Goal: Task Accomplishment & Management: Manage account settings

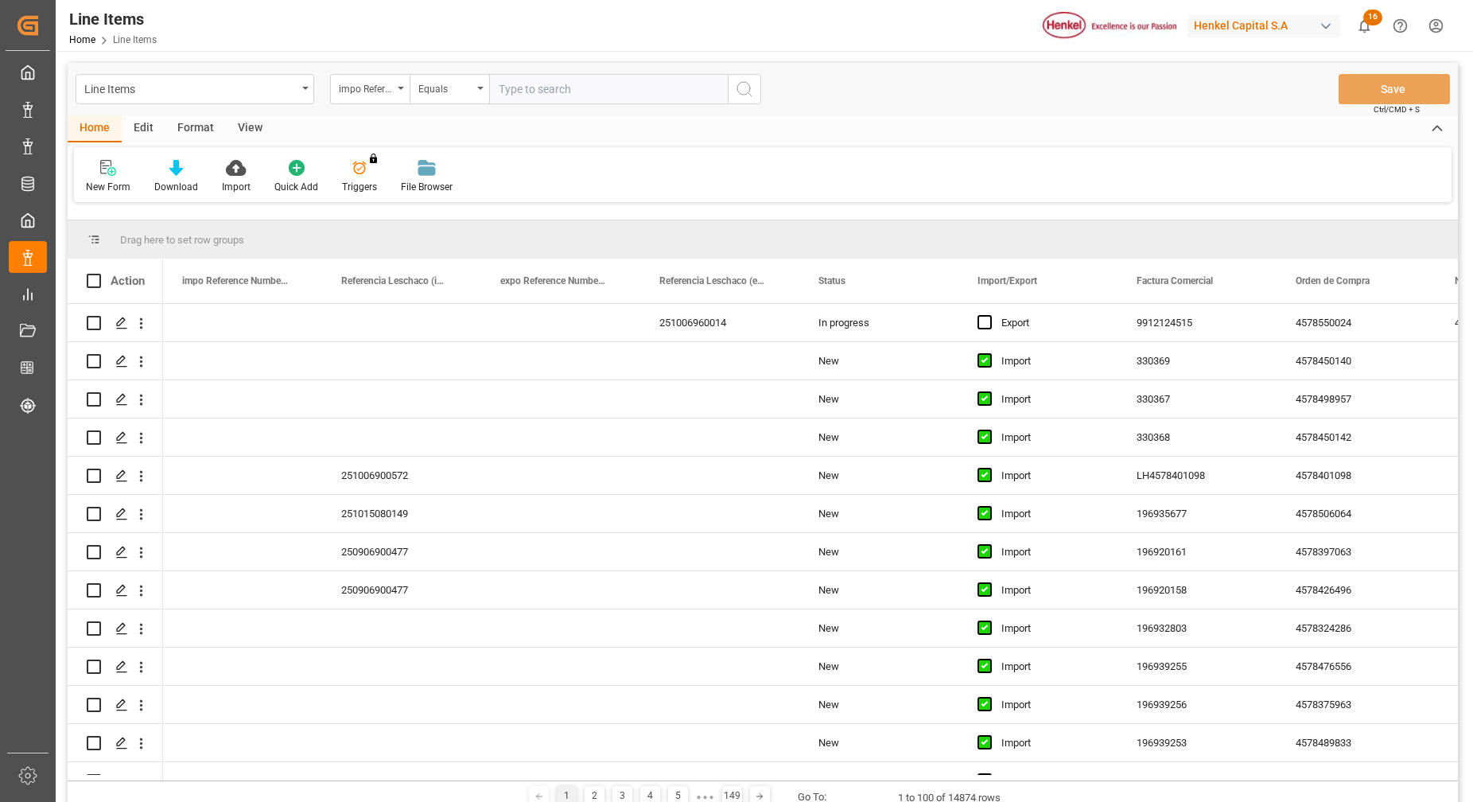
click at [399, 93] on div "impo Reference Number WF" at bounding box center [370, 89] width 80 height 30
type input "b"
click at [381, 87] on div "impo Reference Number WF" at bounding box center [366, 87] width 54 height 18
click at [388, 90] on div "impo Reference Number WF" at bounding box center [366, 87] width 54 height 18
type input "B"
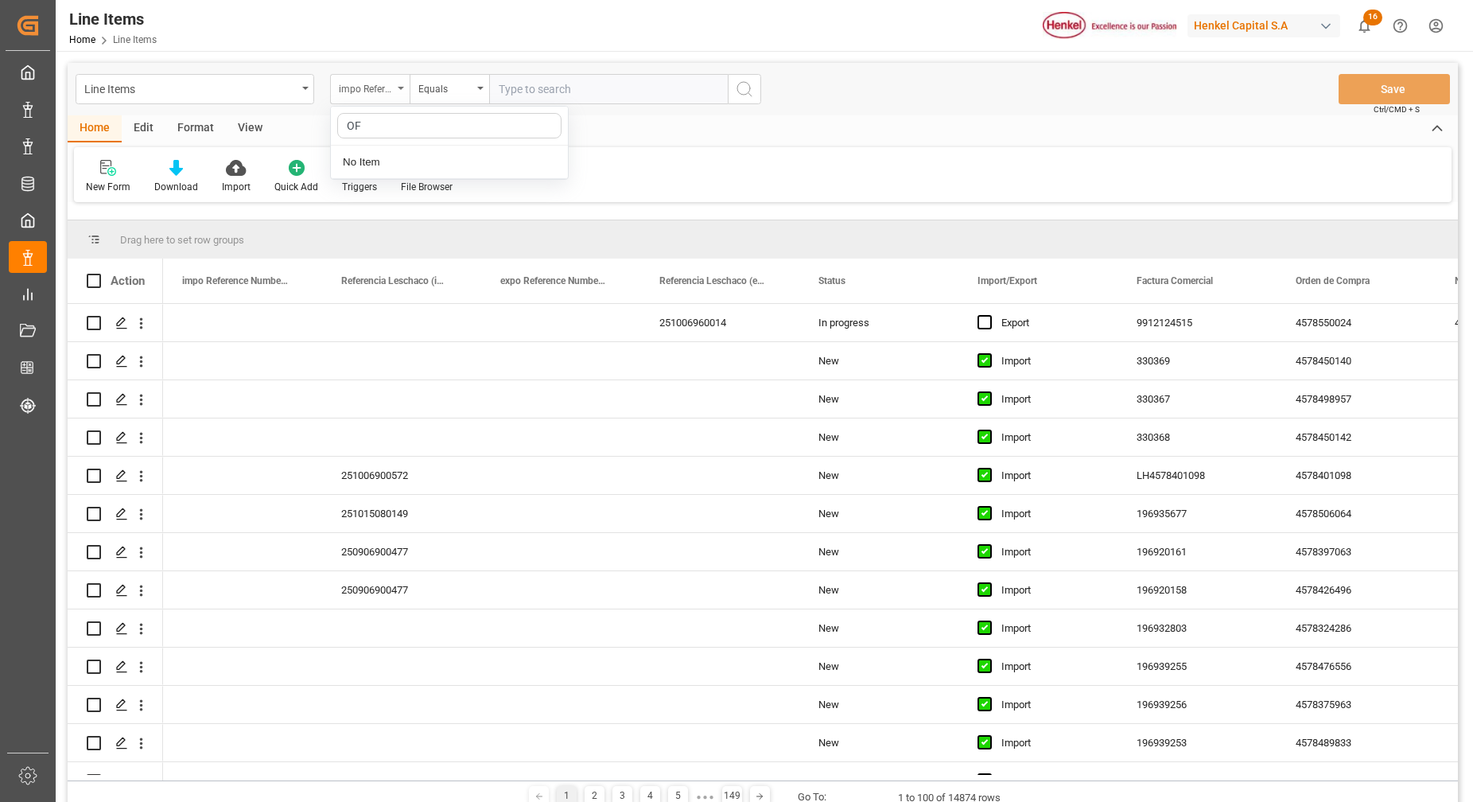
type input "O"
click at [289, 88] on div "Line Items" at bounding box center [190, 88] width 212 height 20
type input "B"
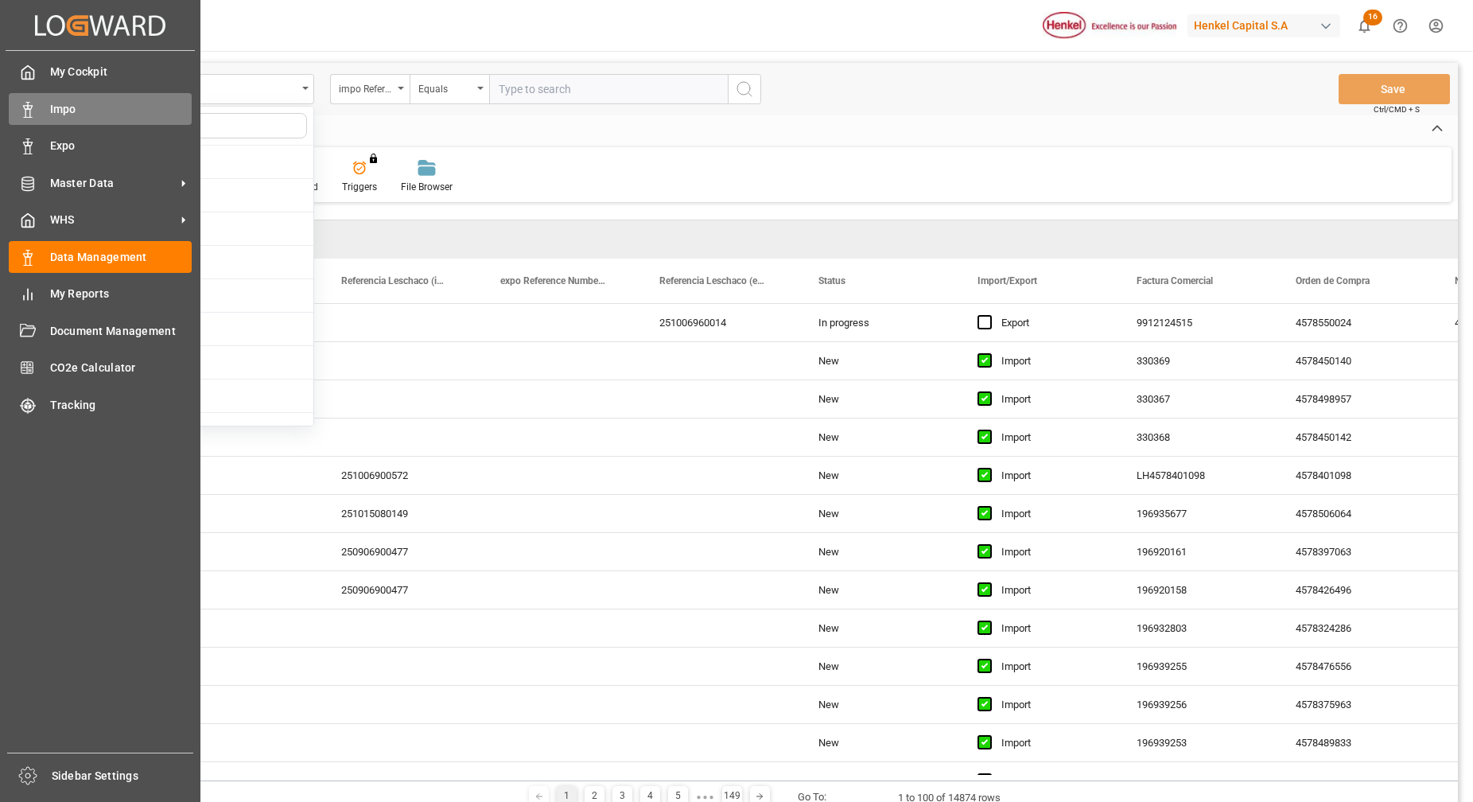
click at [78, 105] on span "Impo" at bounding box center [121, 109] width 142 height 17
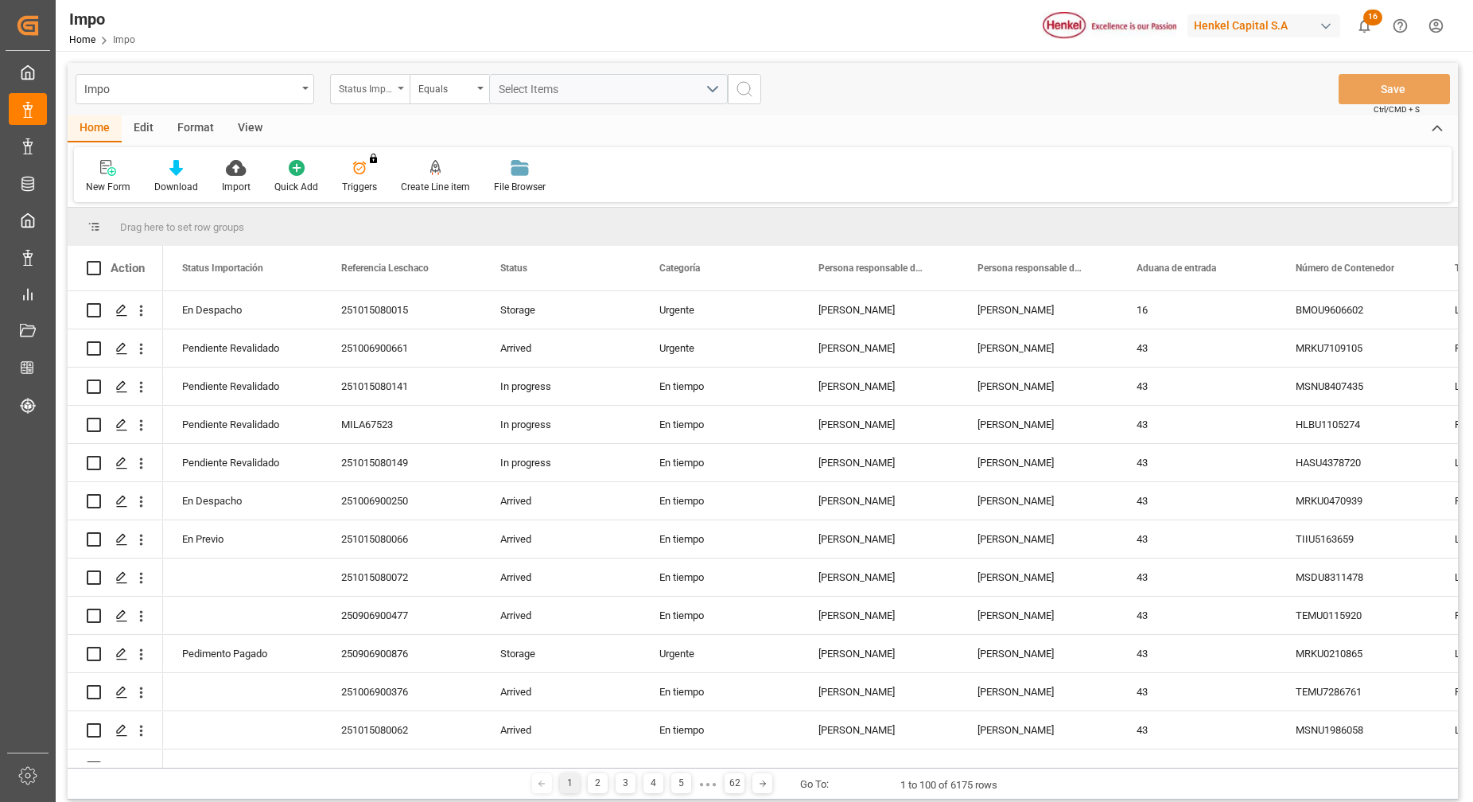
click at [391, 92] on div "Status Importación" at bounding box center [366, 87] width 54 height 18
type input "Bil"
click at [509, 162] on div "Bill of Lading Number" at bounding box center [449, 162] width 237 height 33
click at [554, 82] on input "text" at bounding box center [608, 89] width 239 height 30
type input "TLLA03556"
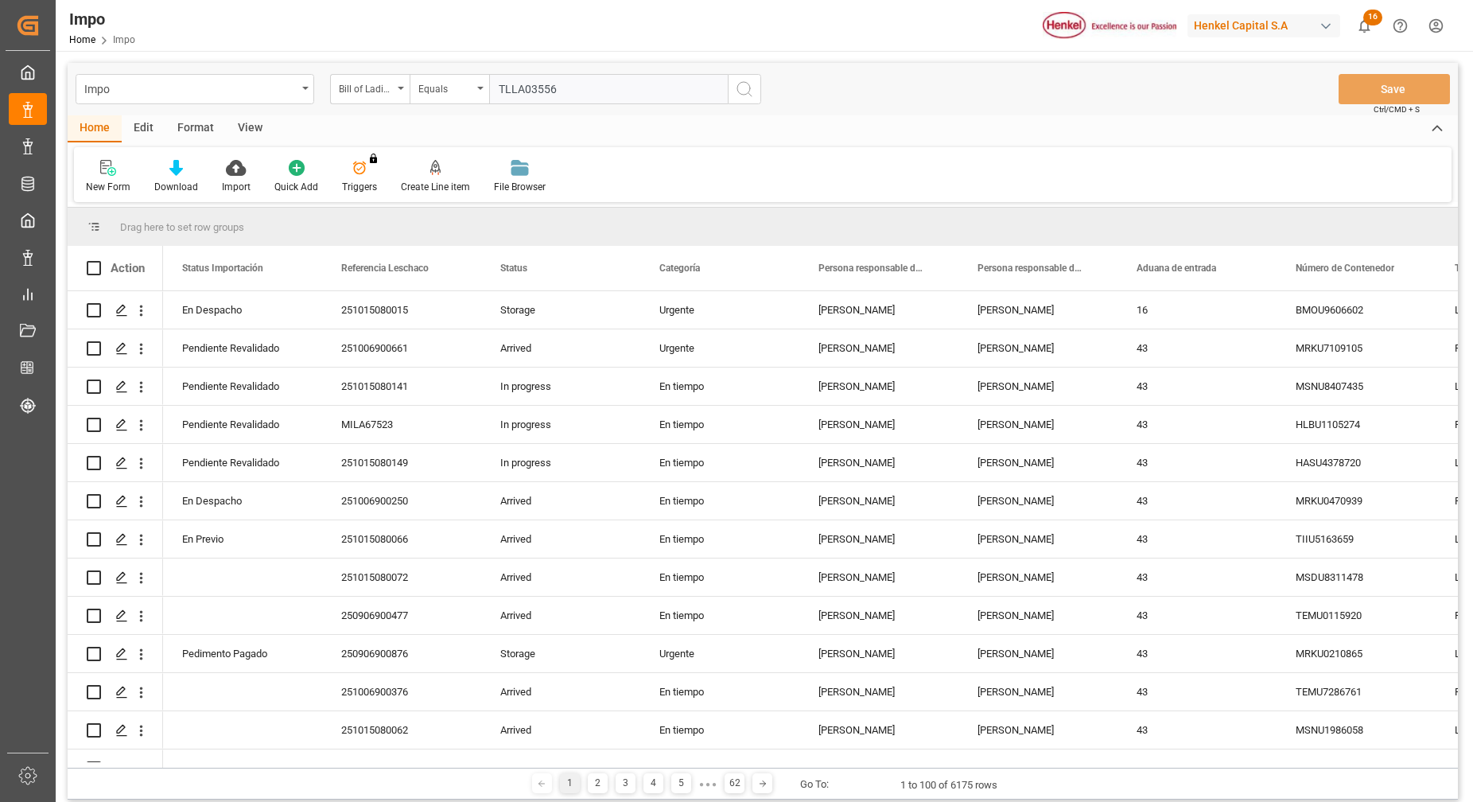
click at [749, 84] on icon "search button" at bounding box center [744, 89] width 19 height 19
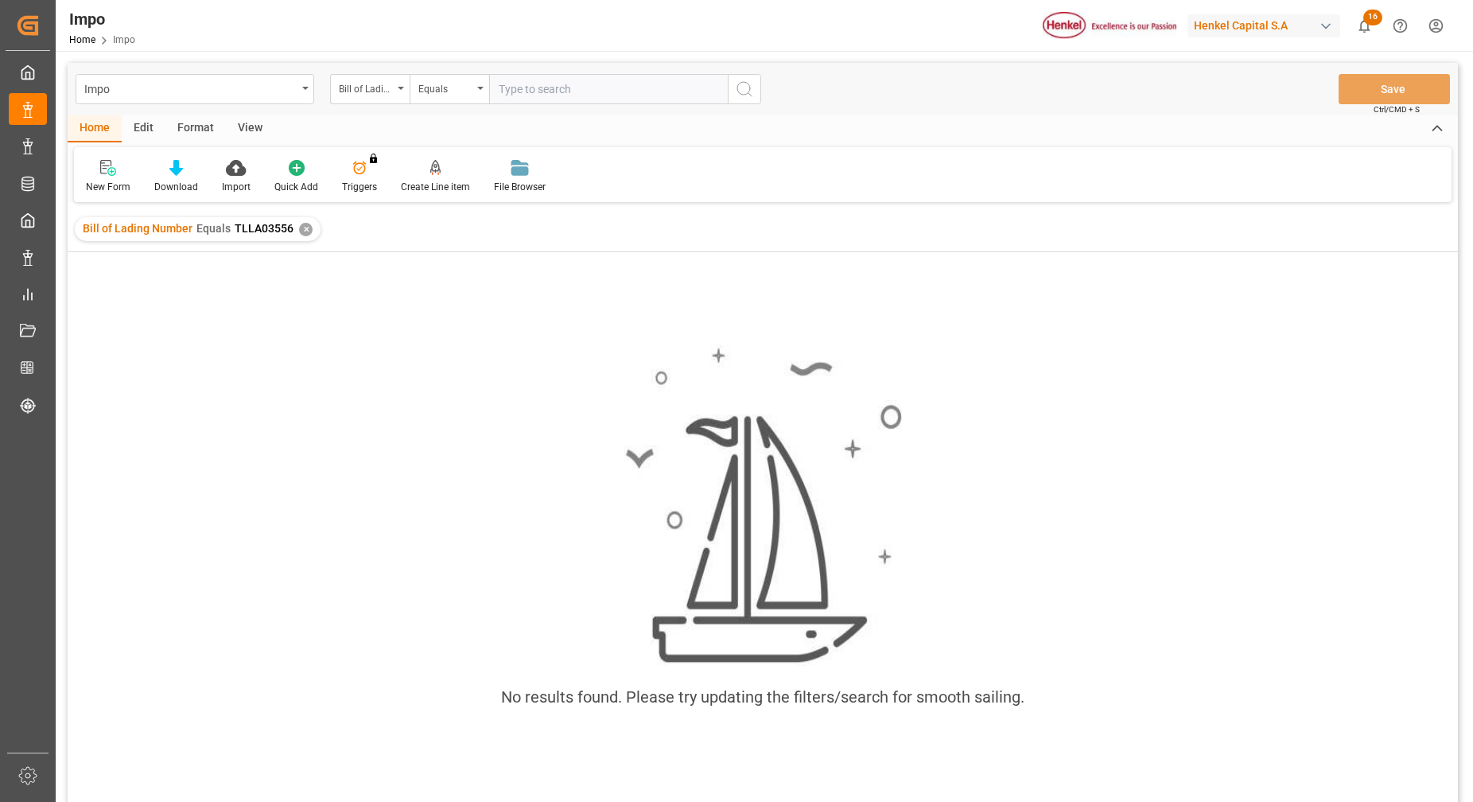
click at [589, 92] on input "text" at bounding box center [608, 89] width 239 height 30
click at [403, 89] on icon "open menu" at bounding box center [401, 88] width 6 height 3
type input "BILL"
click at [415, 150] on div "Bill of Lading Number" at bounding box center [449, 162] width 237 height 33
click at [537, 82] on input "text" at bounding box center [608, 89] width 239 height 30
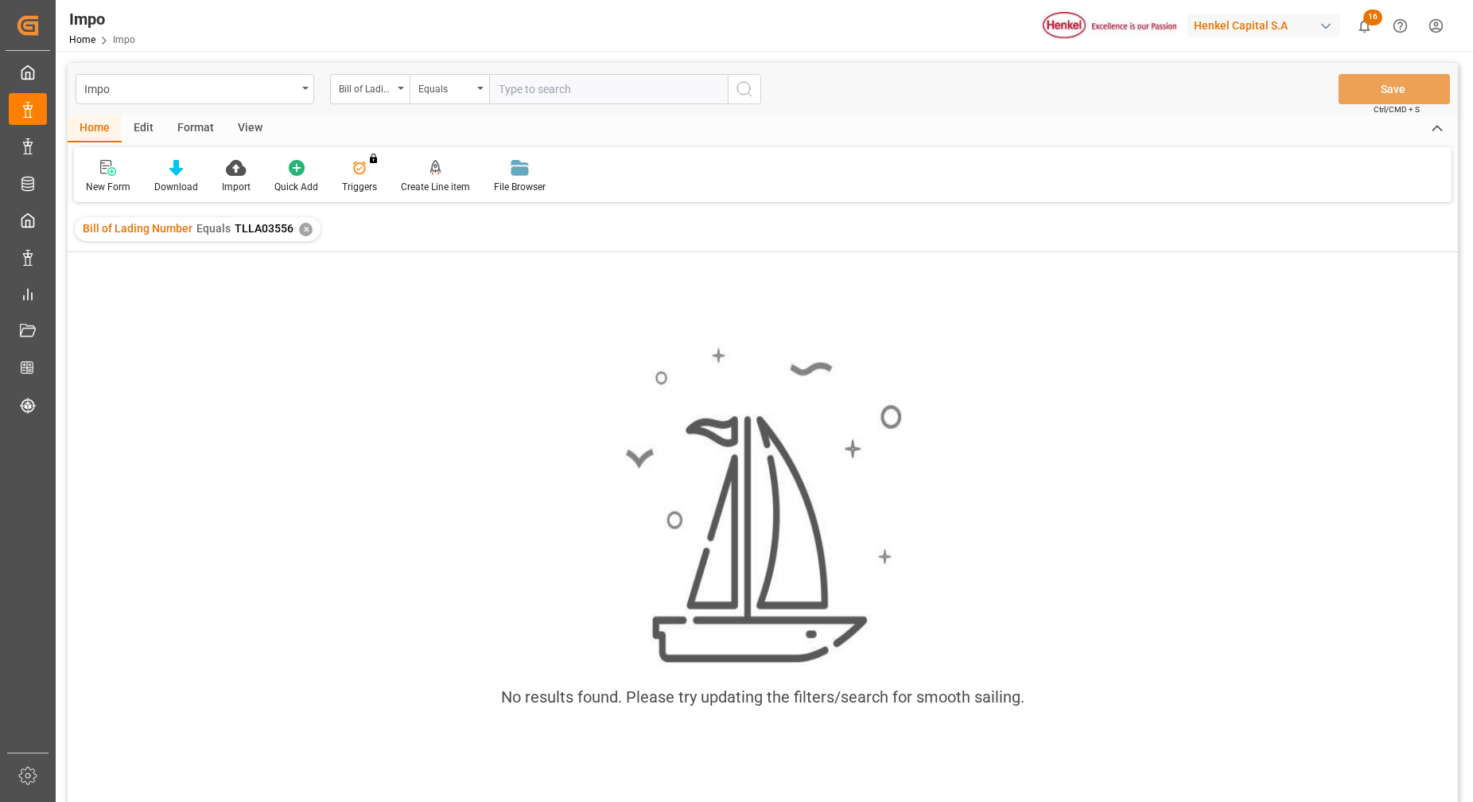
paste input "TLLA03556"
type input "TLLA03556"
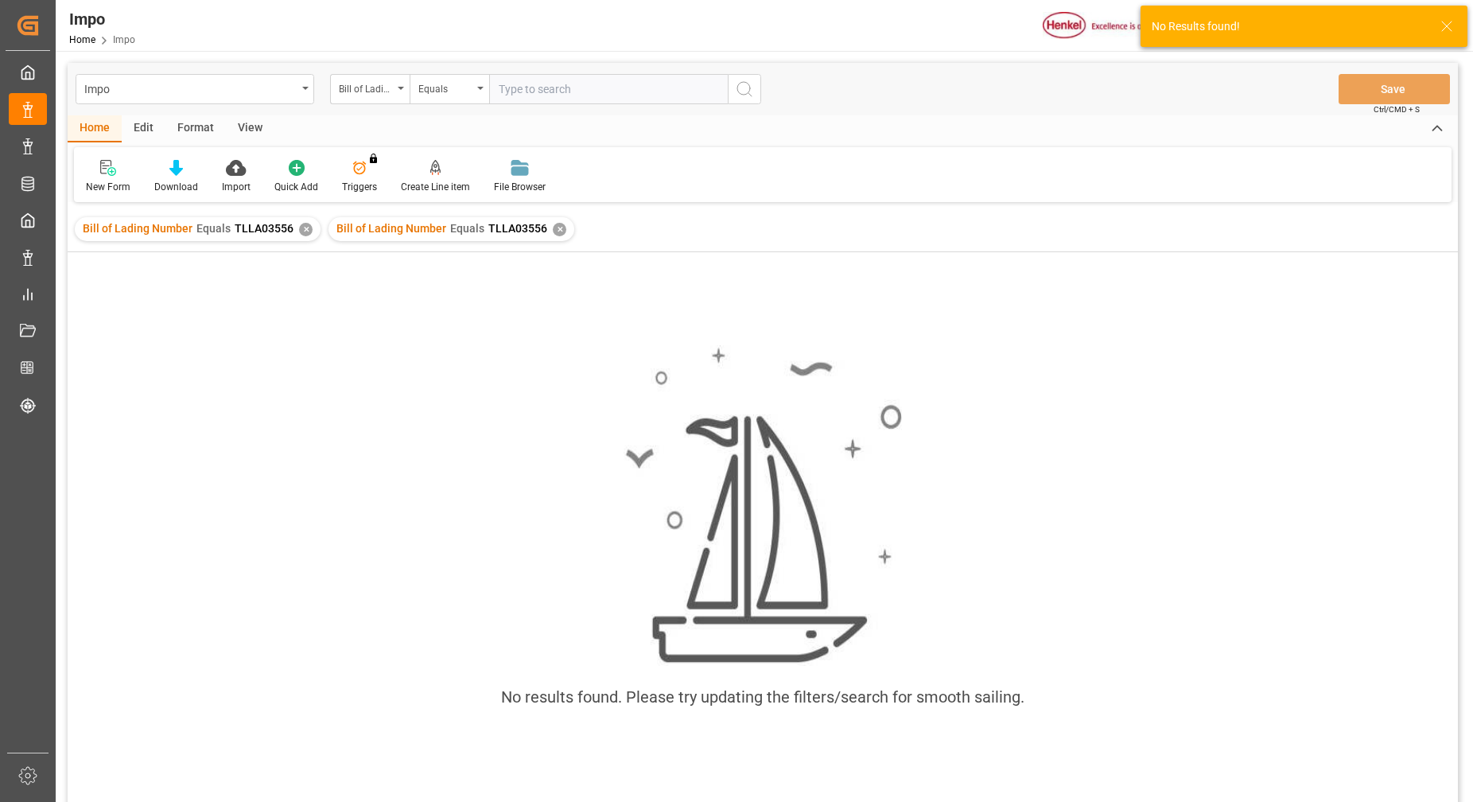
click at [553, 224] on div "✕" at bounding box center [560, 230] width 14 height 14
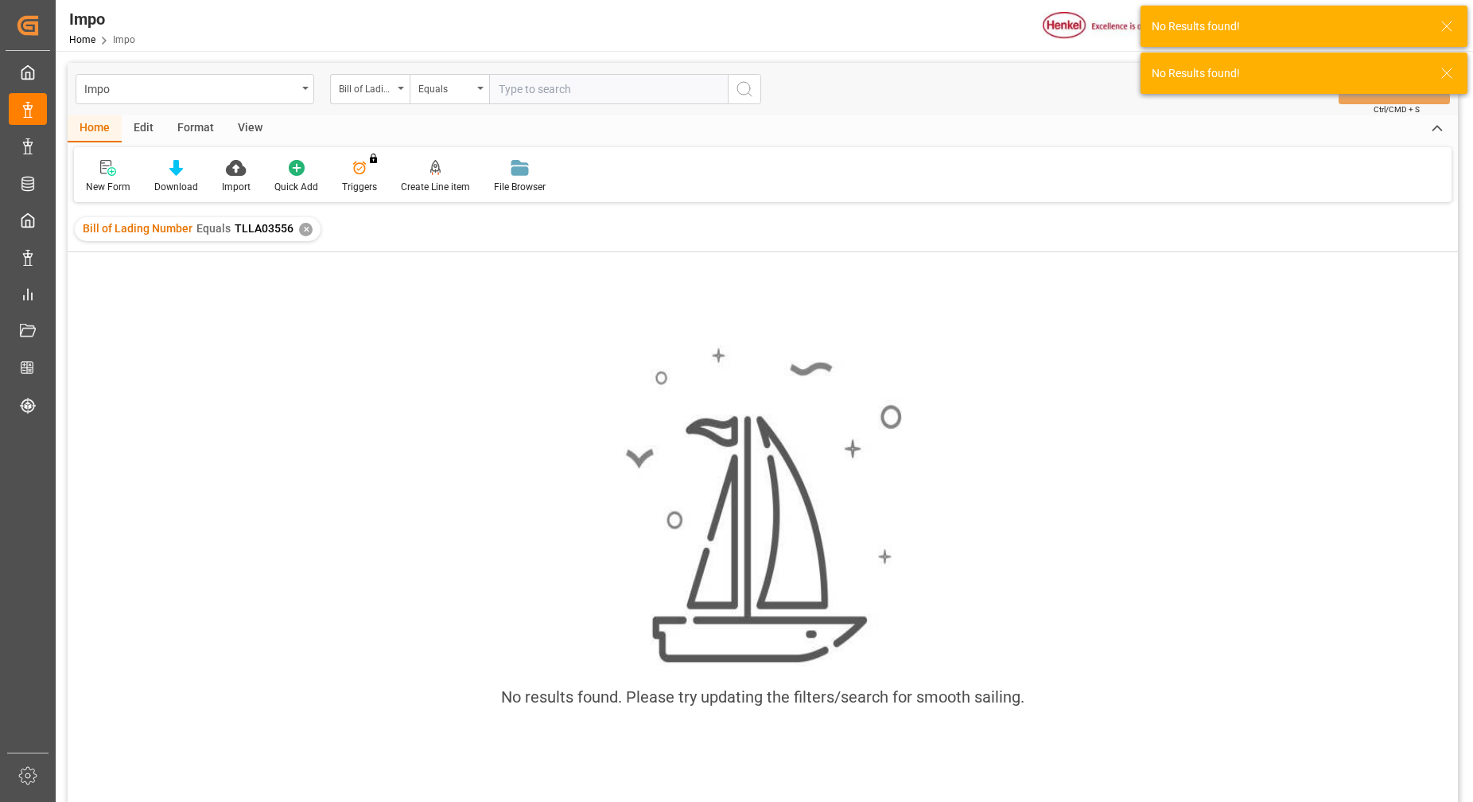
click at [189, 223] on span "Bill of Lading Number" at bounding box center [138, 228] width 110 height 13
click at [299, 232] on div "✕" at bounding box center [306, 230] width 14 height 14
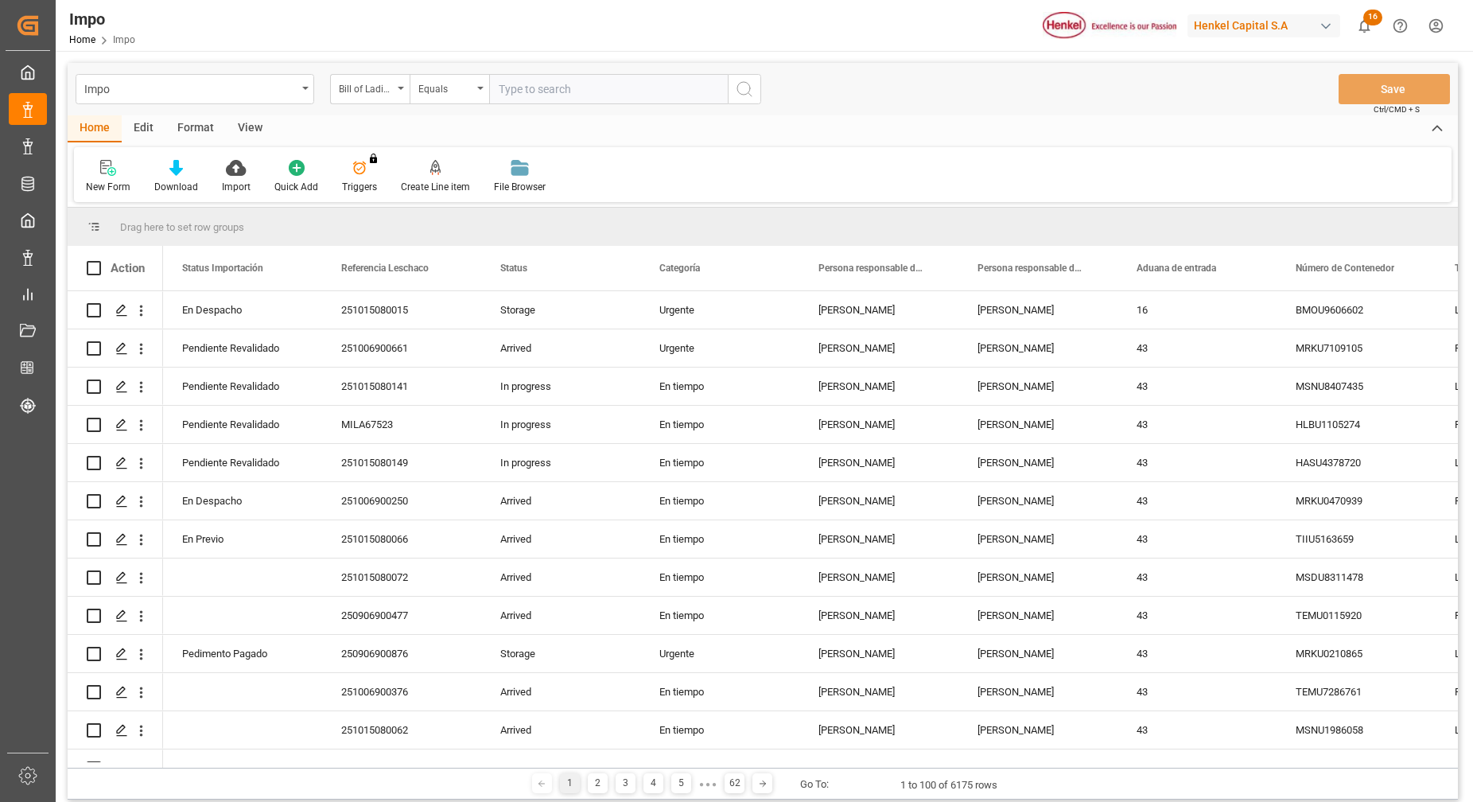
click at [606, 86] on input "text" at bounding box center [608, 89] width 239 height 30
paste input "TLLA03556"
type input "TLLA03556"
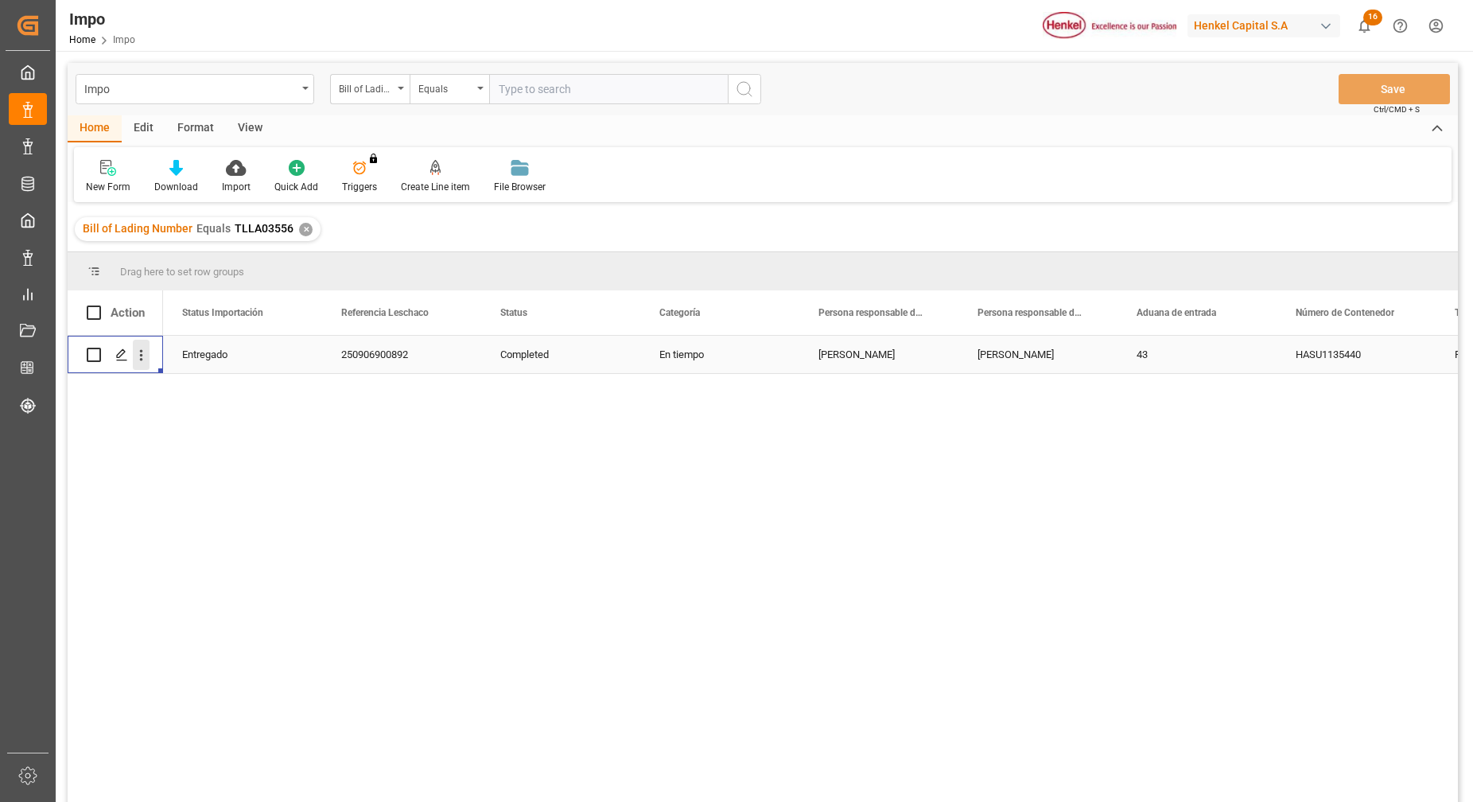
click at [142, 362] on icon "open menu" at bounding box center [141, 355] width 17 height 17
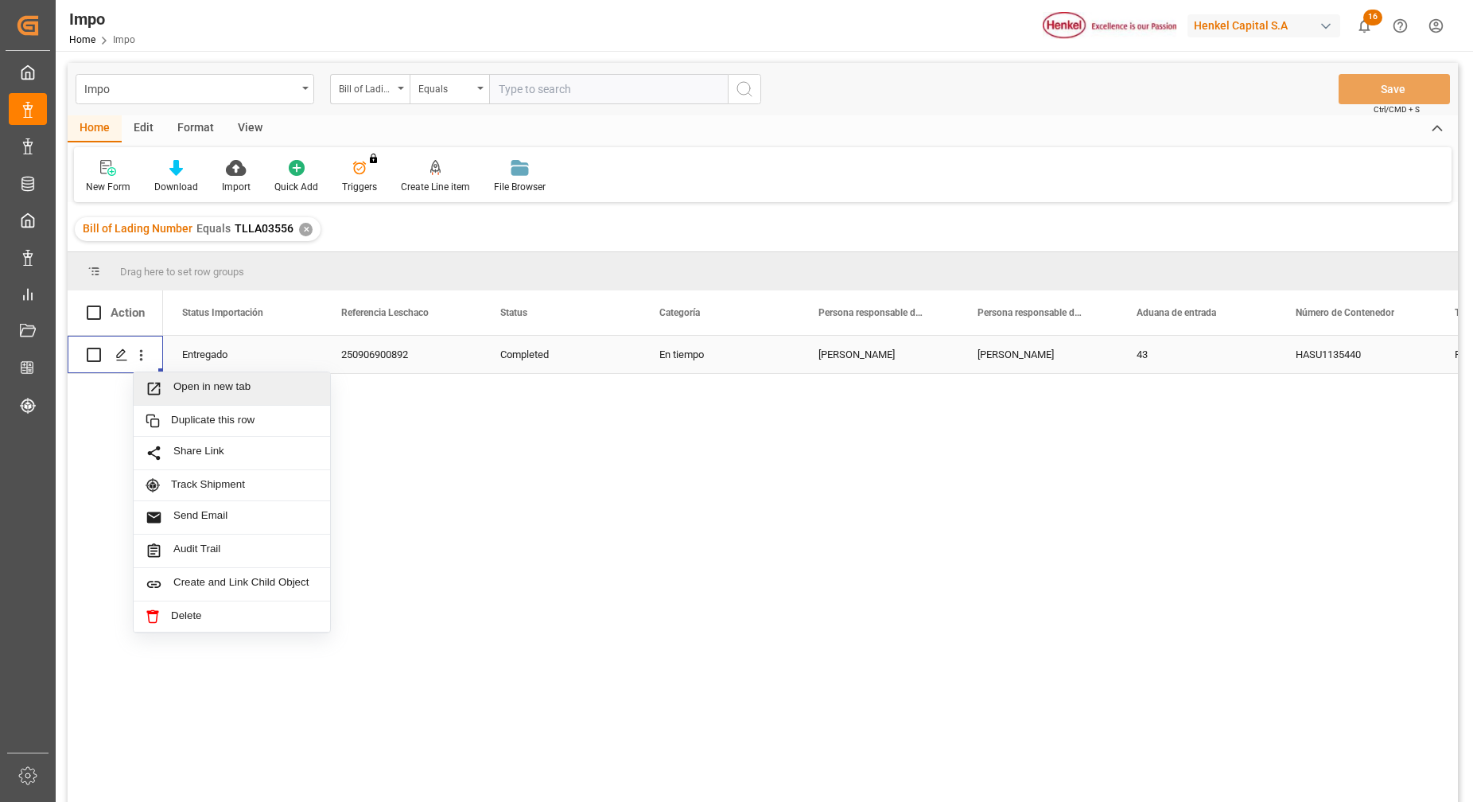
click at [199, 391] on span "Open in new tab" at bounding box center [245, 388] width 145 height 17
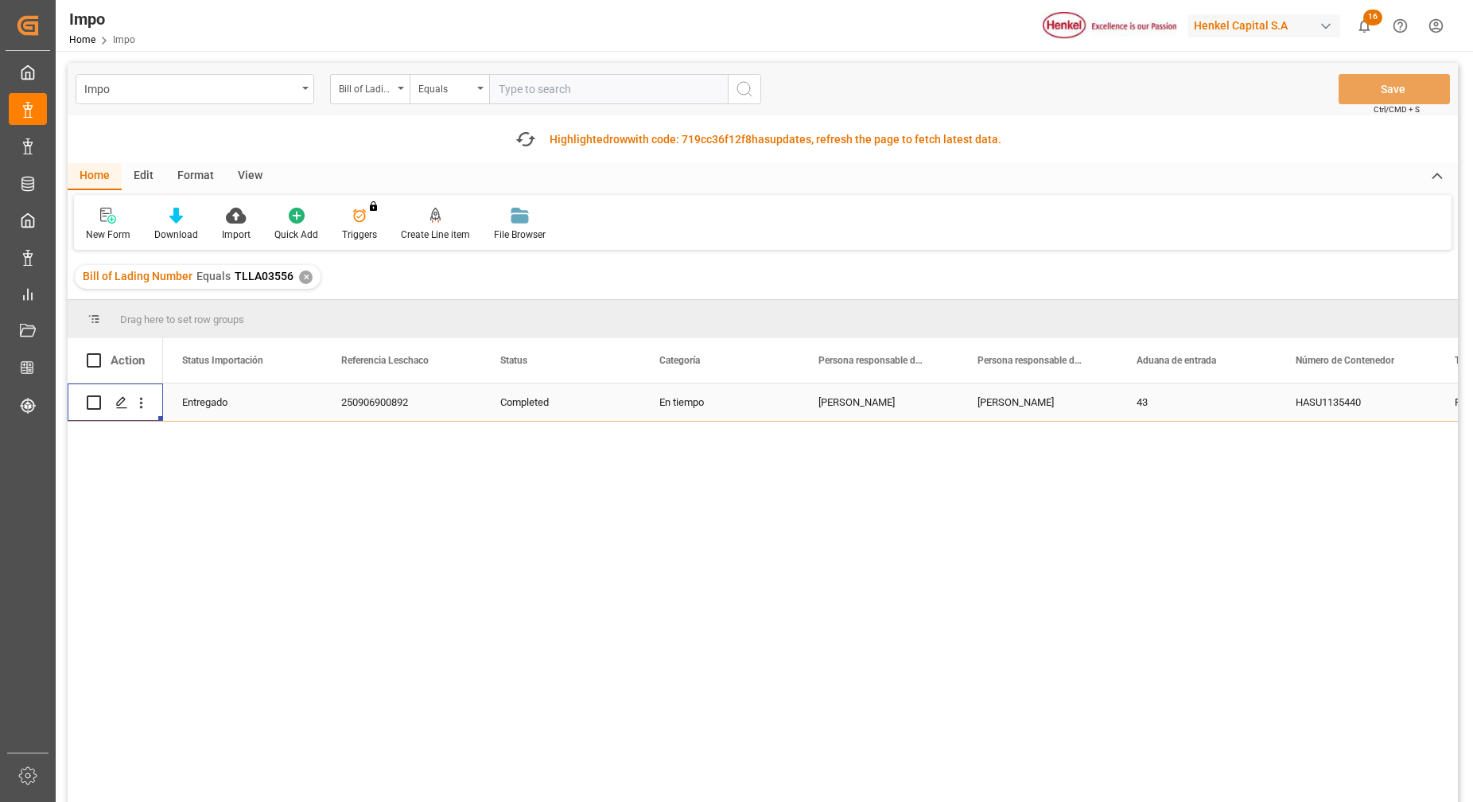
click at [710, 394] on div "Entregado 250906900892 Completed En tiempo Julia Lopez Carlos Villar 43 HASU113…" at bounding box center [810, 621] width 1295 height 477
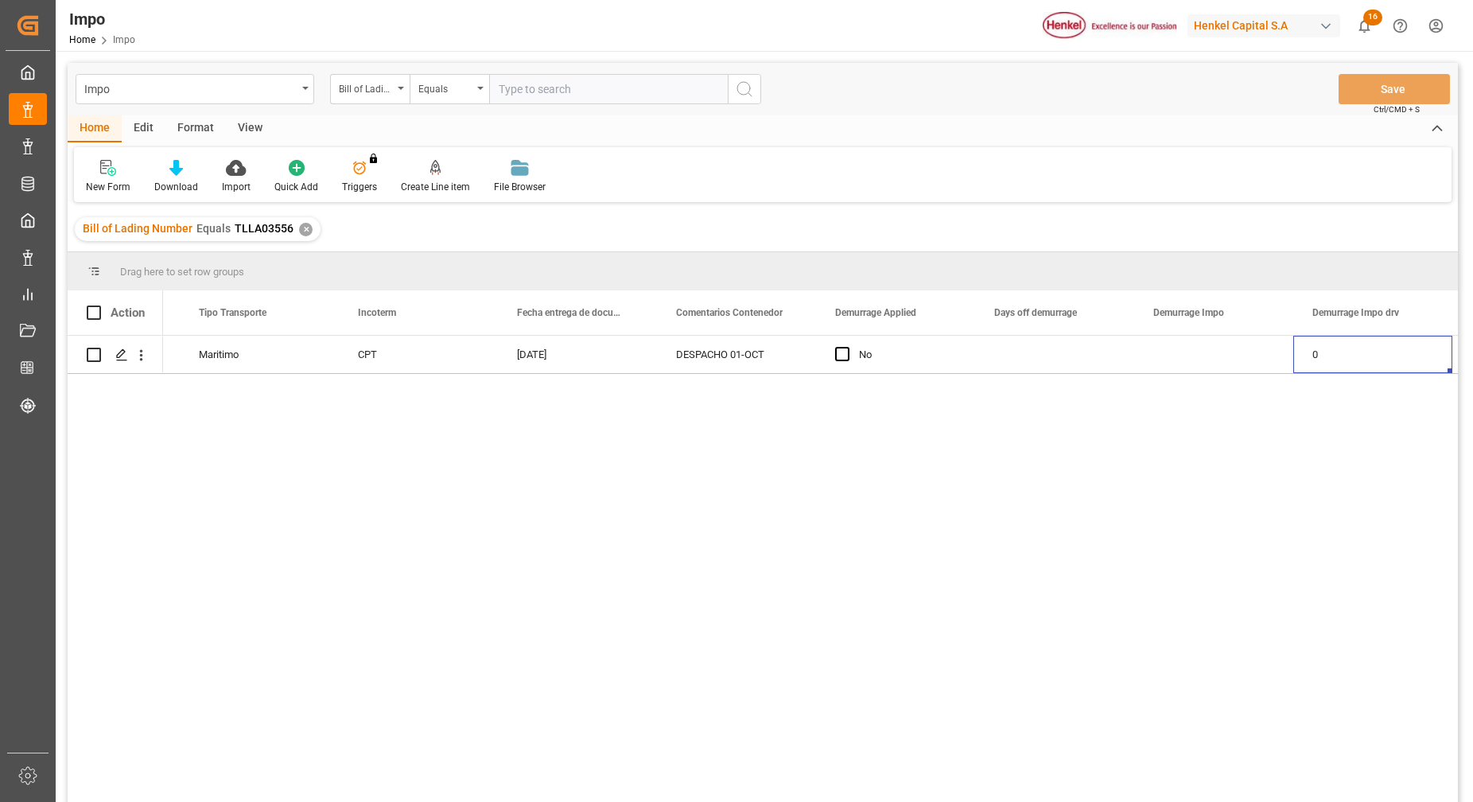
scroll to position [0, 2529]
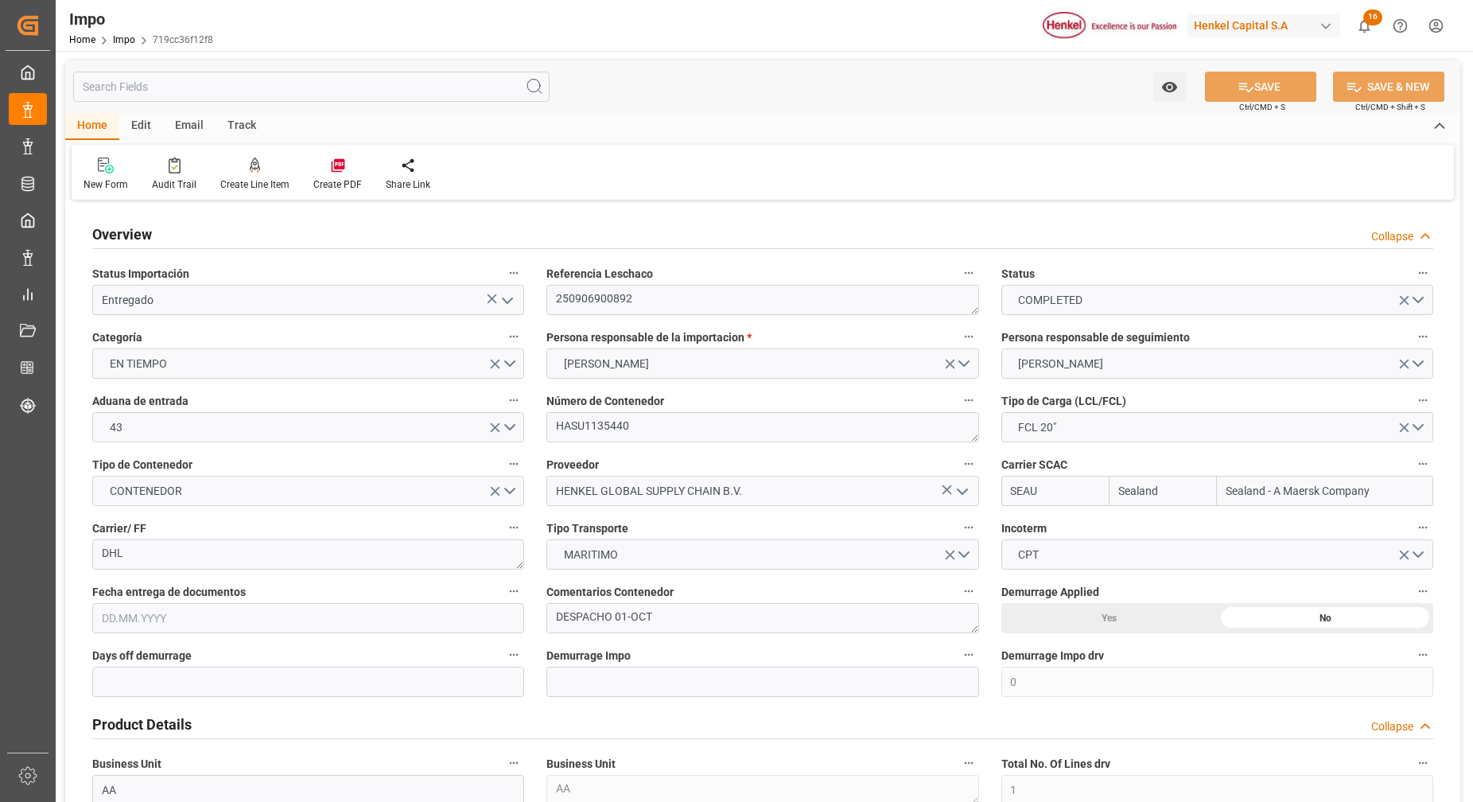
type input "Sealand"
type input "Sealand - A Maersk Company"
type input "0"
type input "1"
type input "28"
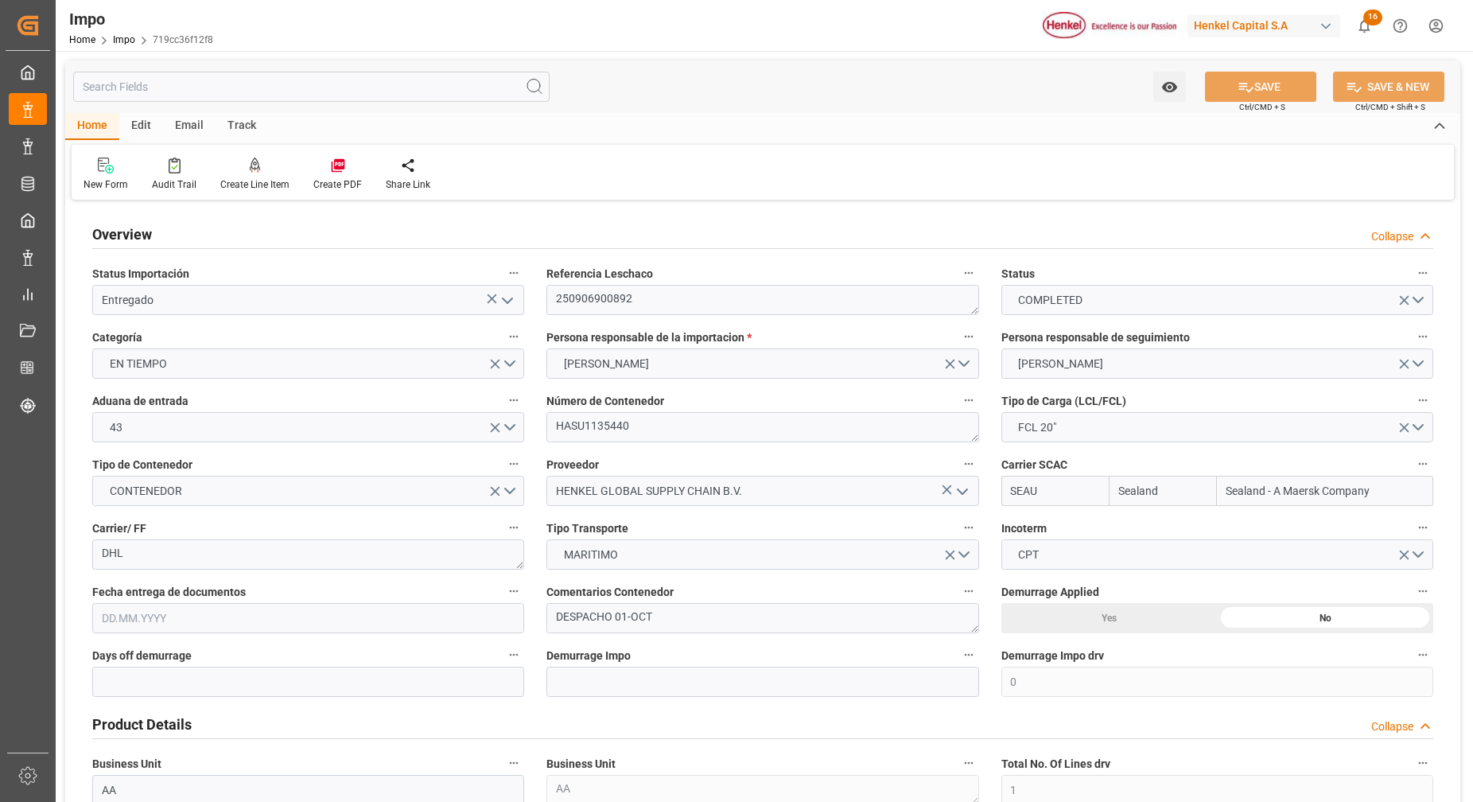
type input "12.09.2025"
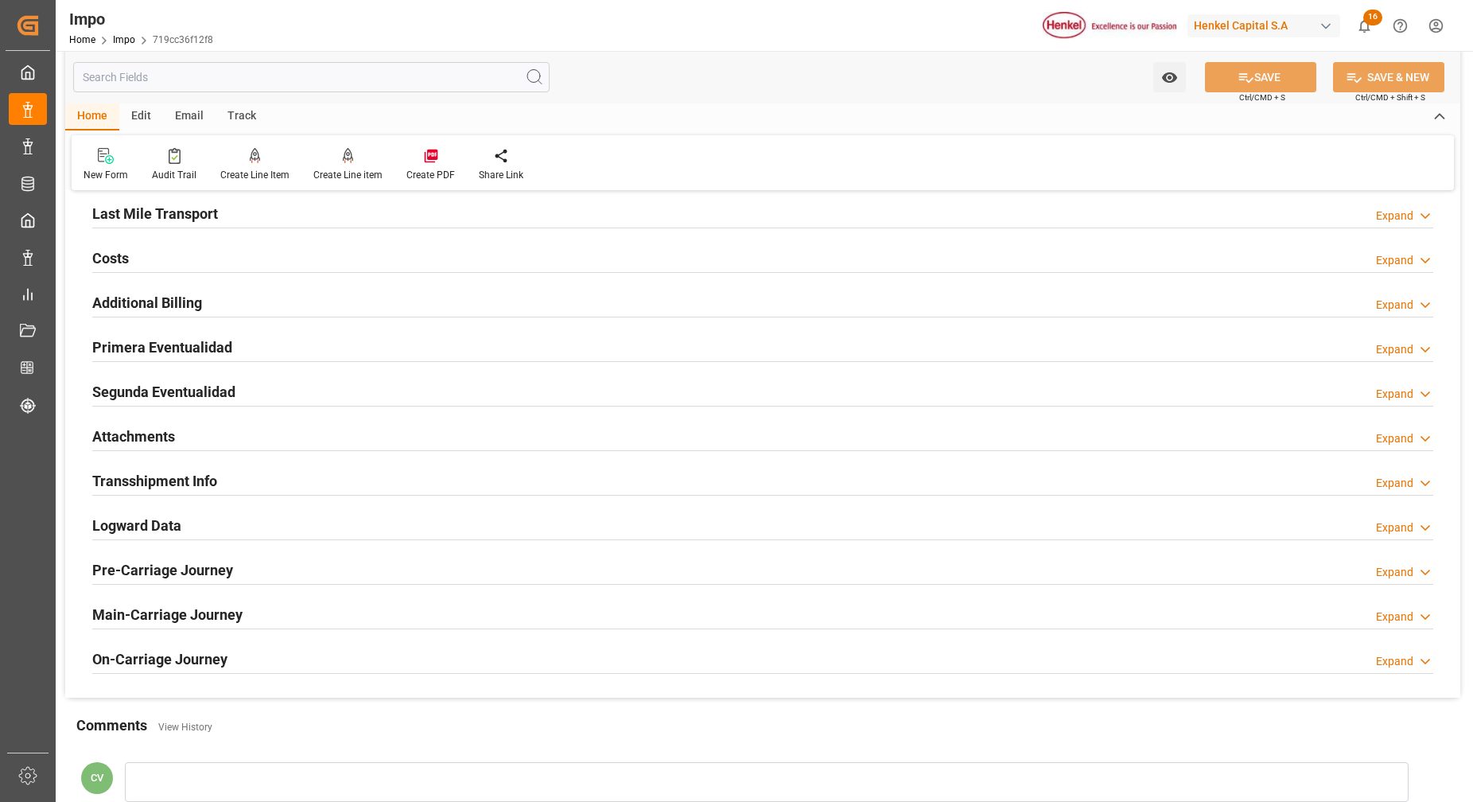
scroll to position [995, 0]
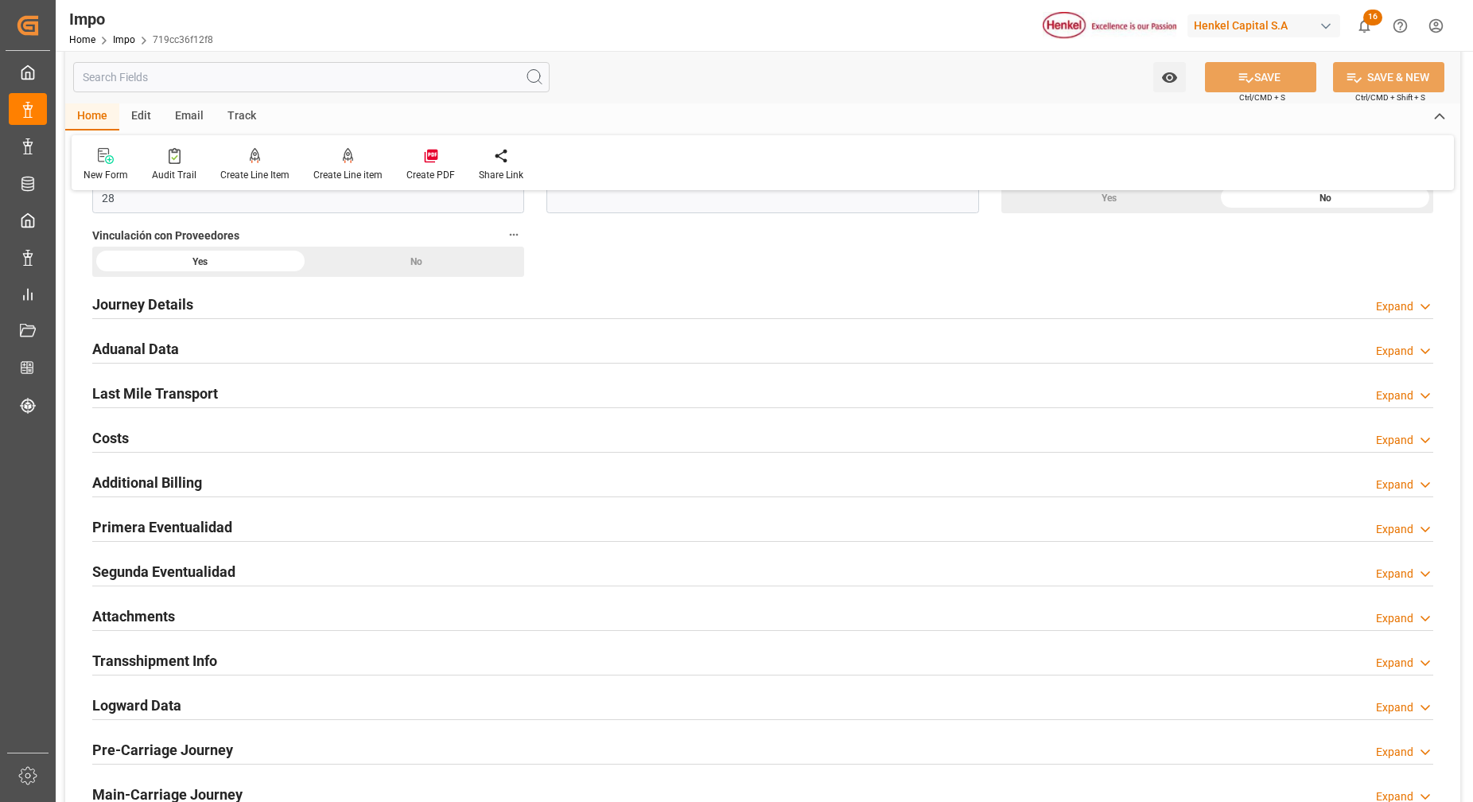
click at [158, 547] on div "Primera Eventualidad Expand" at bounding box center [763, 527] width 1364 height 45
click at [158, 534] on h2 "Primera Eventualidad" at bounding box center [162, 526] width 140 height 21
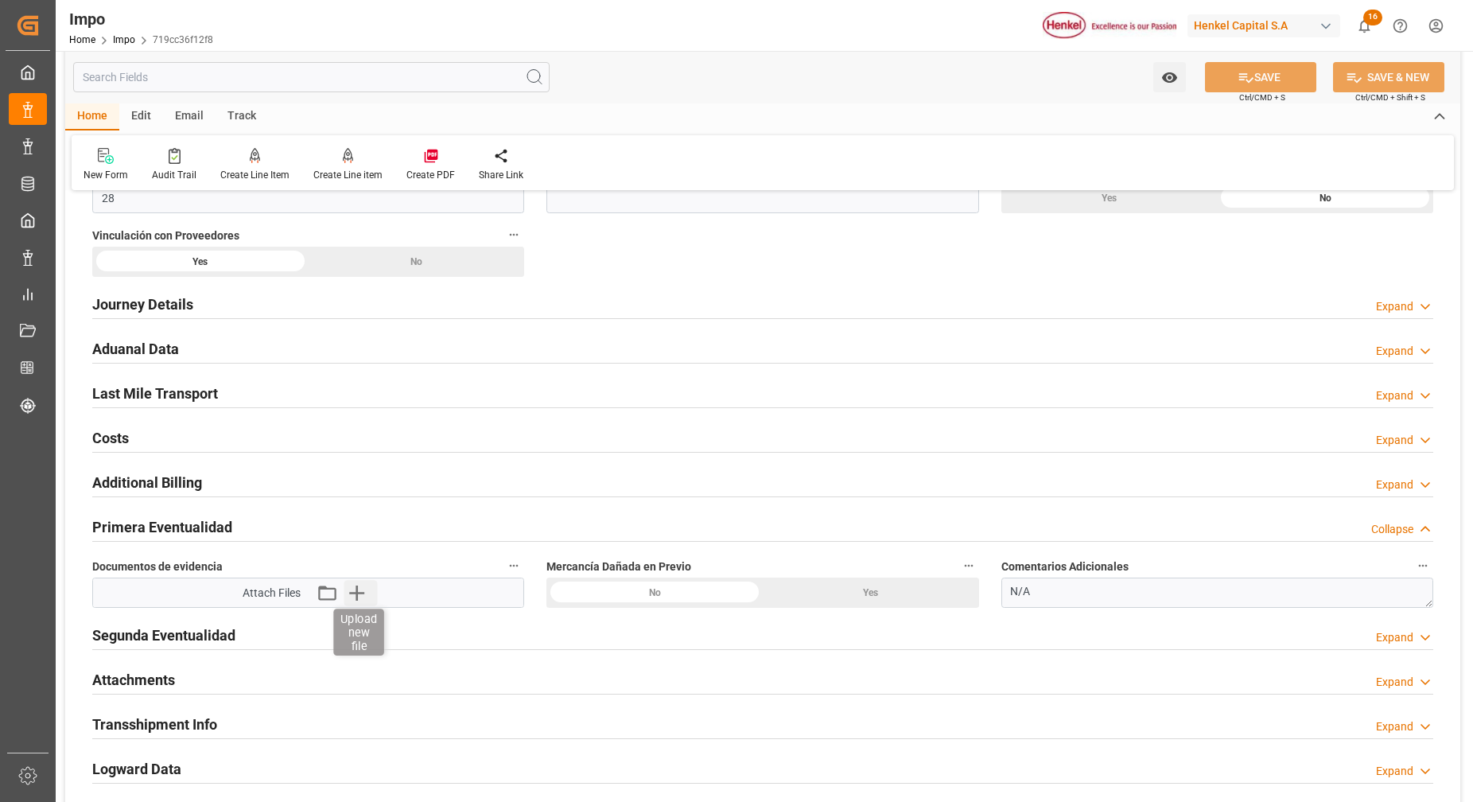
click at [355, 594] on icon "button" at bounding box center [356, 592] width 25 height 25
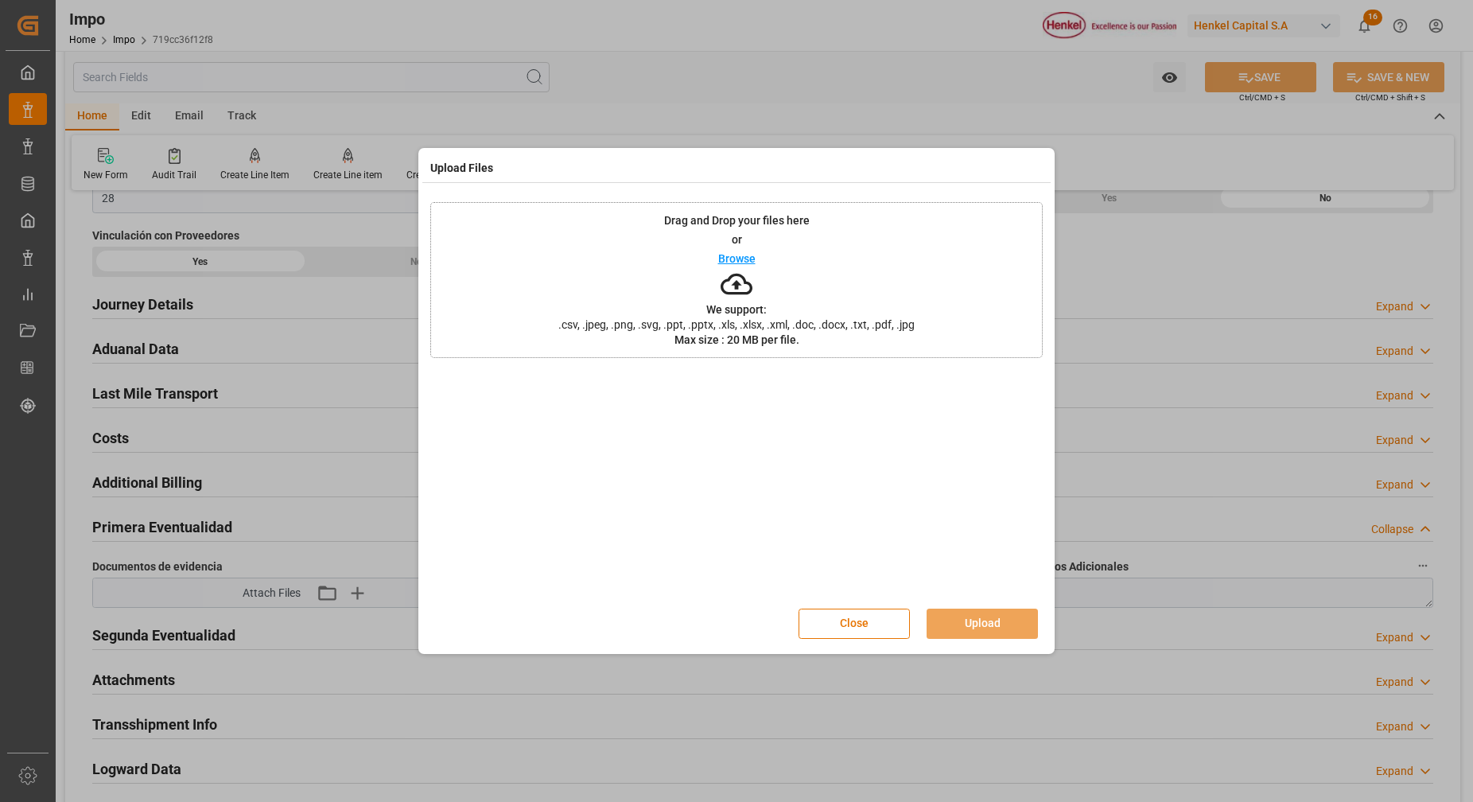
click at [743, 301] on div "Drag and Drop your files here or Browse We support: .csv, .jpeg, .png, .svg, .p…" at bounding box center [736, 280] width 613 height 156
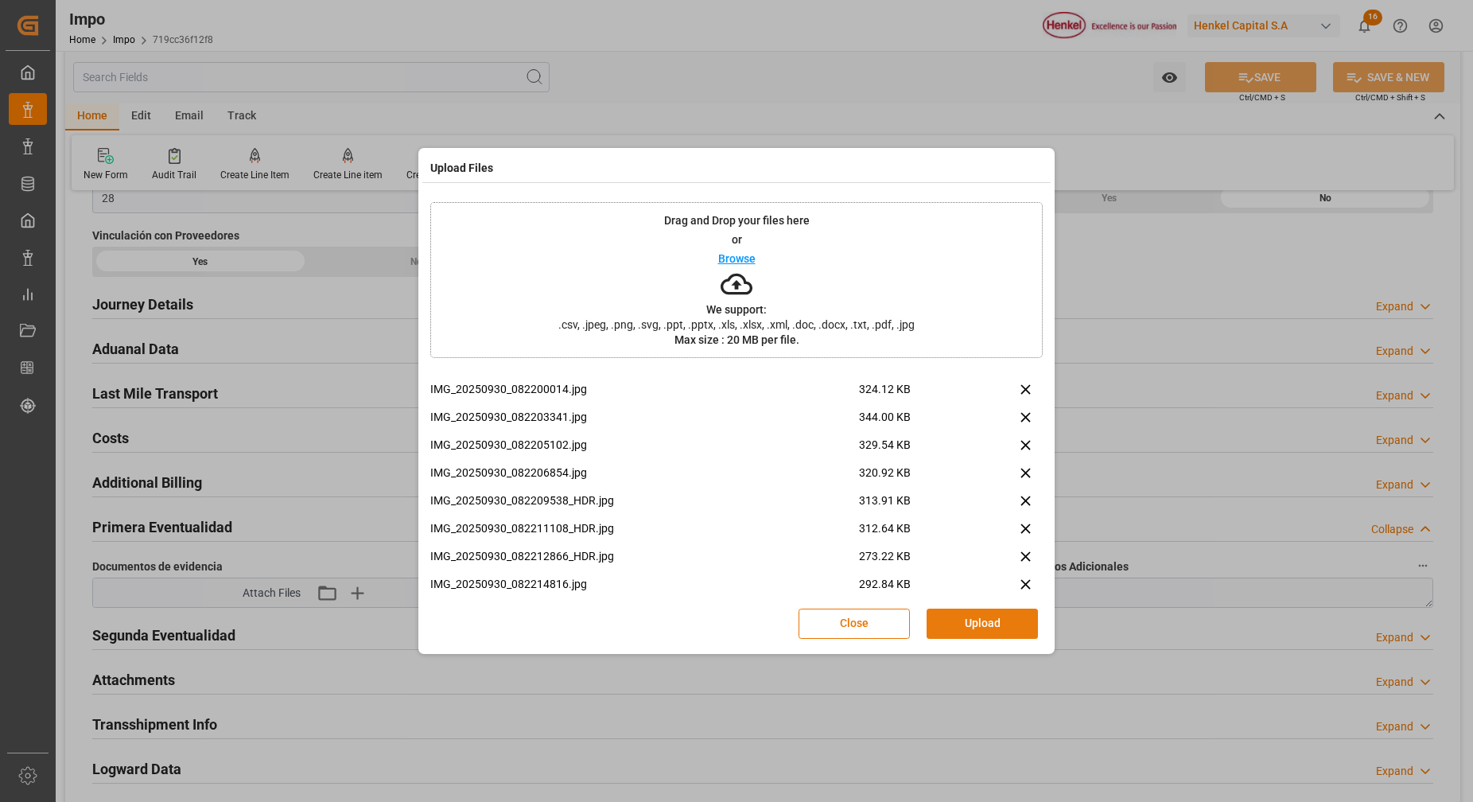
scroll to position [735, 0]
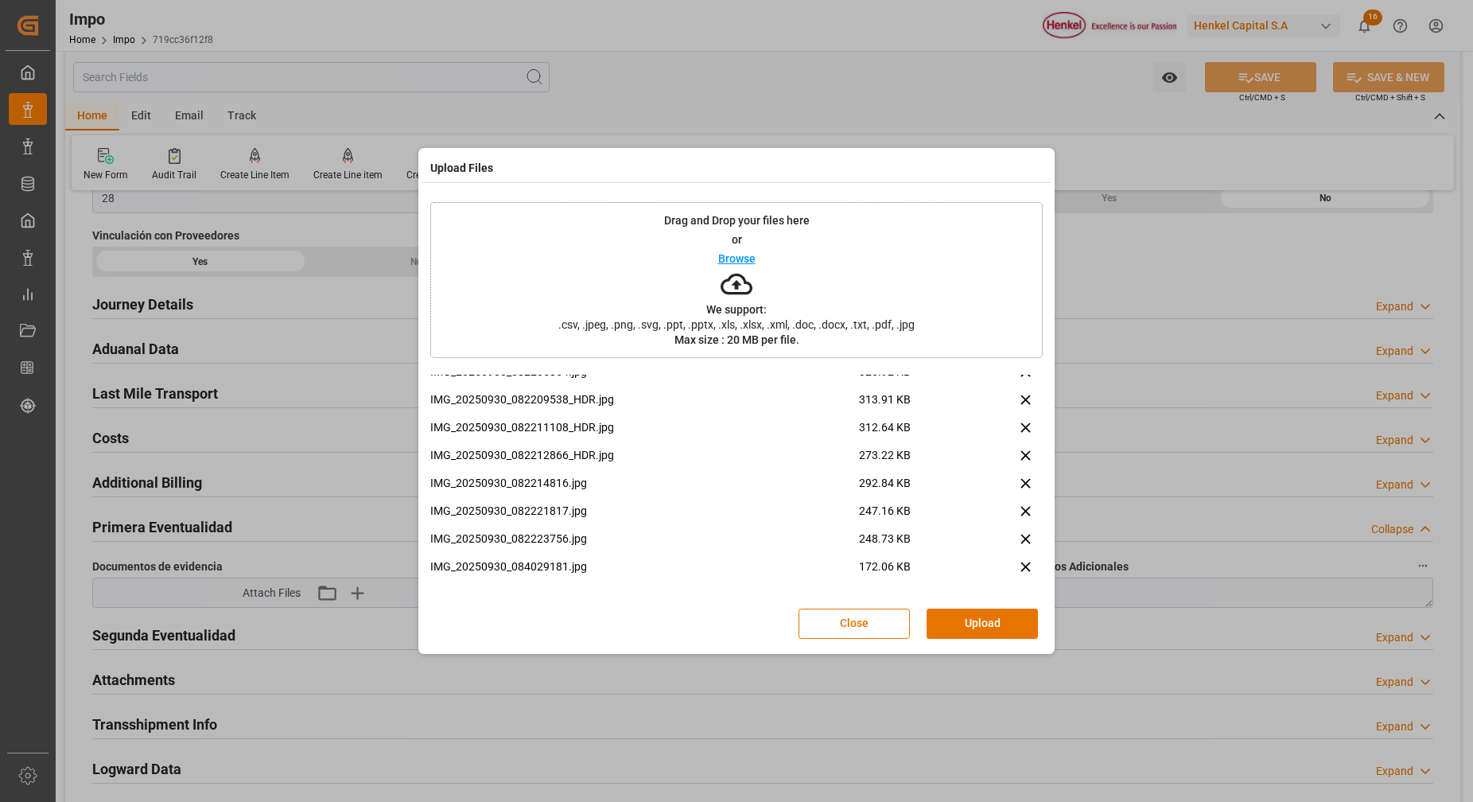
click at [977, 625] on button "Upload" at bounding box center [982, 624] width 111 height 30
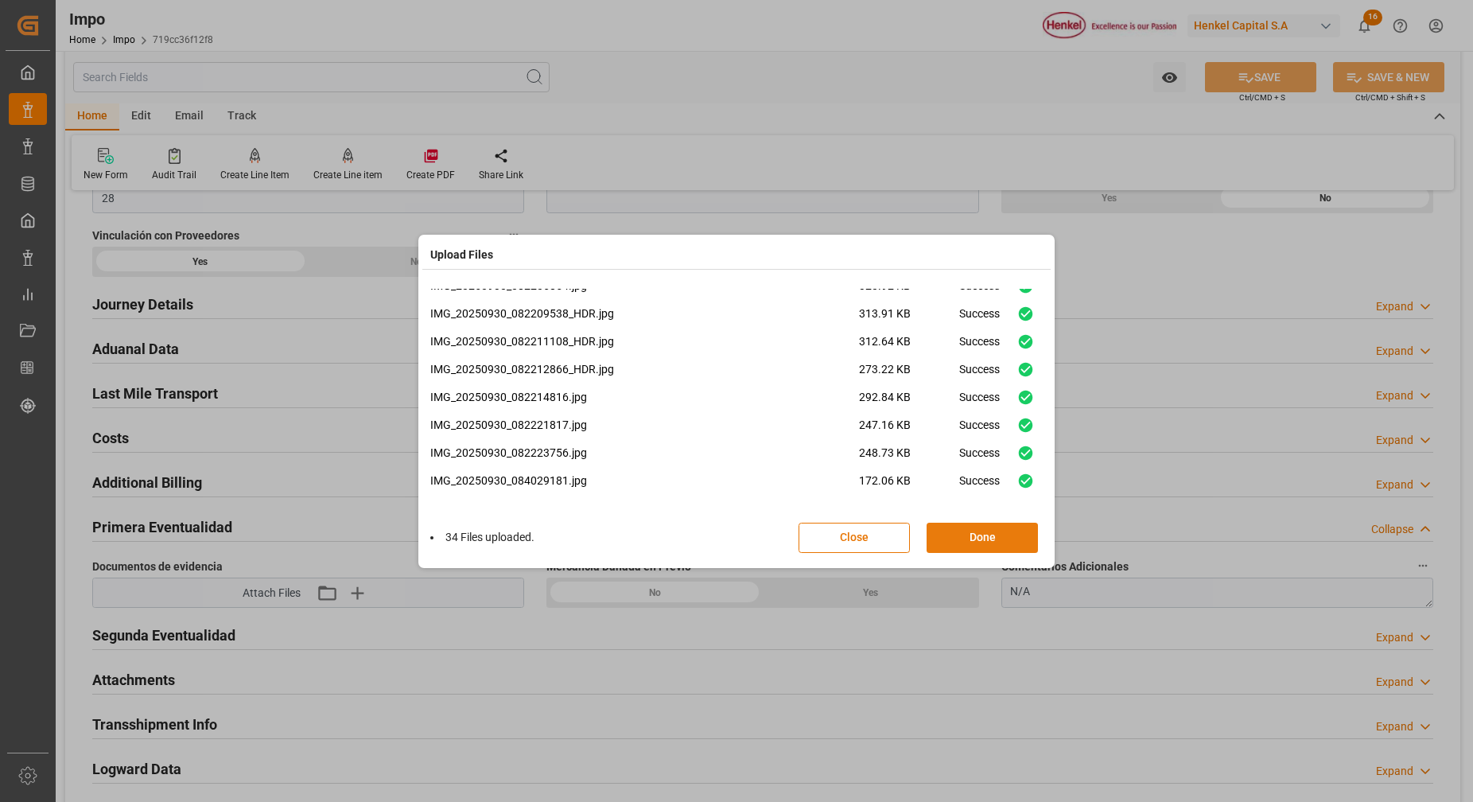
click at [1011, 548] on button "Done" at bounding box center [982, 538] width 111 height 30
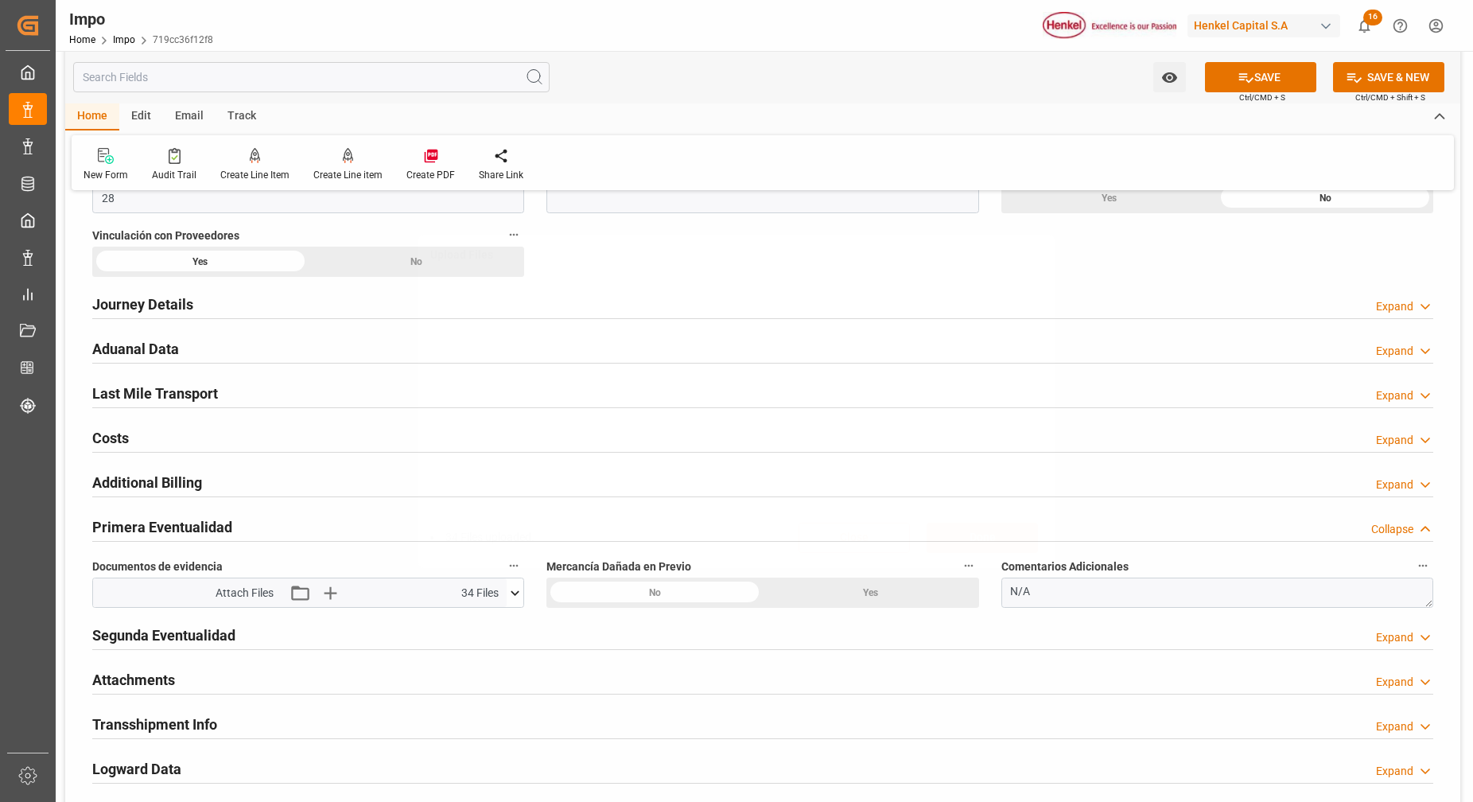
scroll to position [0, 0]
click at [1087, 601] on textarea "N/A" at bounding box center [1218, 593] width 432 height 30
type textarea "N"
type textarea "SIN AVERIAS VISIBLES"
click at [1255, 76] on button "SAVE" at bounding box center [1260, 77] width 111 height 30
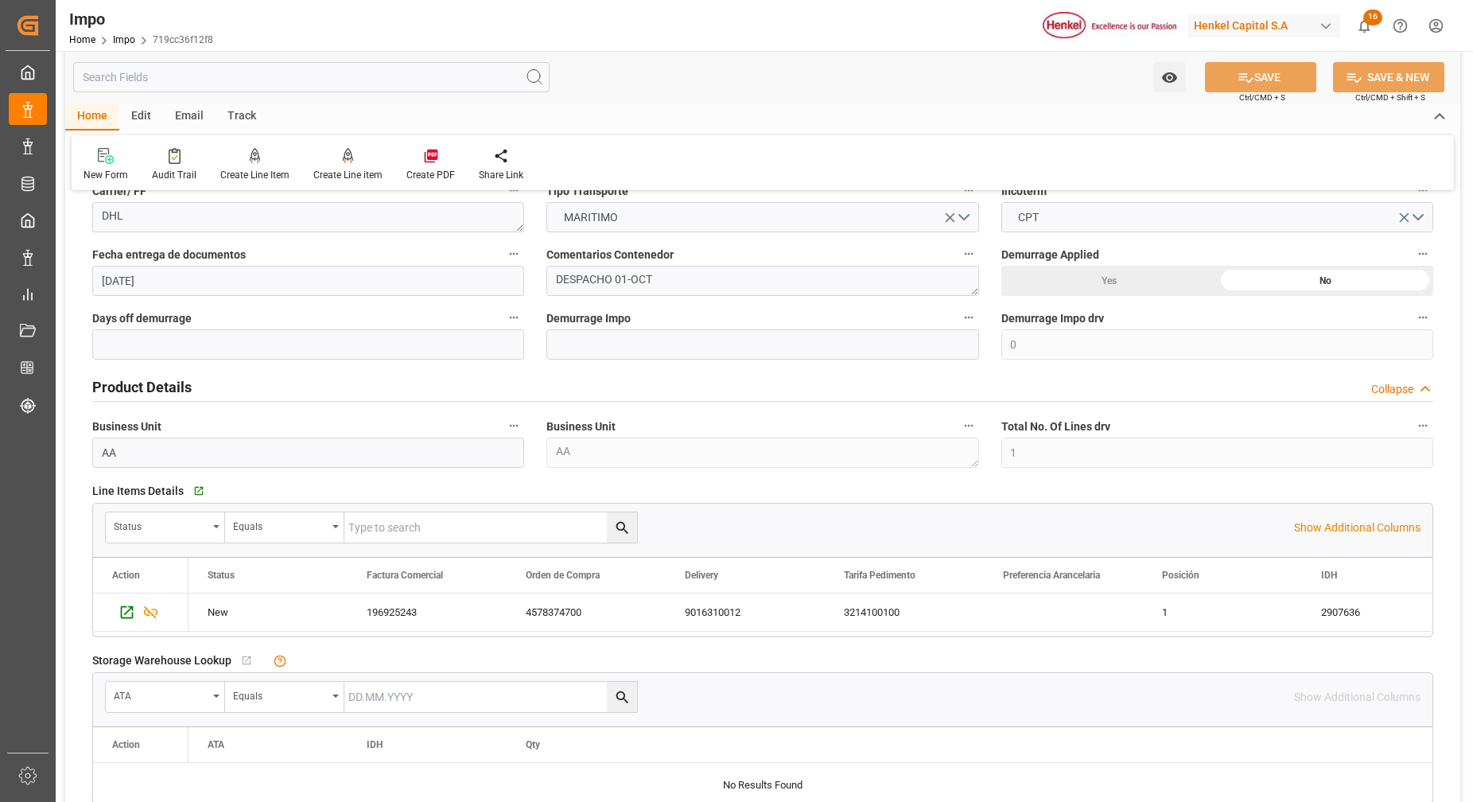
scroll to position [197, 0]
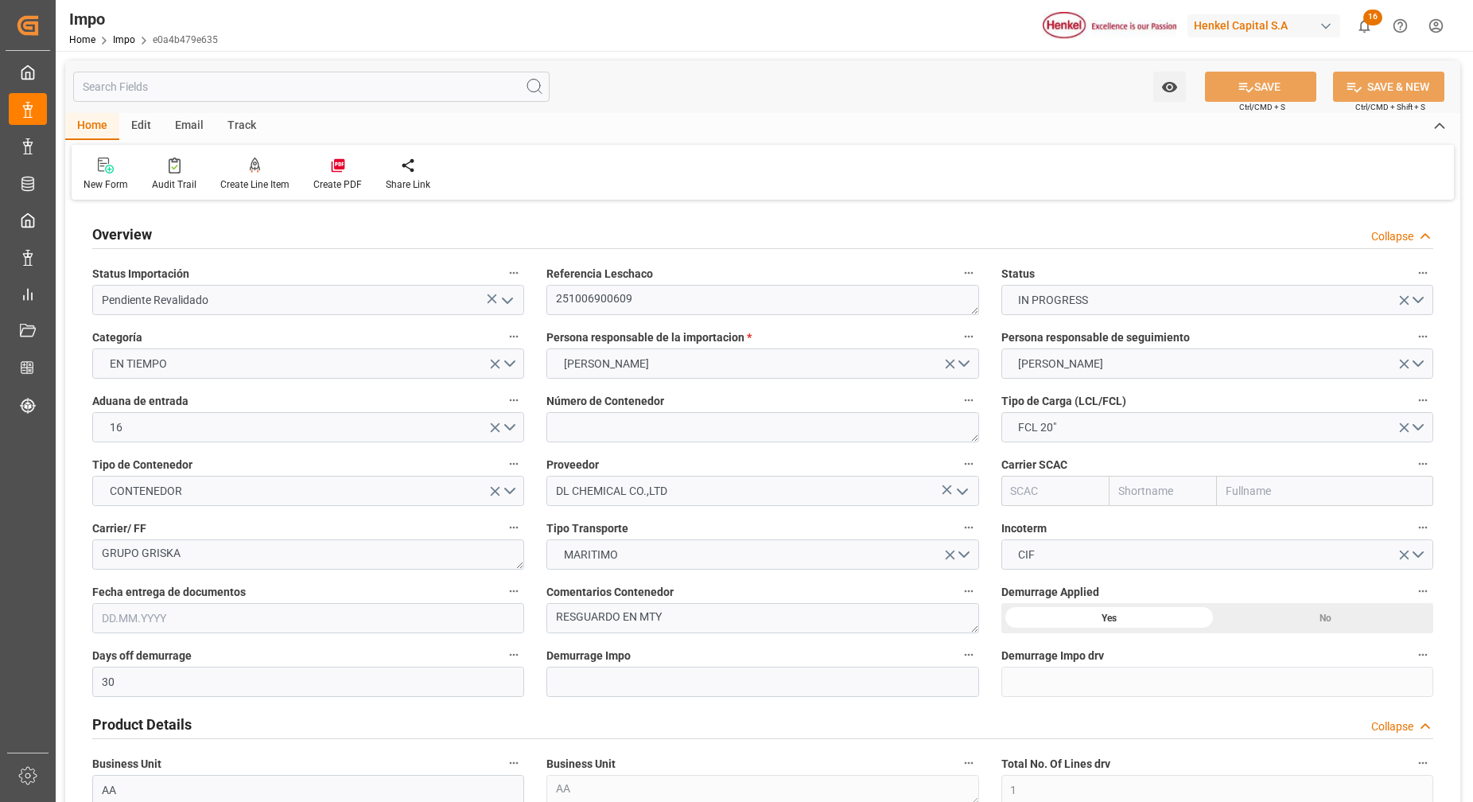
type input "30"
type input "1"
type input "35.88"
type input "[DATE]"
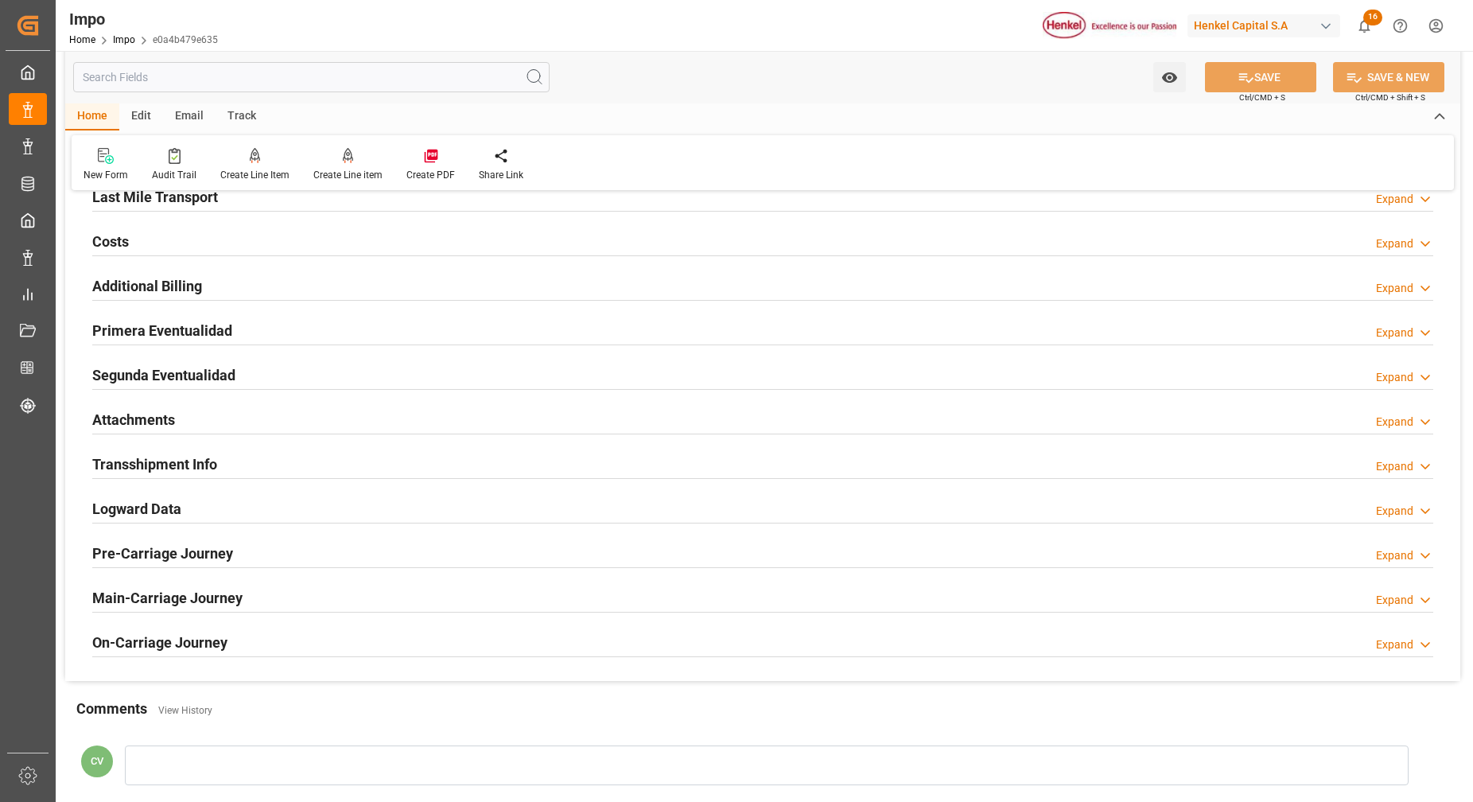
scroll to position [992, 0]
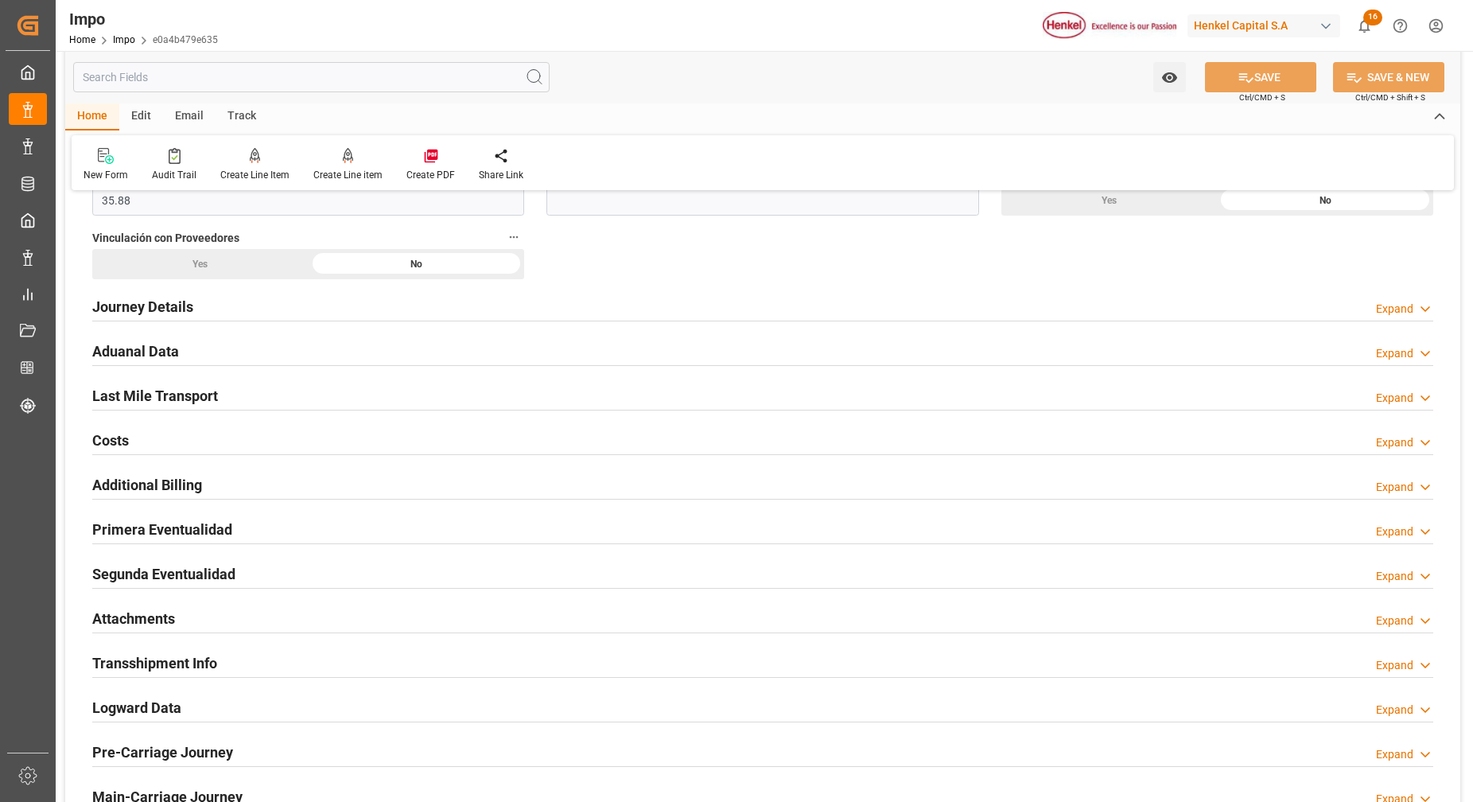
click at [166, 621] on h2 "Attachments" at bounding box center [133, 618] width 83 height 21
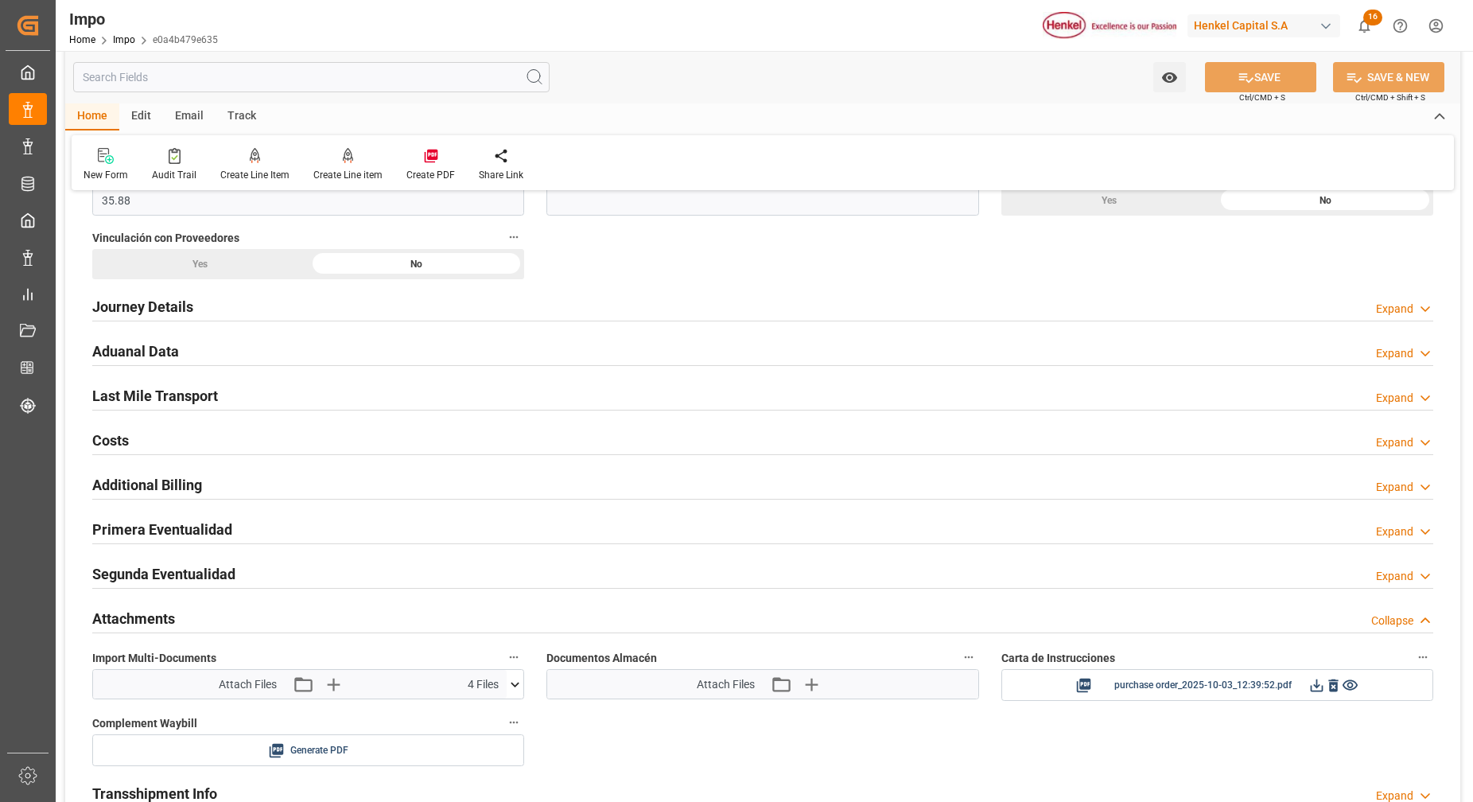
click at [516, 690] on icon at bounding box center [515, 684] width 17 height 17
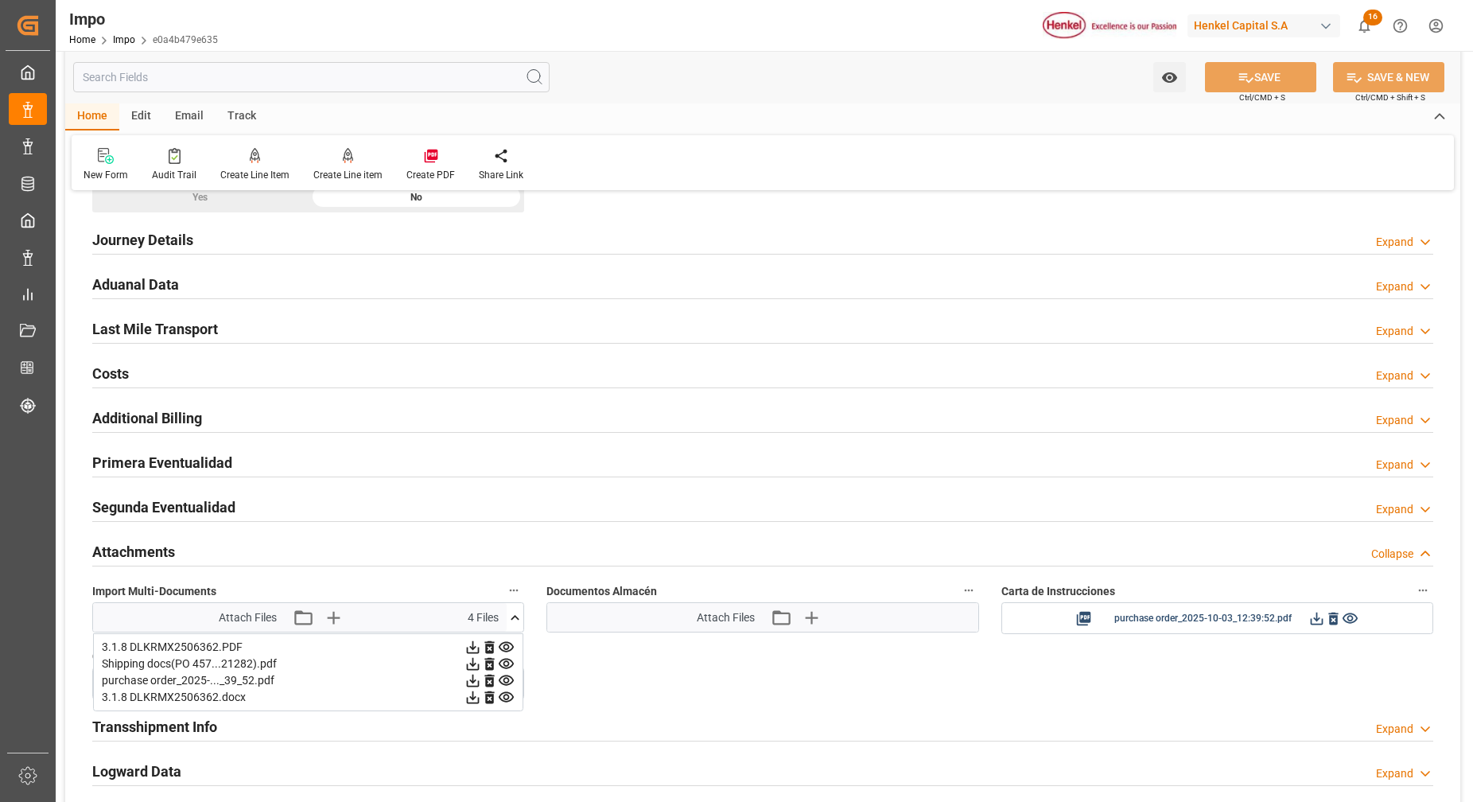
scroll to position [1092, 0]
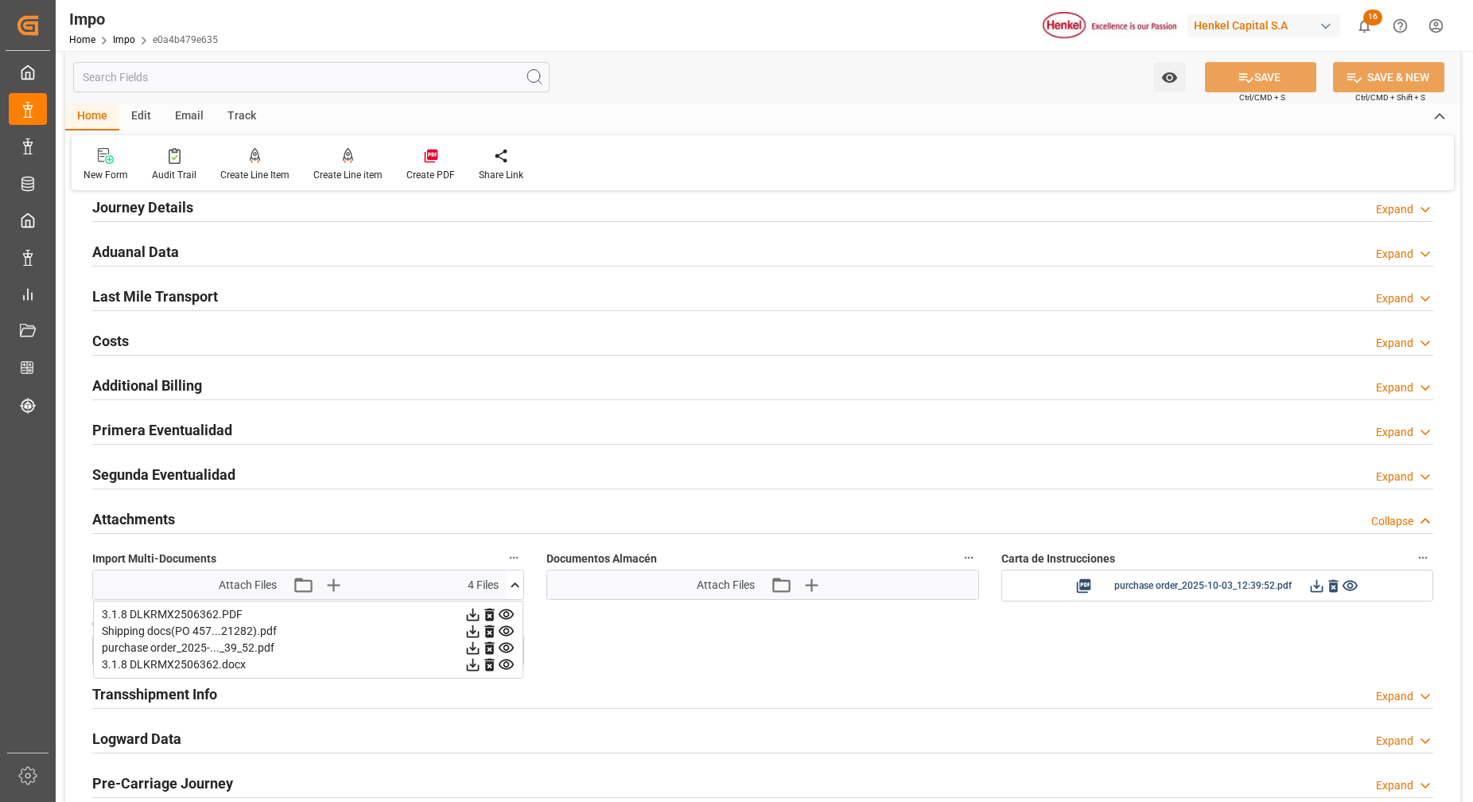
click at [470, 664] on icon at bounding box center [473, 664] width 17 height 17
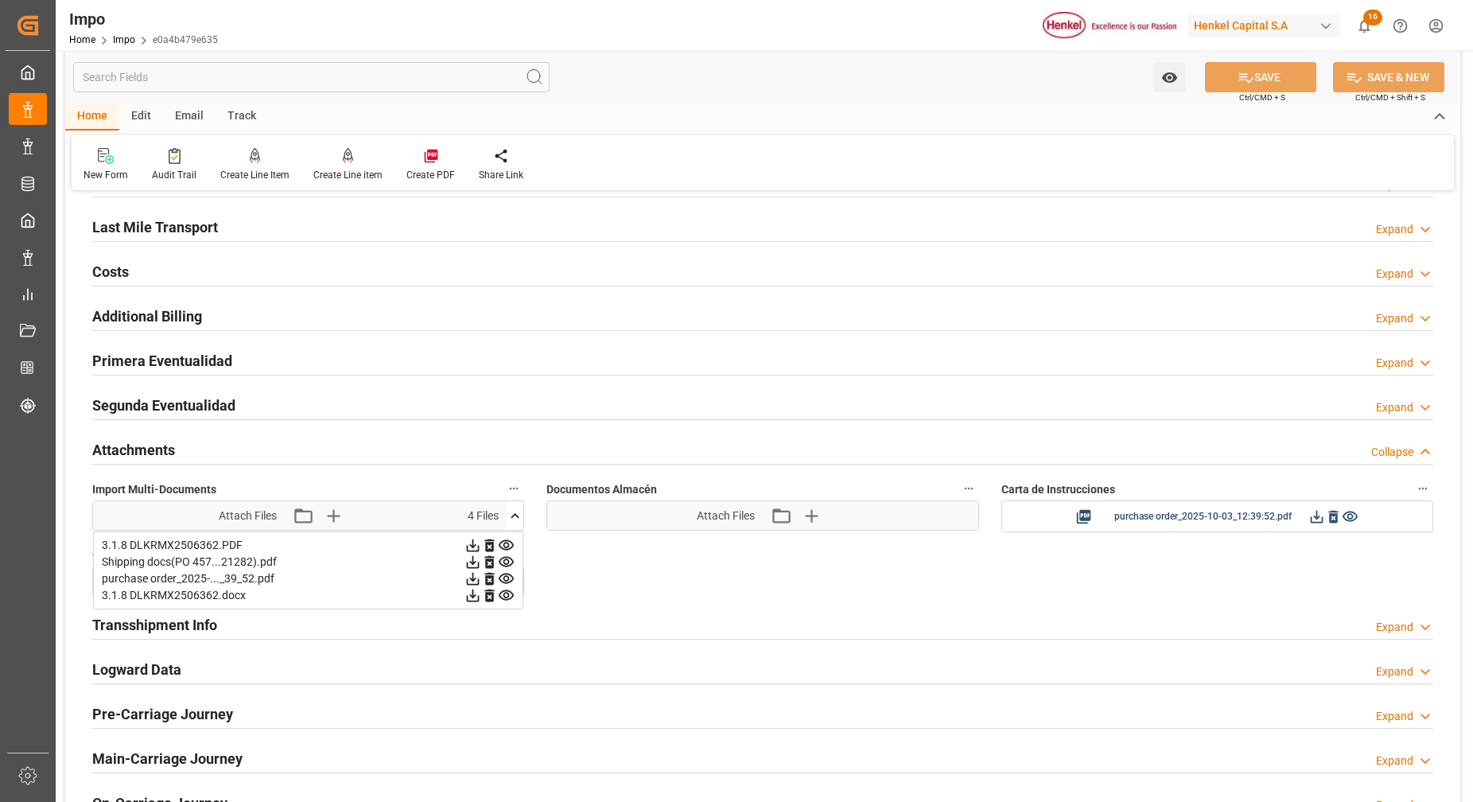
scroll to position [1191, 0]
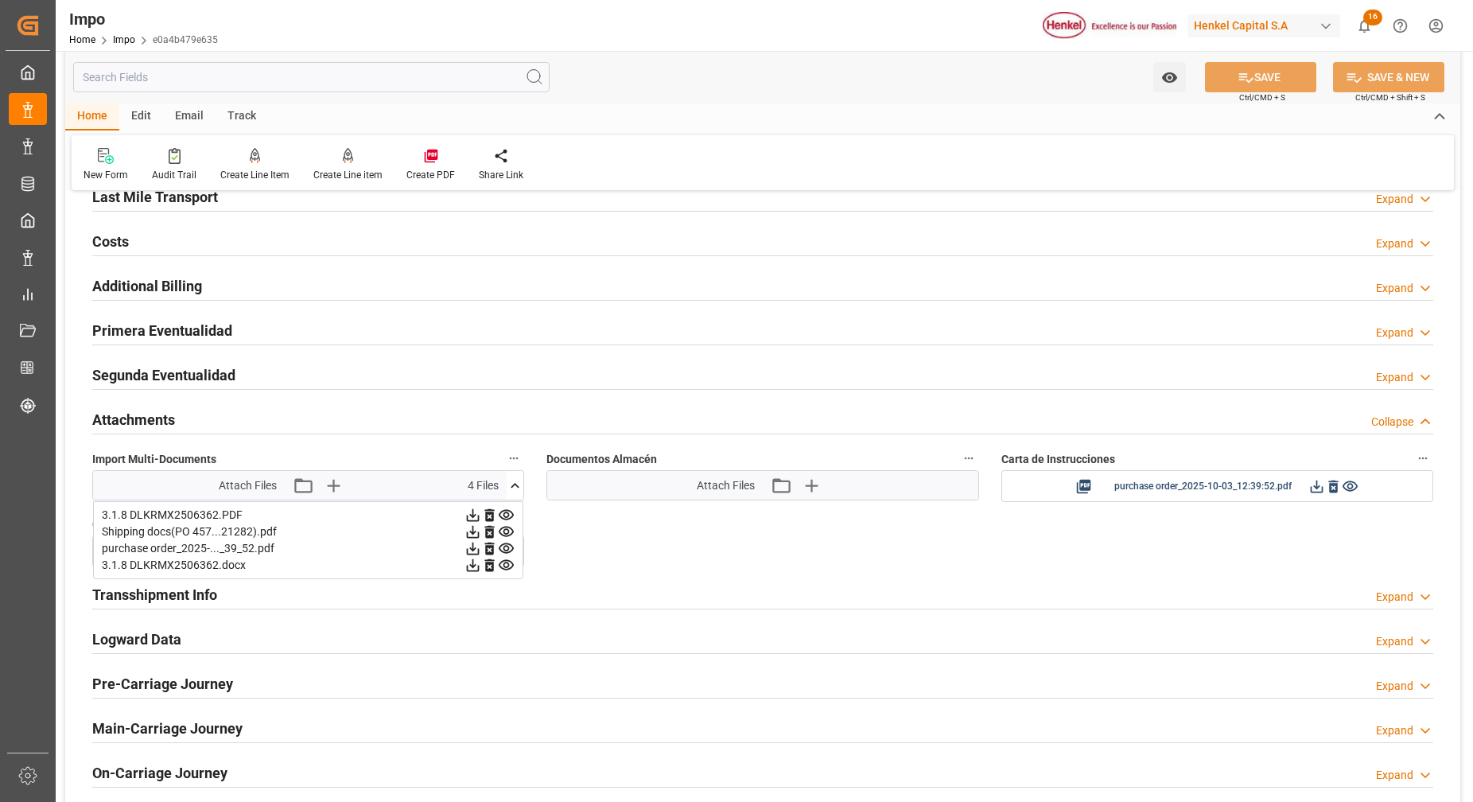
click at [470, 555] on icon at bounding box center [473, 548] width 17 height 17
click at [467, 535] on icon at bounding box center [473, 532] width 13 height 13
click at [476, 535] on icon at bounding box center [473, 532] width 17 height 17
click at [469, 531] on icon at bounding box center [473, 532] width 17 height 17
click at [330, 559] on div "3.1.8 DLKRMX2506362.docx" at bounding box center [308, 565] width 413 height 17
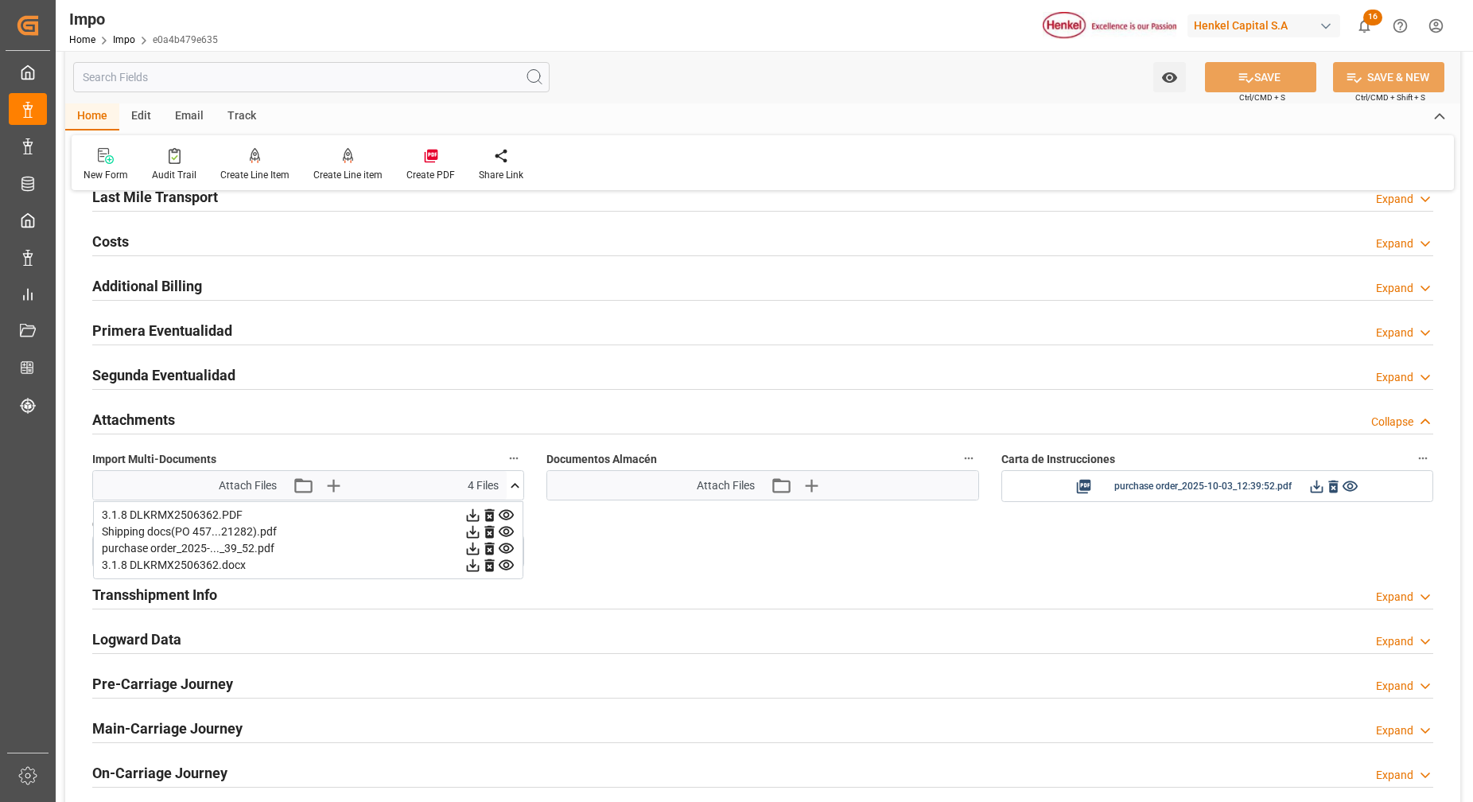
click at [469, 564] on icon at bounding box center [473, 565] width 17 height 17
click at [474, 567] on icon at bounding box center [473, 565] width 17 height 17
click at [310, 544] on div "purchase order_2025-..._39_52.pdf" at bounding box center [308, 548] width 413 height 17
click at [249, 578] on div "3.1.8 DLKRMX2506362.PDF Shipping docs(PO 457...21282).pdf purchase order_2025-.…" at bounding box center [308, 540] width 430 height 78
click at [474, 566] on icon at bounding box center [473, 565] width 13 height 13
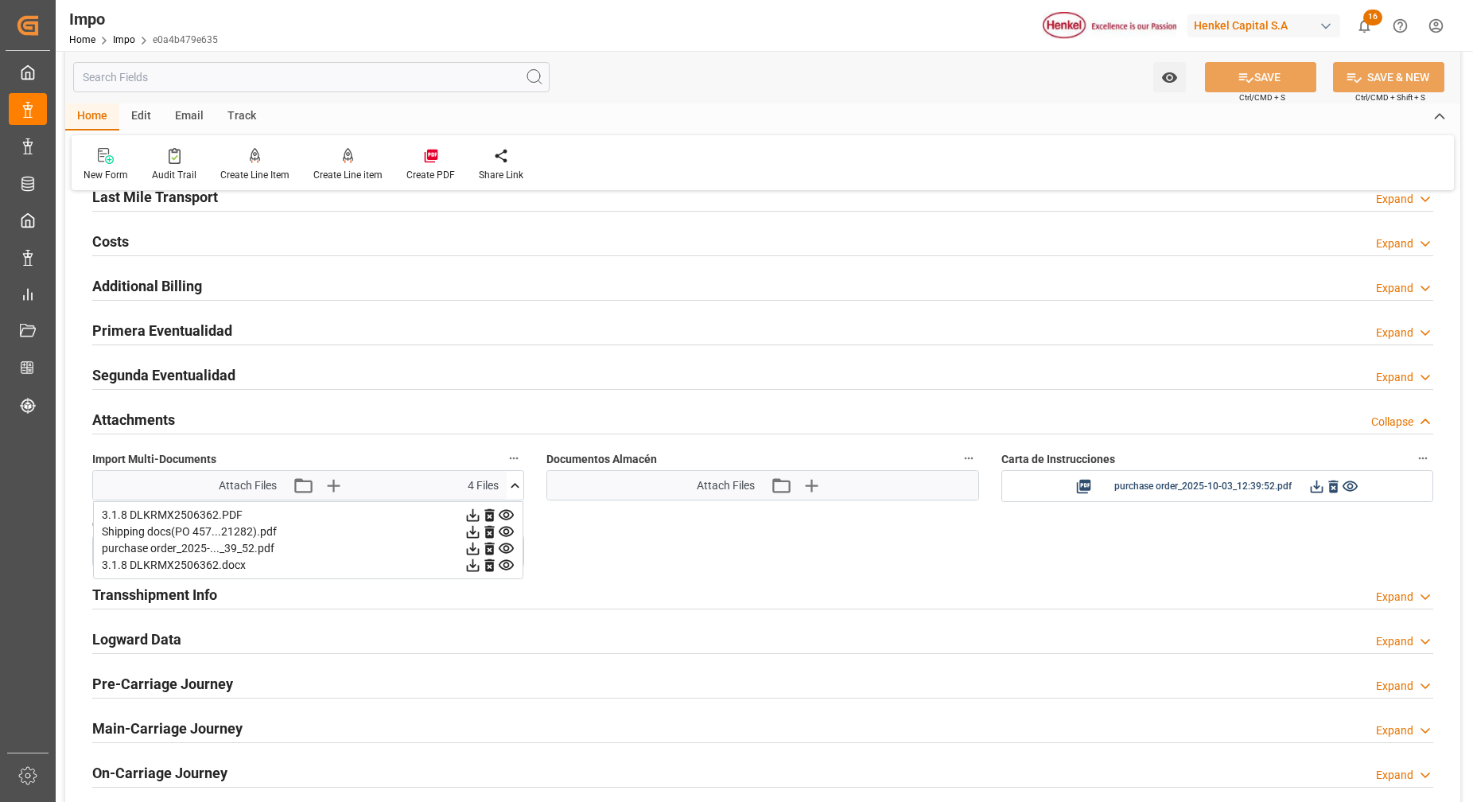
click at [474, 566] on icon at bounding box center [473, 565] width 13 height 13
click at [469, 564] on icon at bounding box center [473, 565] width 17 height 17
click at [473, 519] on icon at bounding box center [473, 515] width 17 height 17
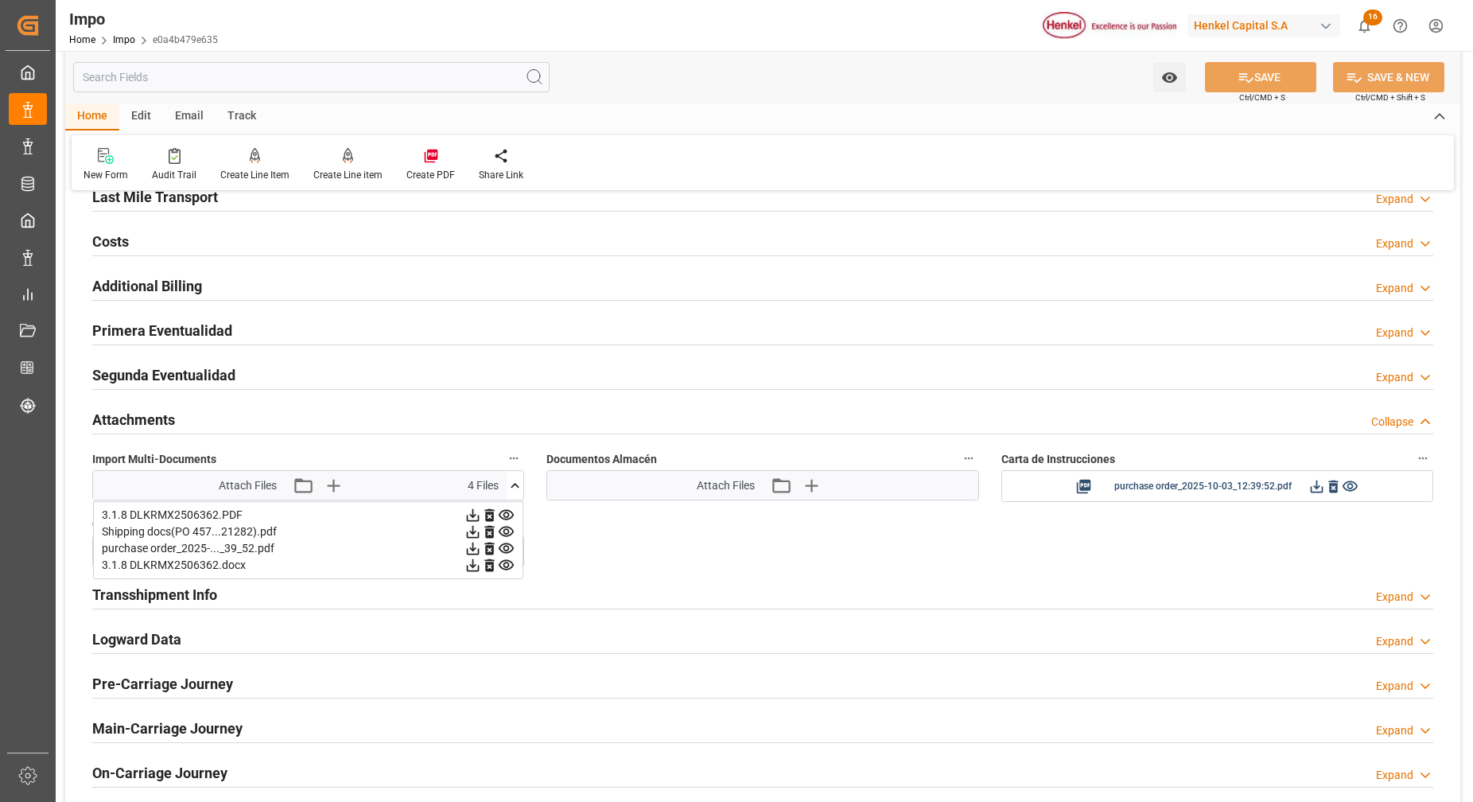
click at [467, 518] on icon at bounding box center [473, 515] width 13 height 13
click at [339, 495] on icon "button" at bounding box center [332, 485] width 25 height 25
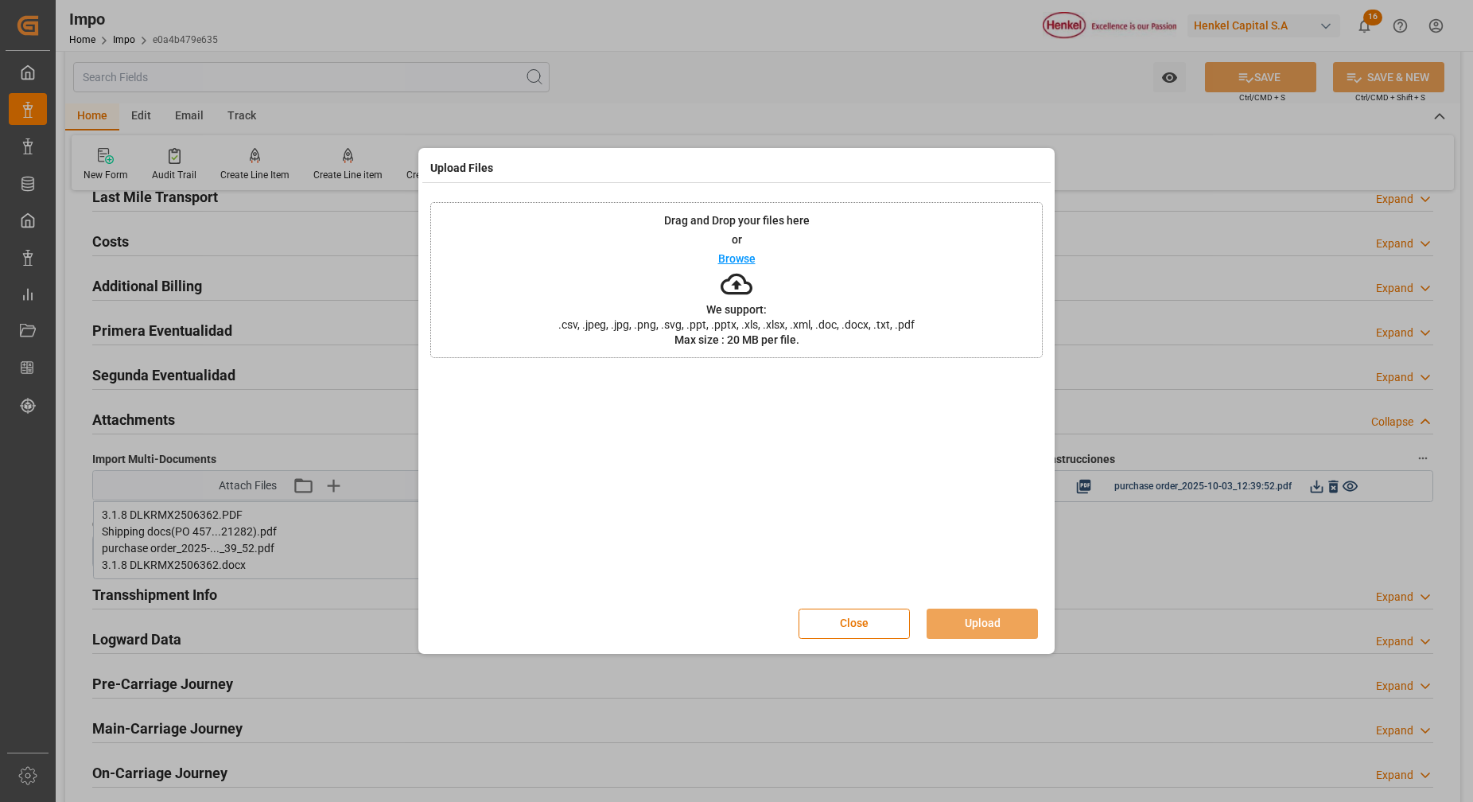
click at [724, 279] on icon at bounding box center [737, 284] width 32 height 32
click at [831, 632] on button "Close" at bounding box center [854, 624] width 111 height 30
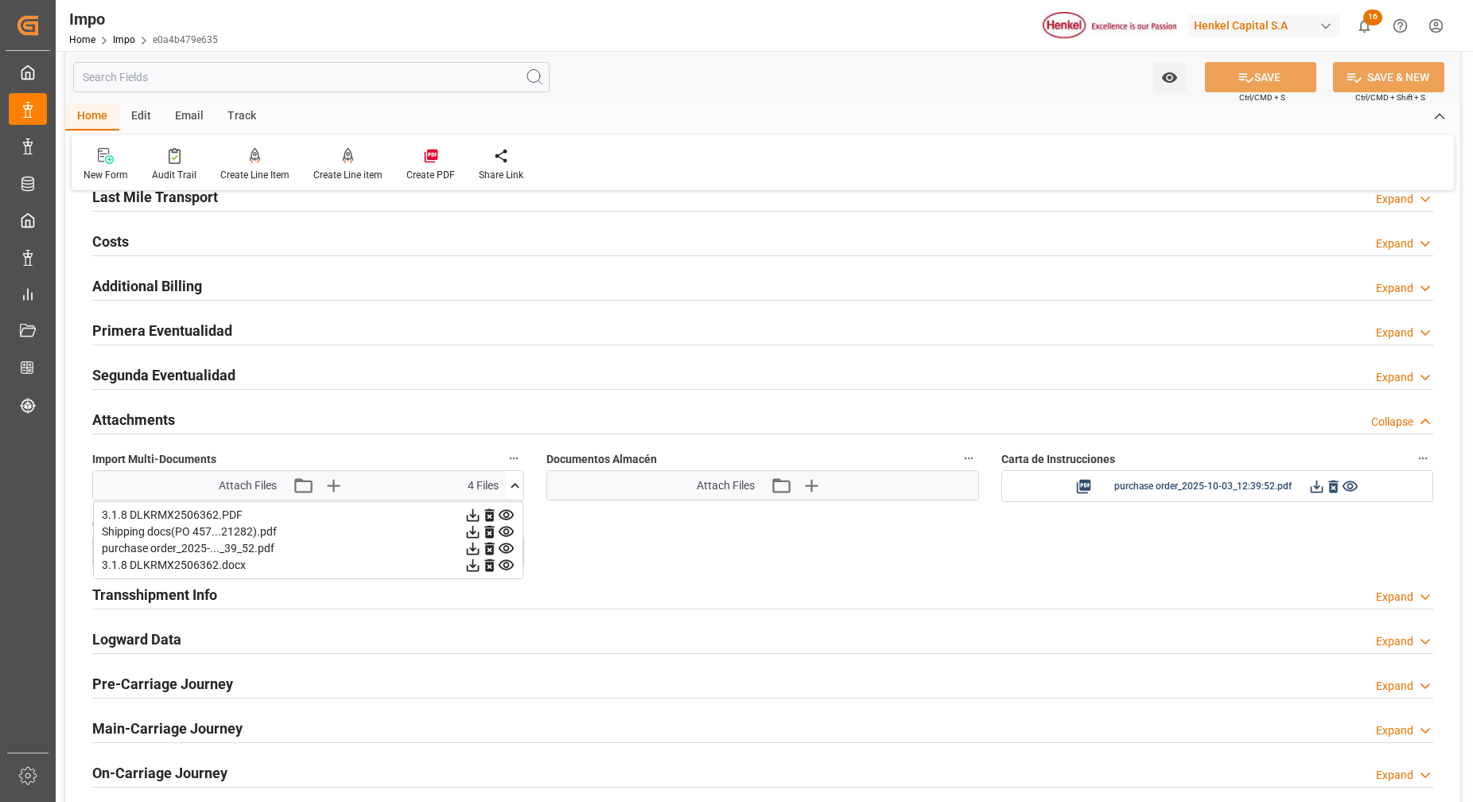
click at [489, 565] on icon at bounding box center [489, 565] width 17 height 17
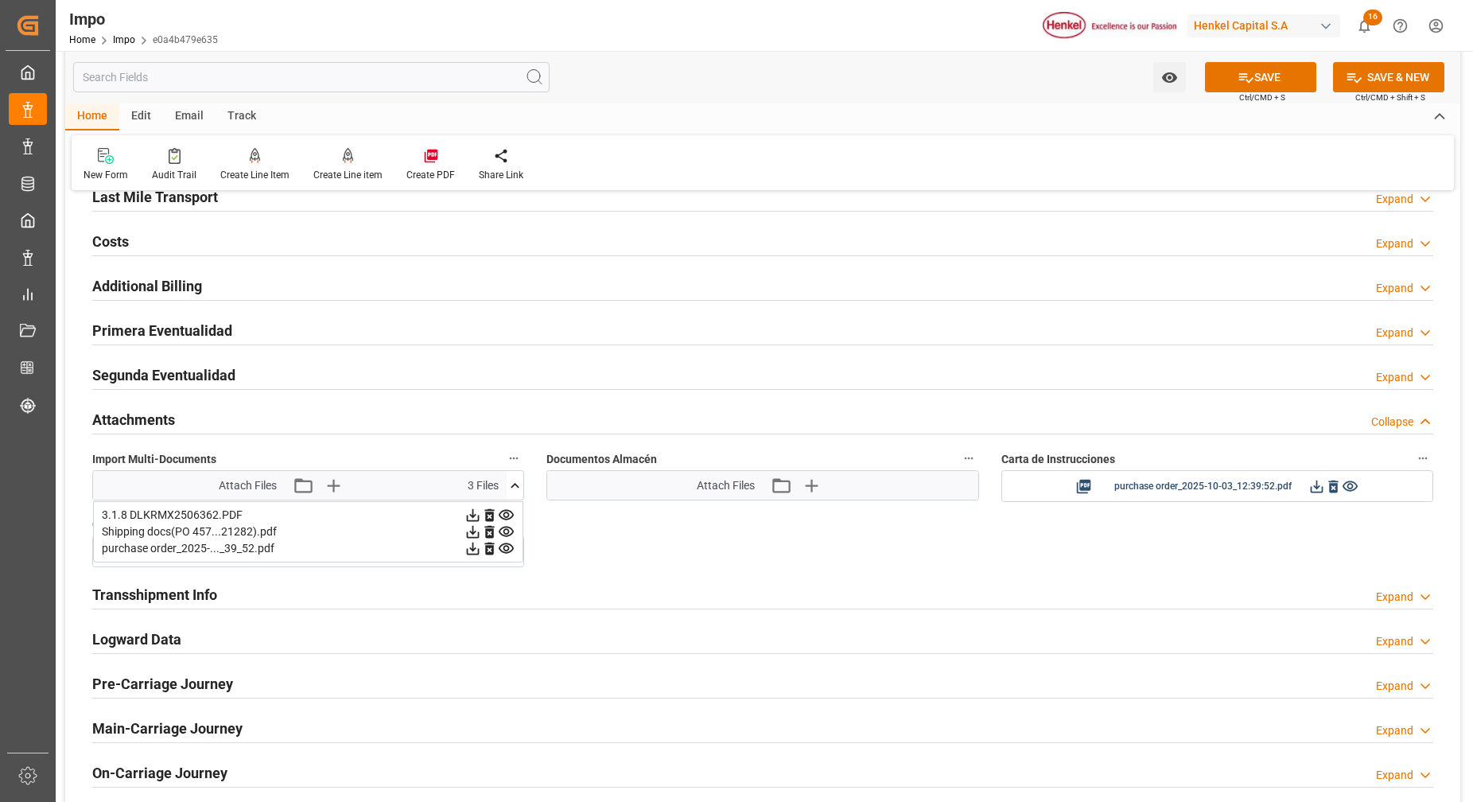
click at [486, 516] on icon at bounding box center [490, 515] width 10 height 13
click at [332, 480] on icon "button" at bounding box center [332, 485] width 15 height 15
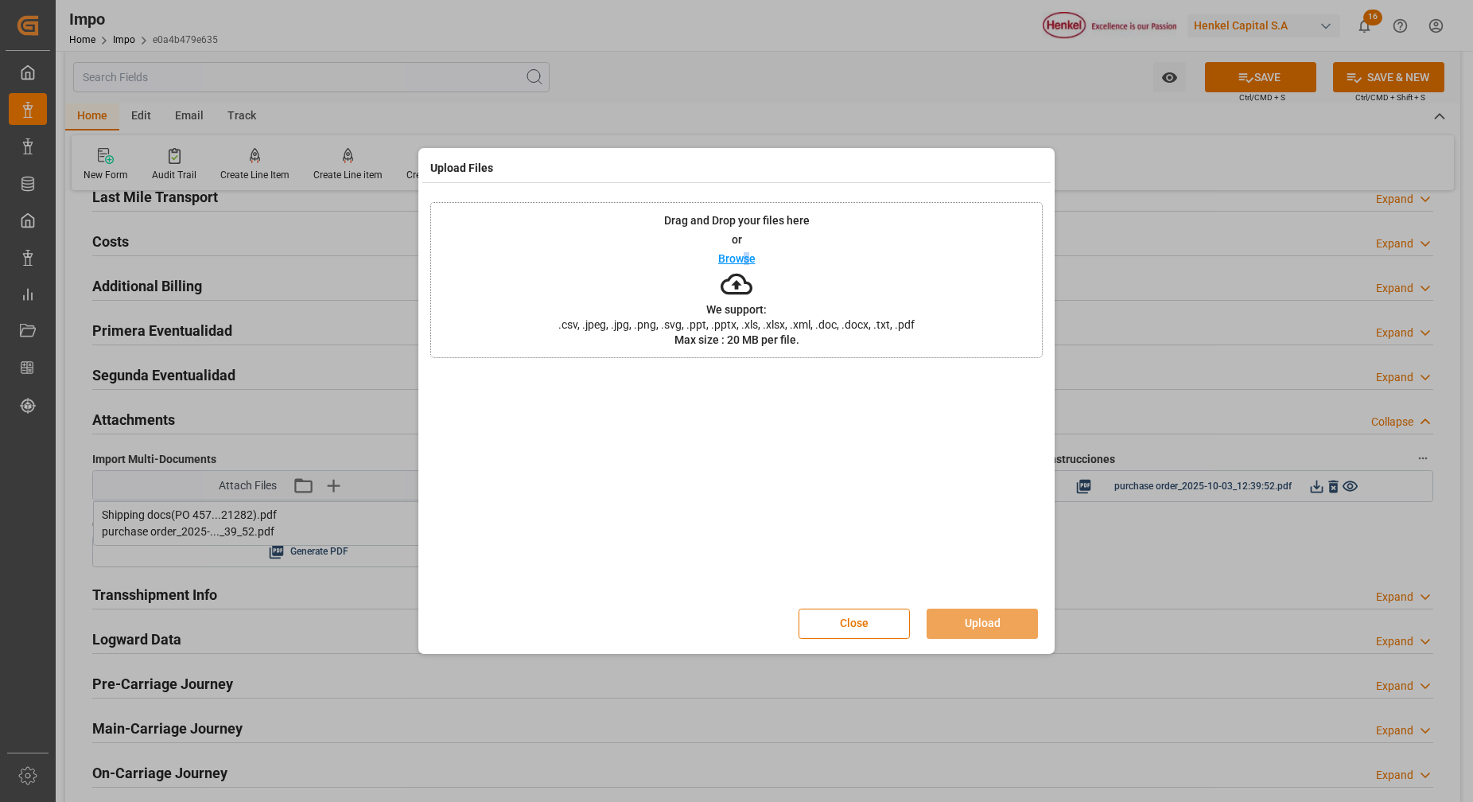
click at [751, 267] on div "Drag and Drop your files here or Browse We support: .csv, .jpeg, .jpg, .png, .s…" at bounding box center [736, 280] width 613 height 156
click at [960, 628] on button "Upload" at bounding box center [982, 624] width 111 height 30
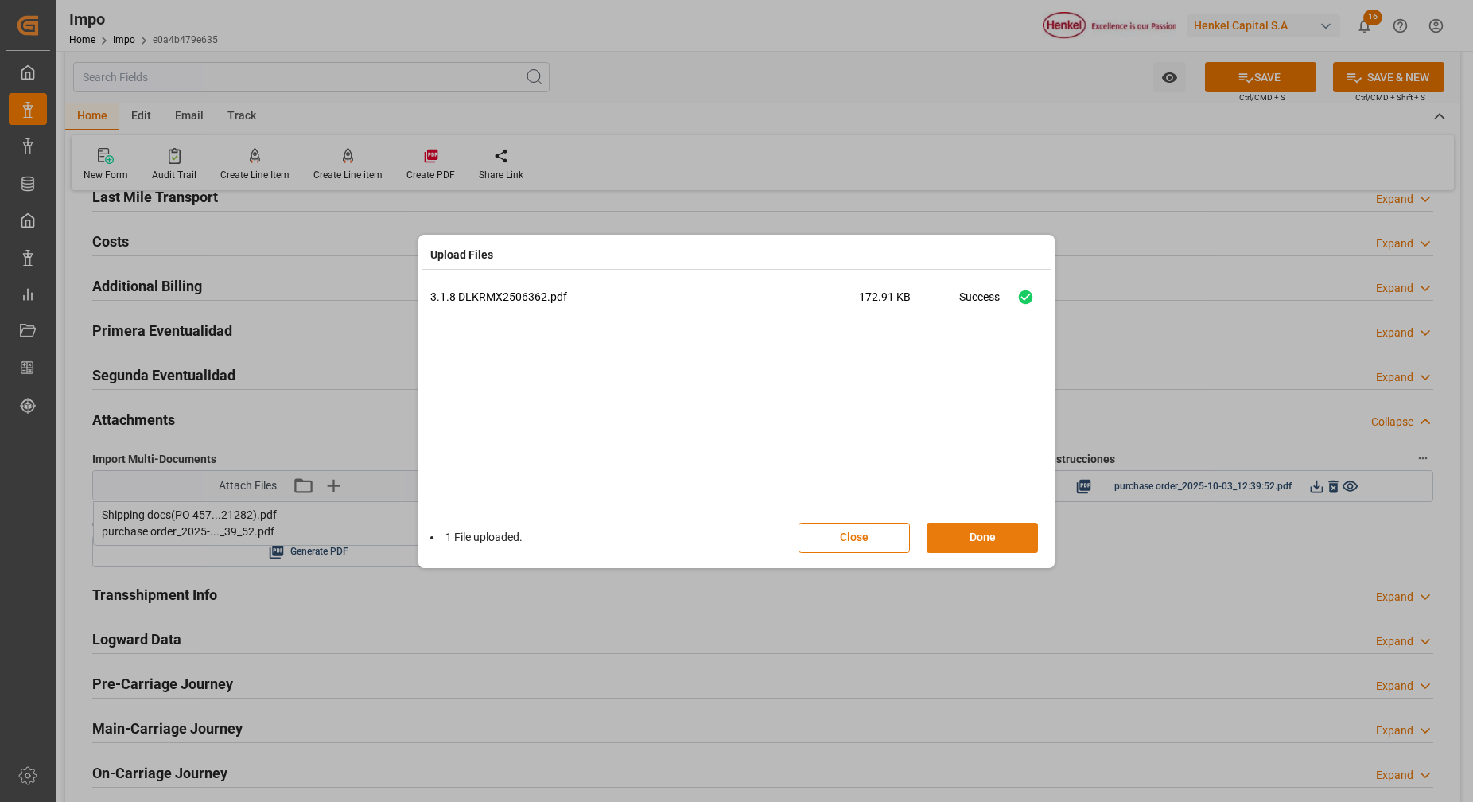
click at [975, 535] on button "Done" at bounding box center [982, 538] width 111 height 30
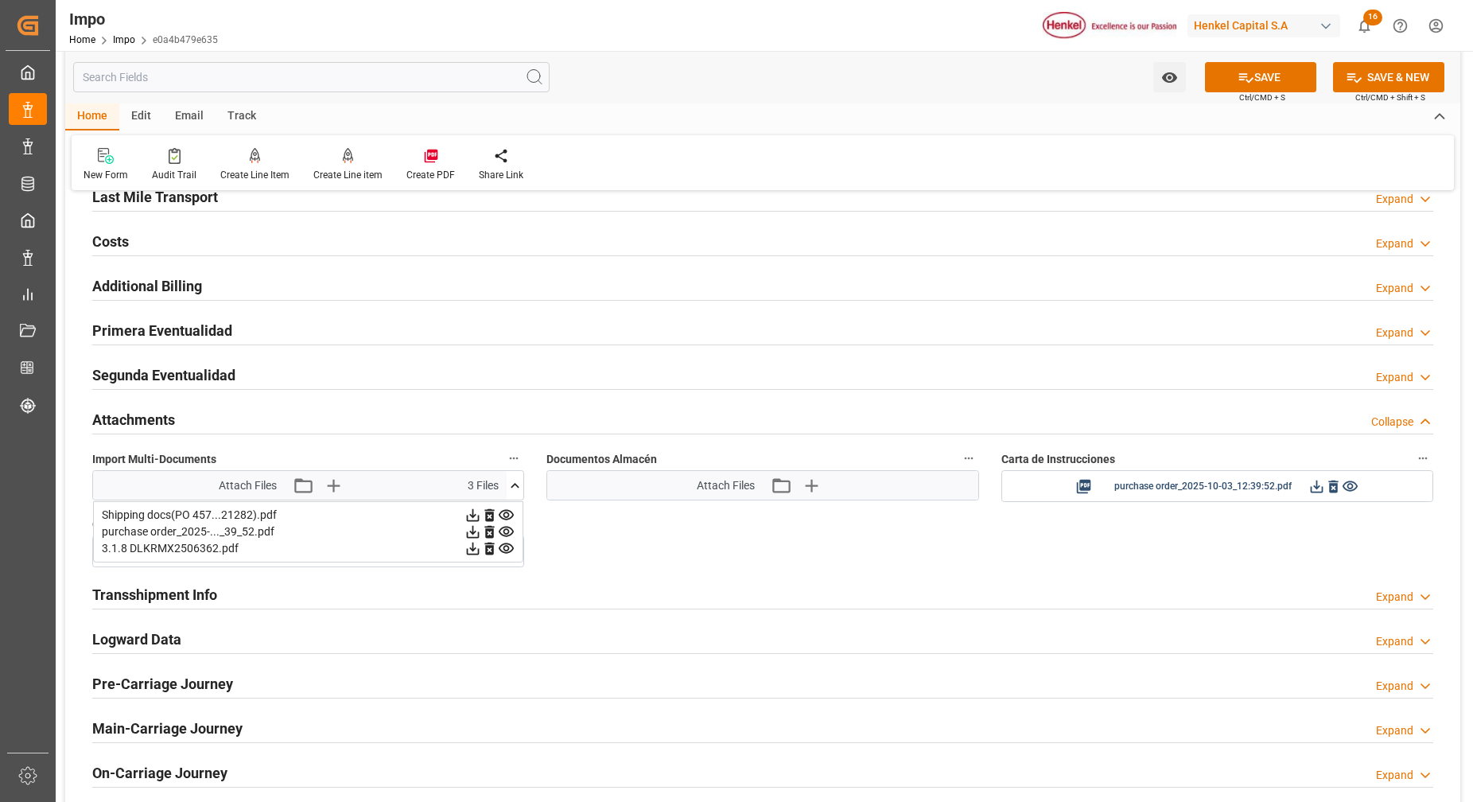
drag, startPoint x: 1267, startPoint y: 84, endPoint x: 1271, endPoint y: 97, distance: 14.1
click at [1267, 88] on button "SAVE" at bounding box center [1260, 77] width 111 height 30
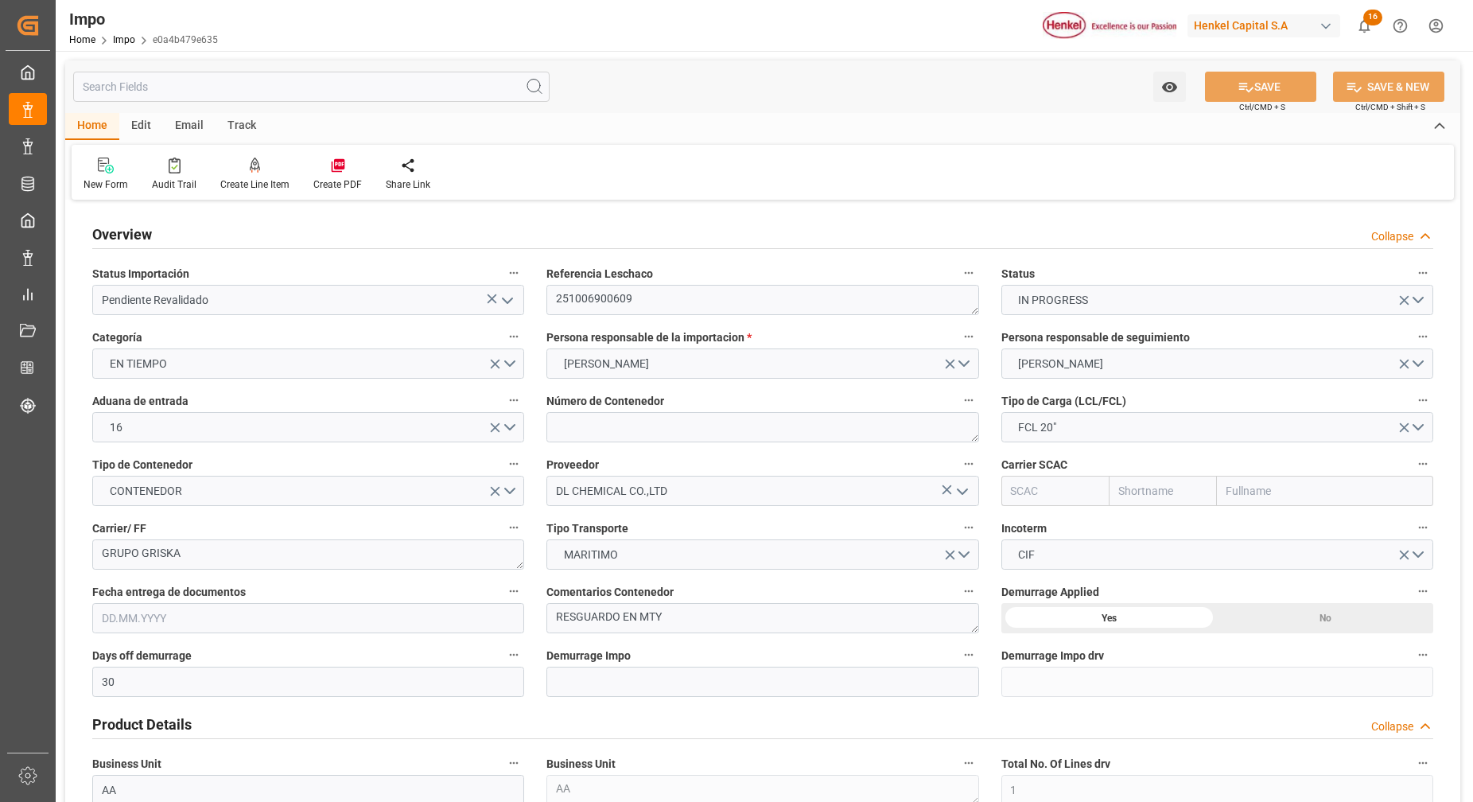
type input "30"
type input "1"
type input "35.88"
type input "[DATE]"
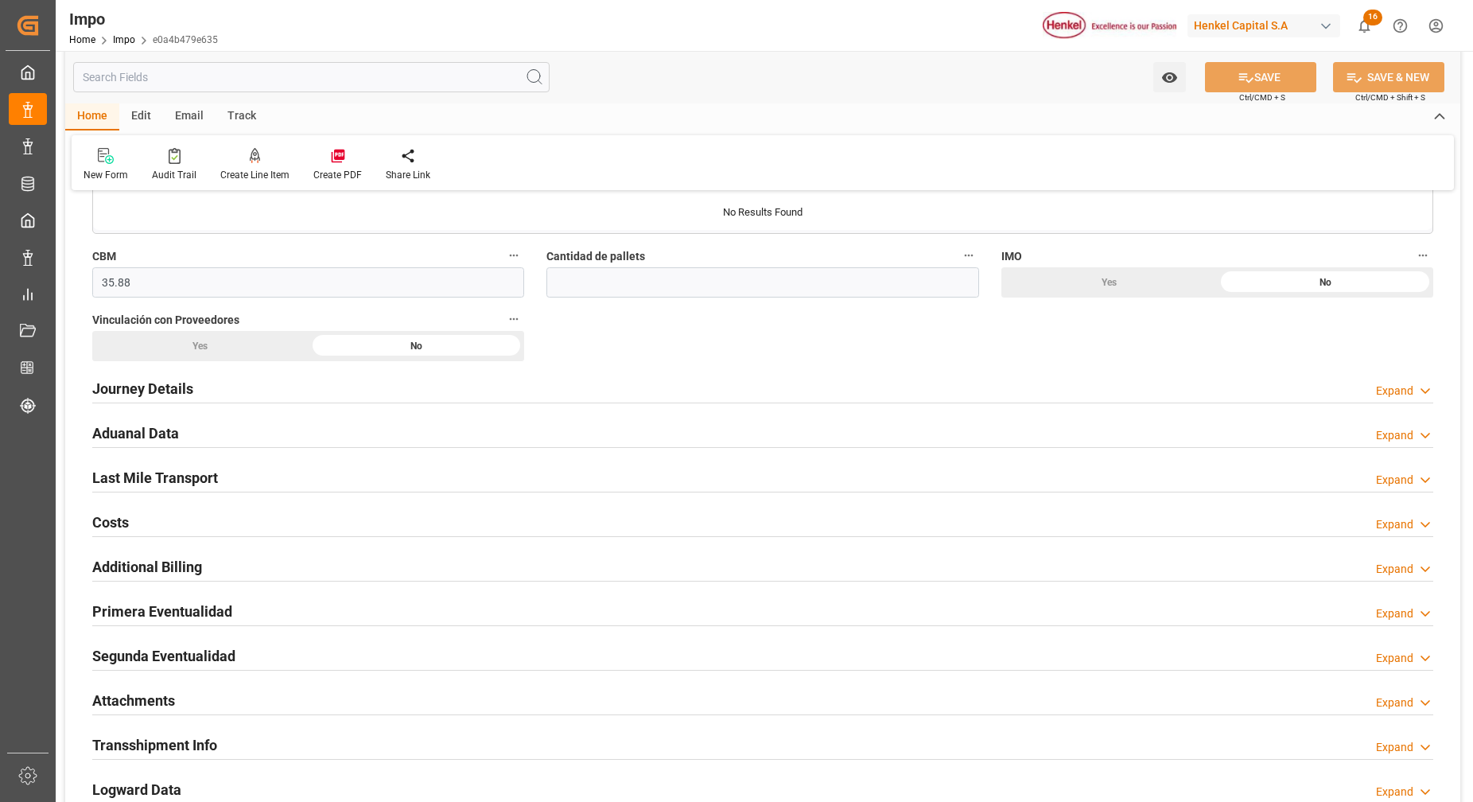
scroll to position [1094, 0]
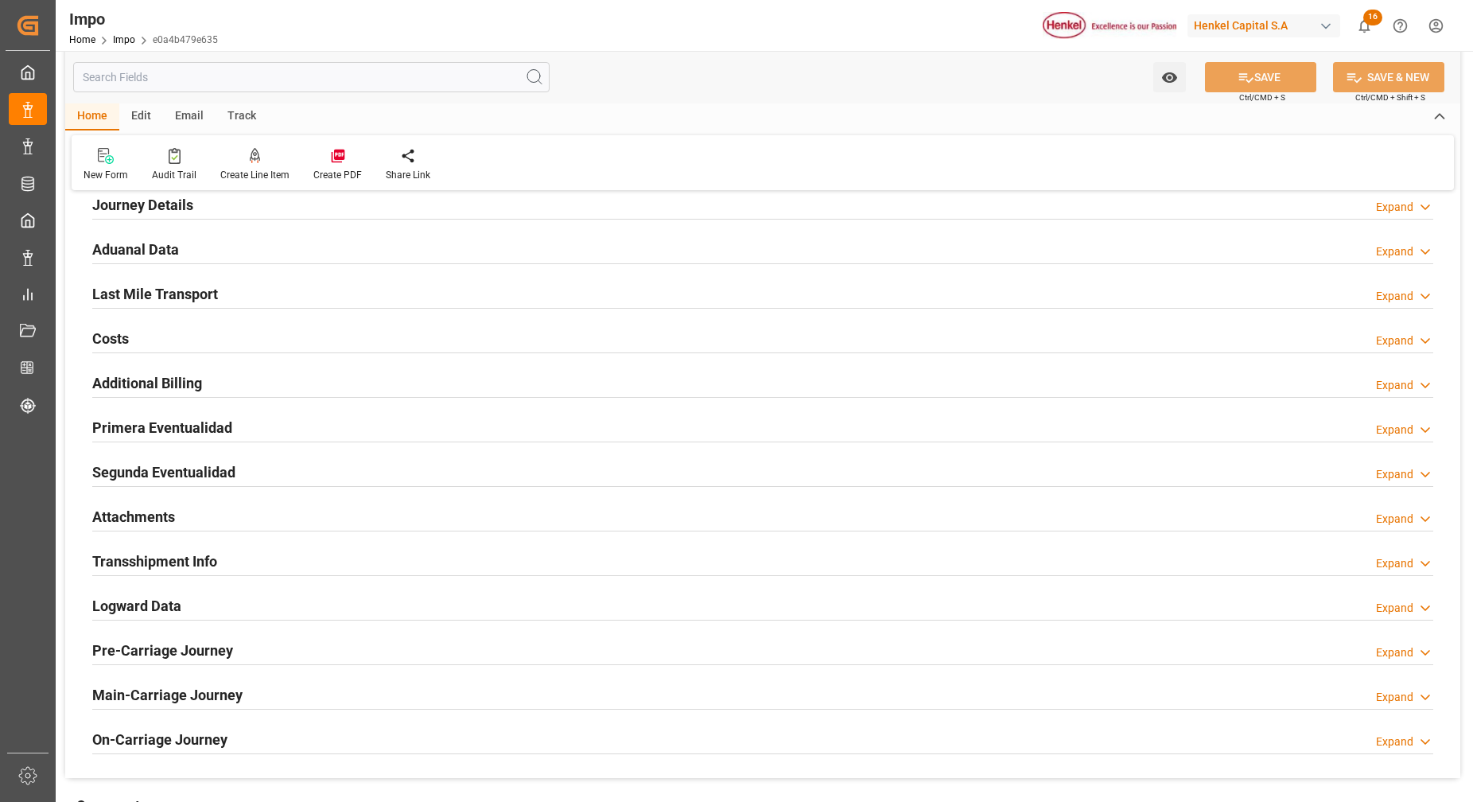
click at [137, 513] on h2 "Attachments" at bounding box center [133, 516] width 83 height 21
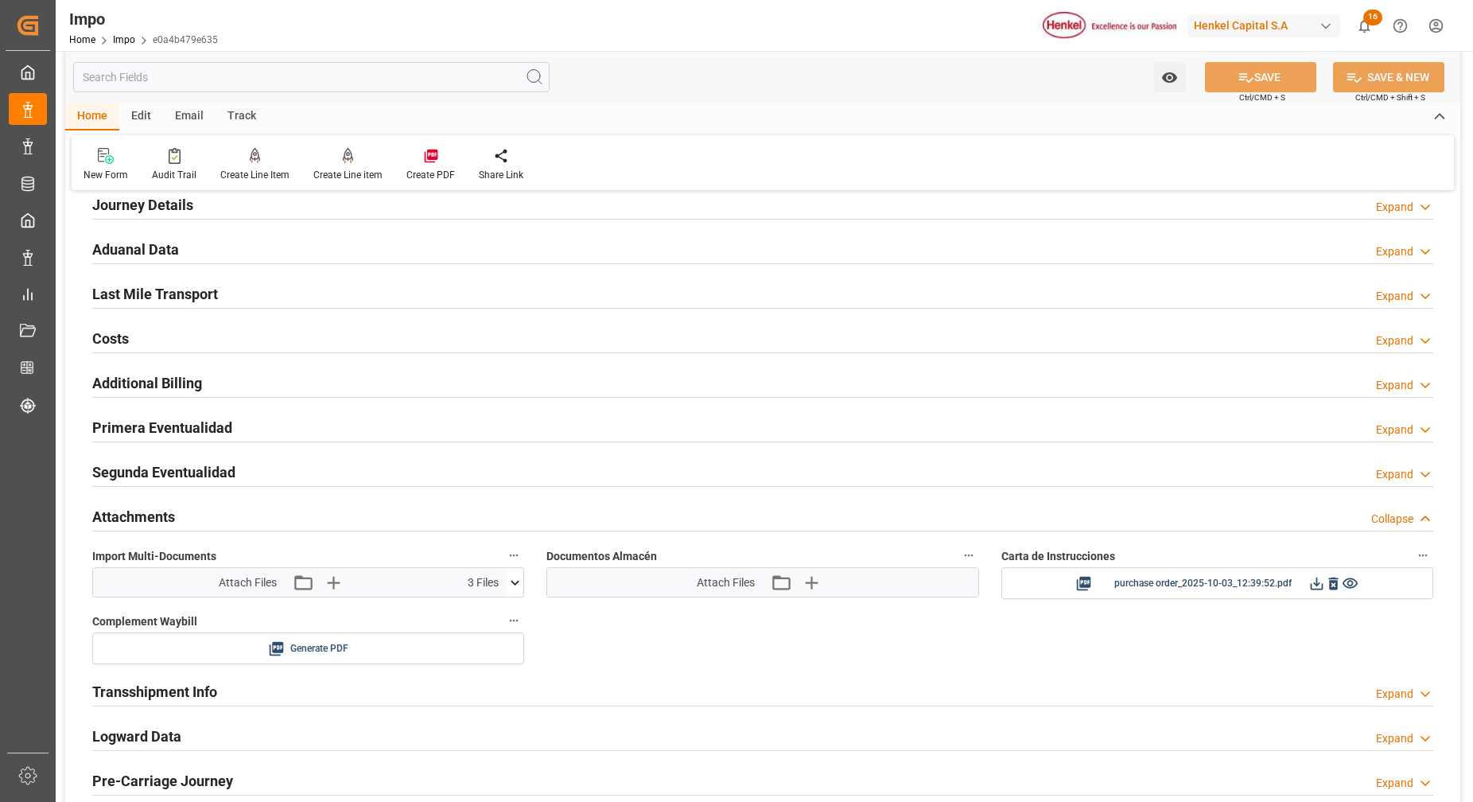
click at [521, 586] on icon at bounding box center [515, 582] width 17 height 17
click at [468, 643] on icon at bounding box center [473, 645] width 17 height 17
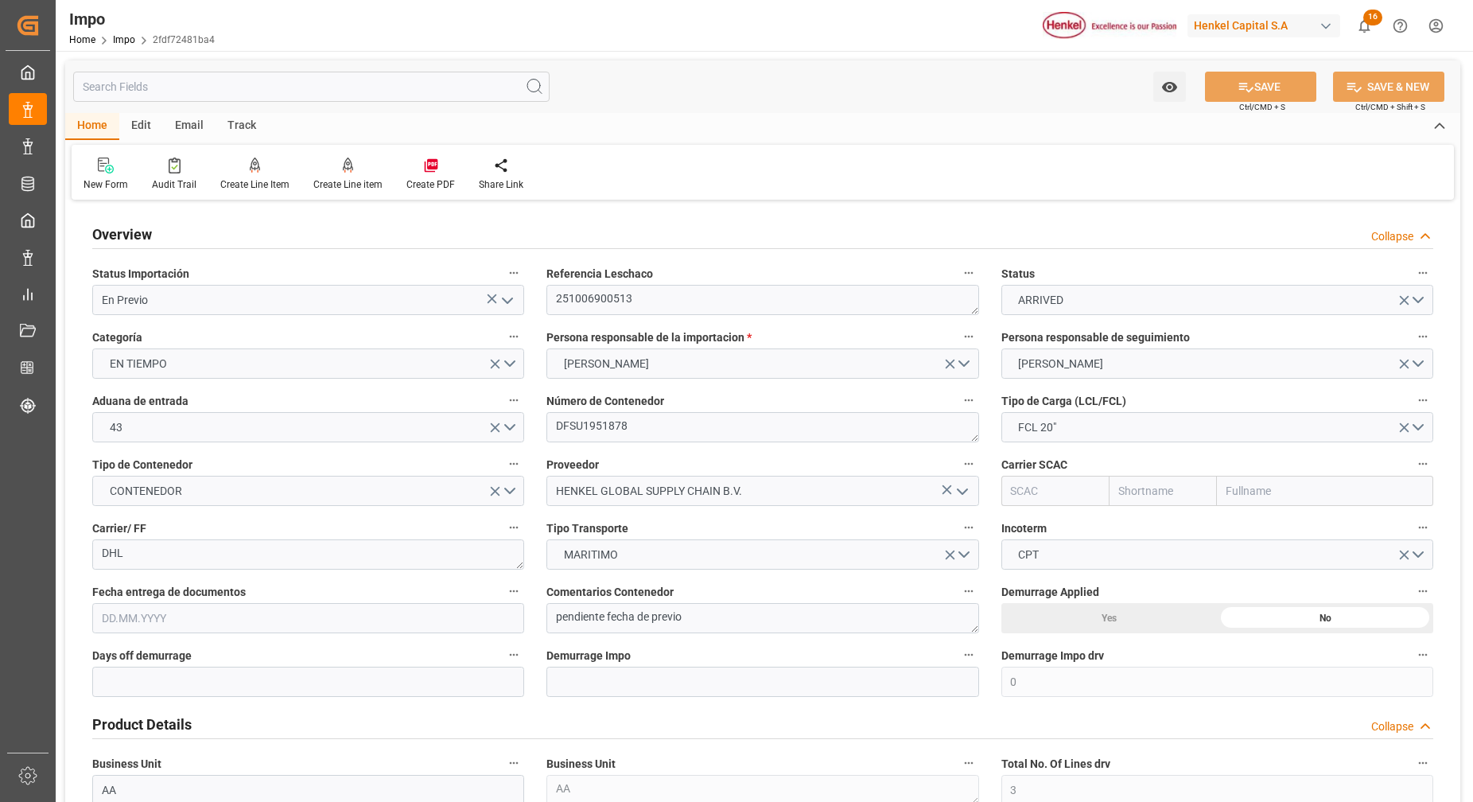
type input "0"
type input "3"
type input "20"
type input "[DATE]"
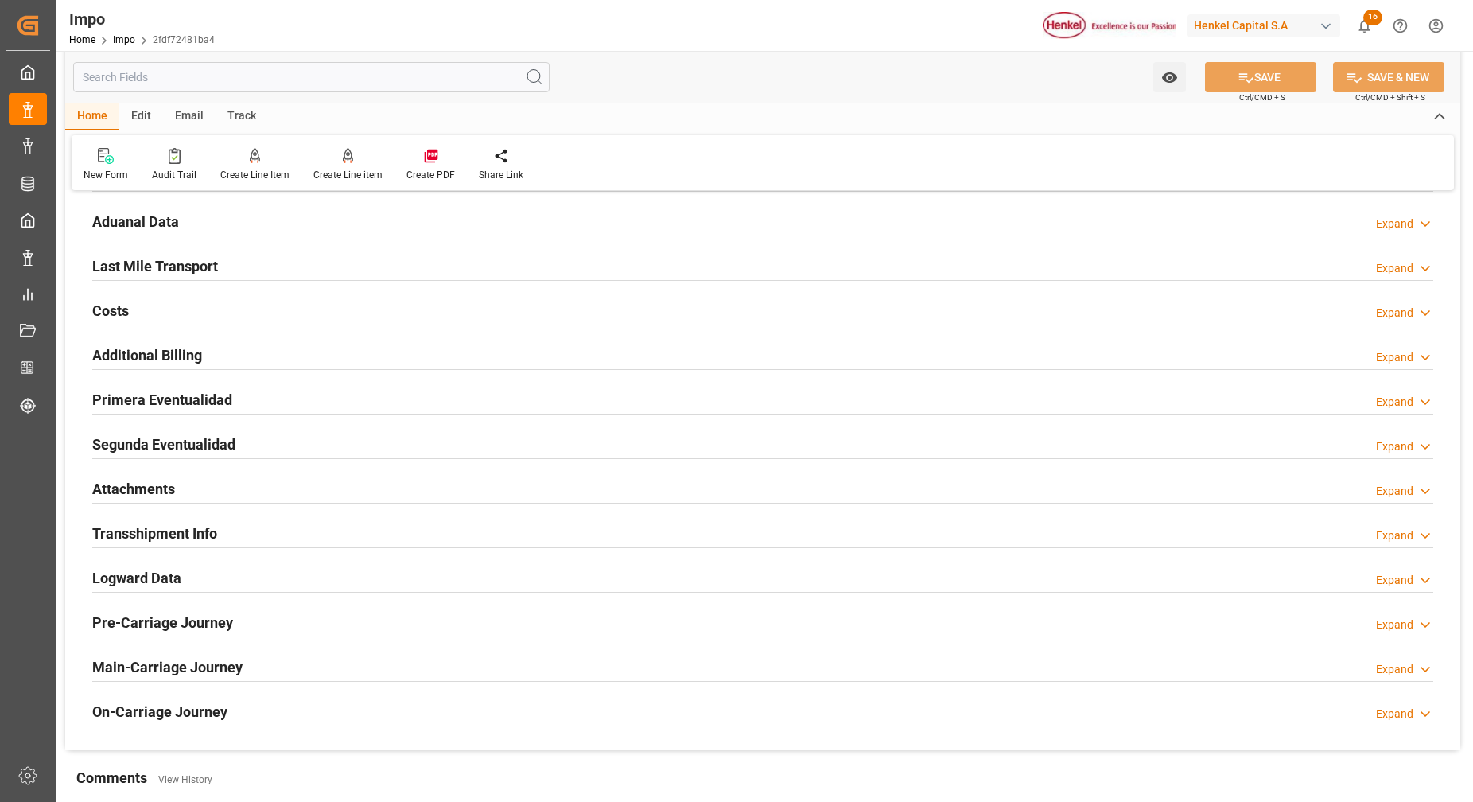
scroll to position [1293, 0]
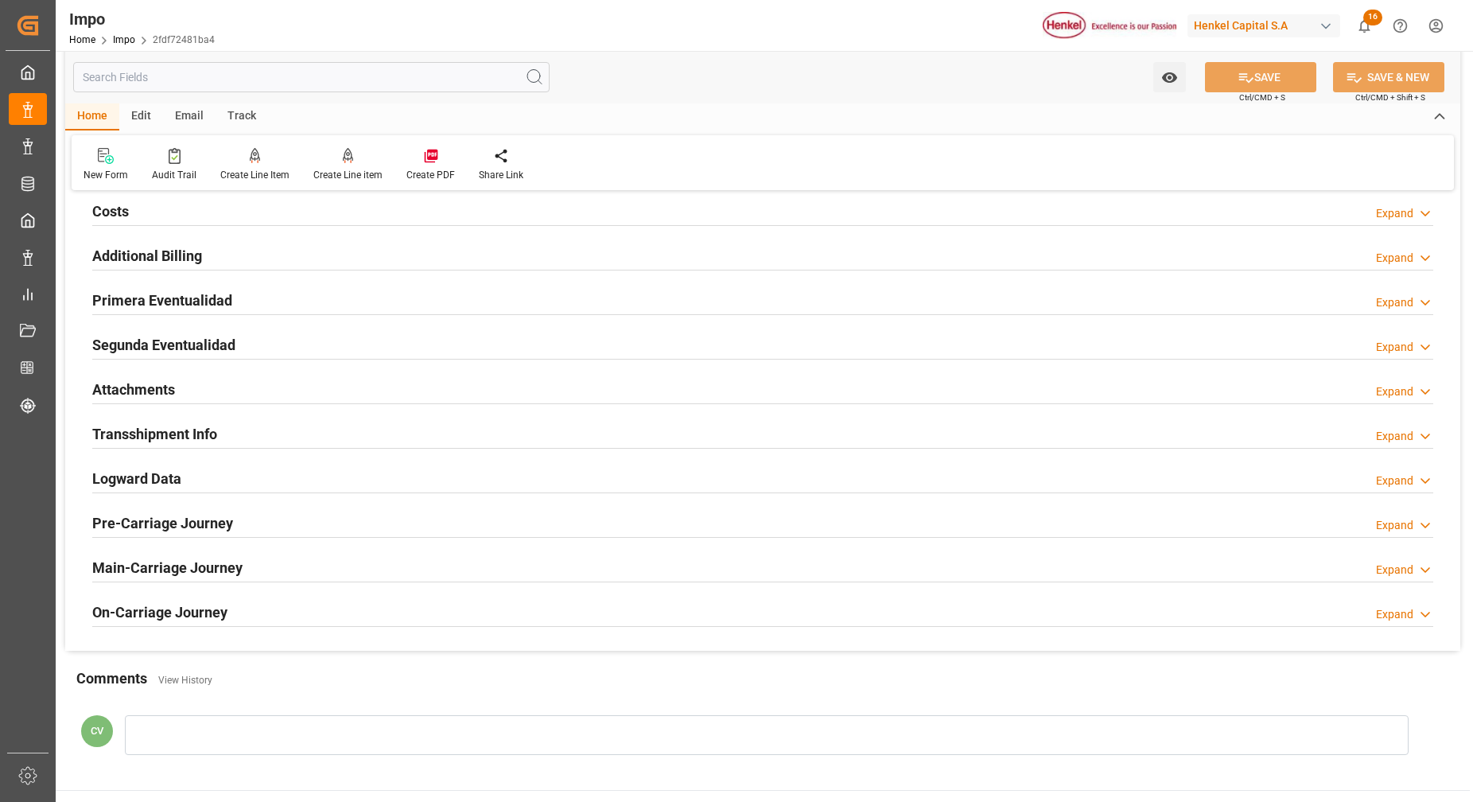
click at [158, 302] on h2 "Primera Eventualidad" at bounding box center [162, 300] width 140 height 21
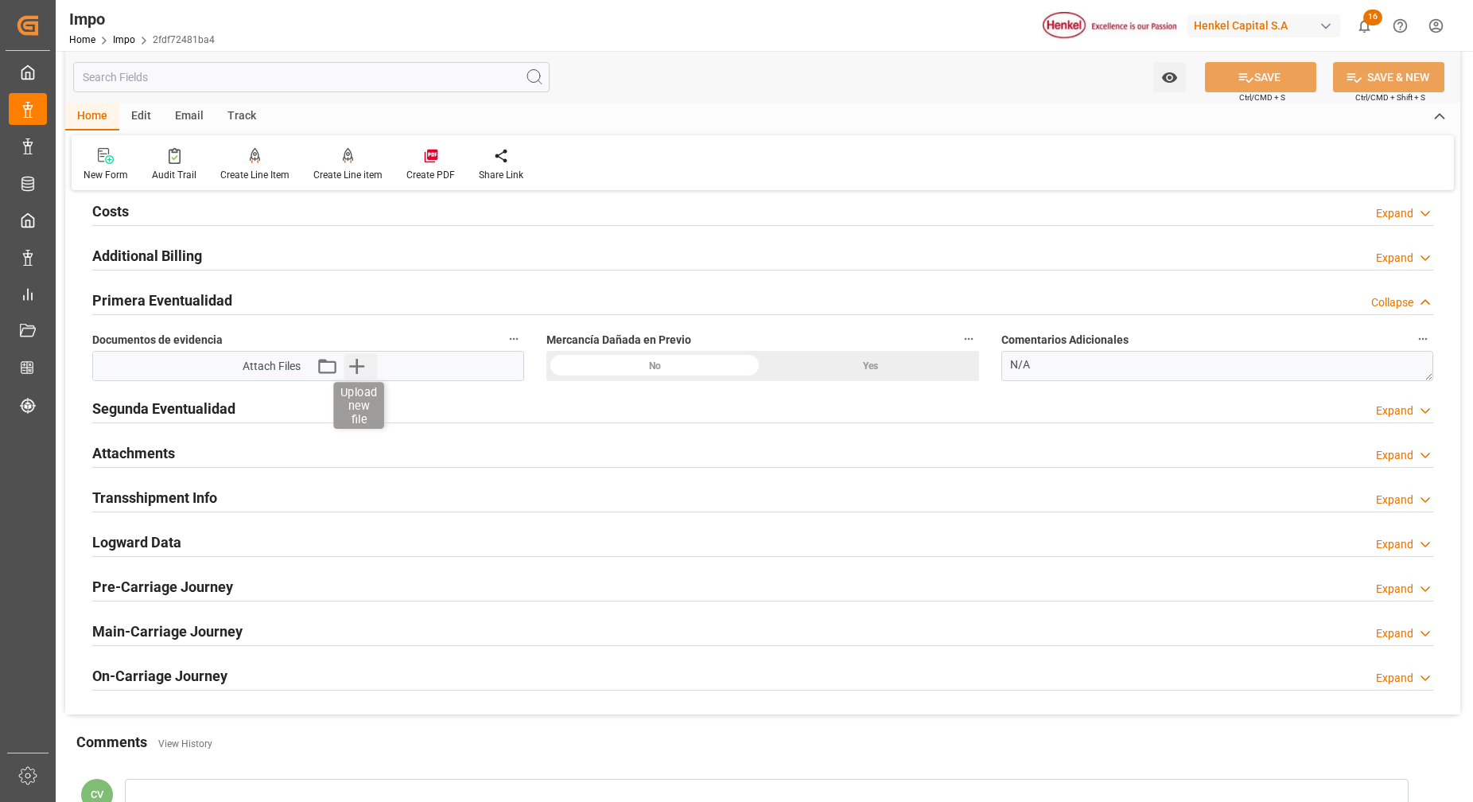
click at [364, 372] on icon "button" at bounding box center [356, 365] width 25 height 25
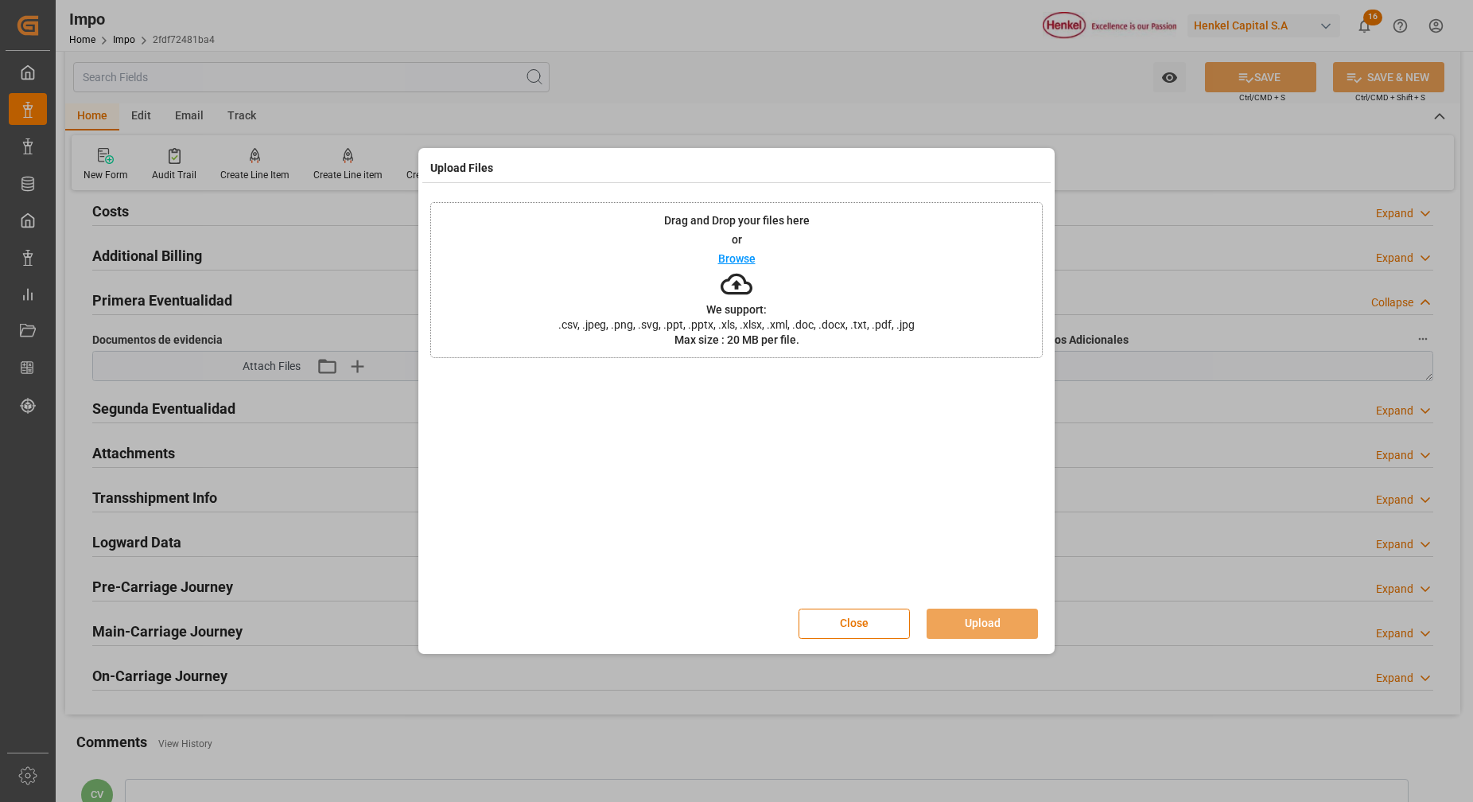
click at [733, 286] on icon at bounding box center [737, 284] width 32 height 32
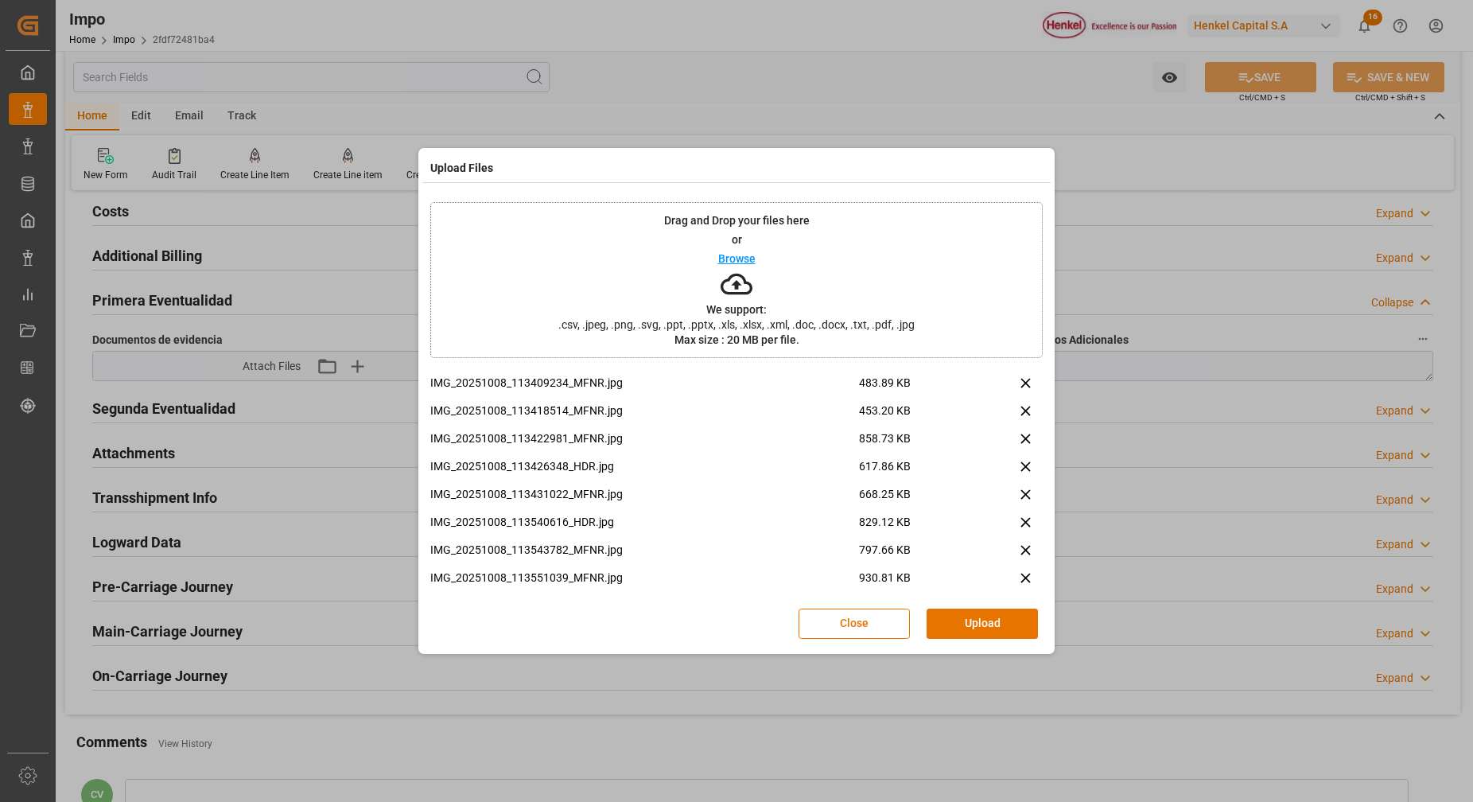
click at [732, 280] on icon at bounding box center [737, 284] width 32 height 32
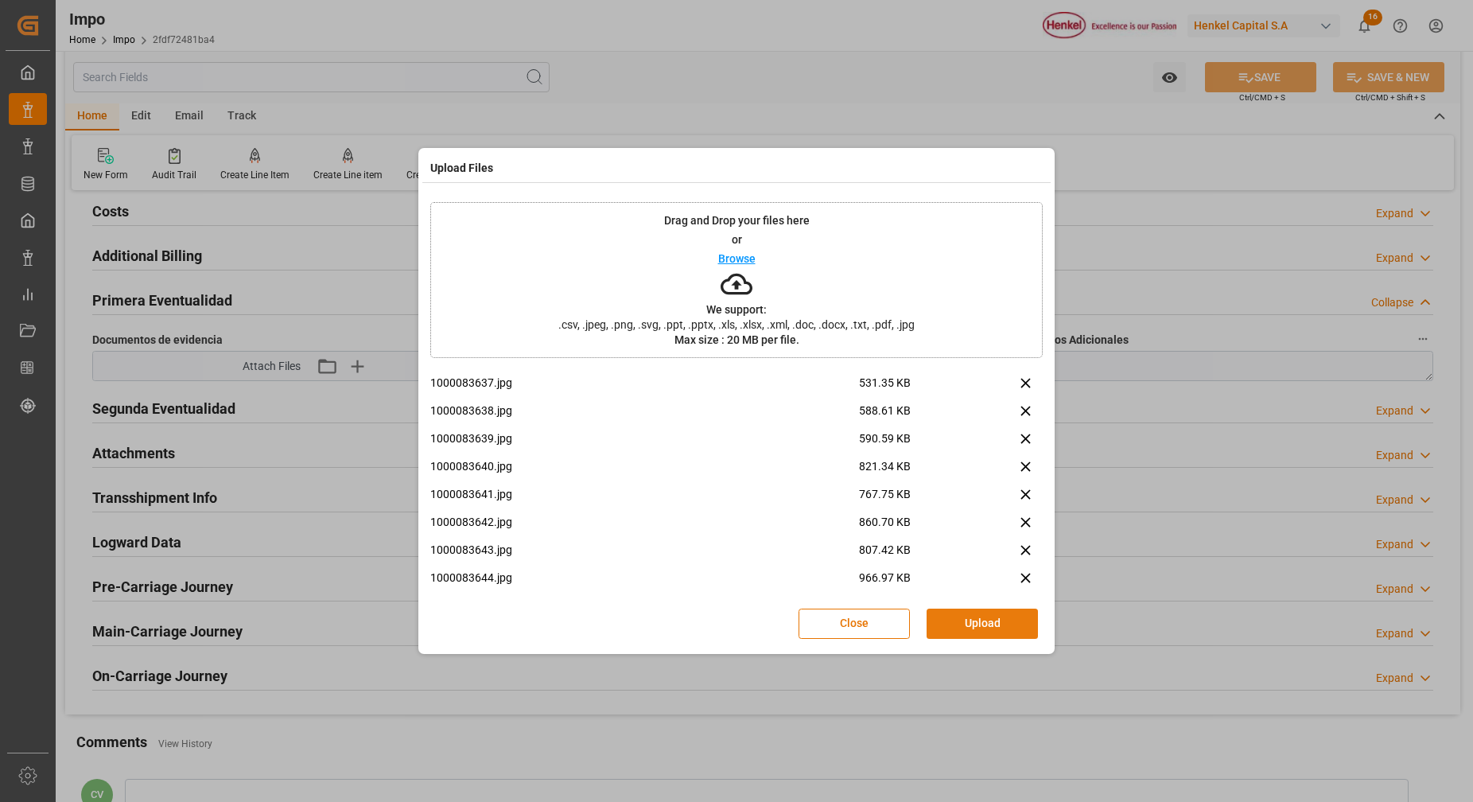
click at [955, 618] on button "Upload" at bounding box center [982, 624] width 111 height 30
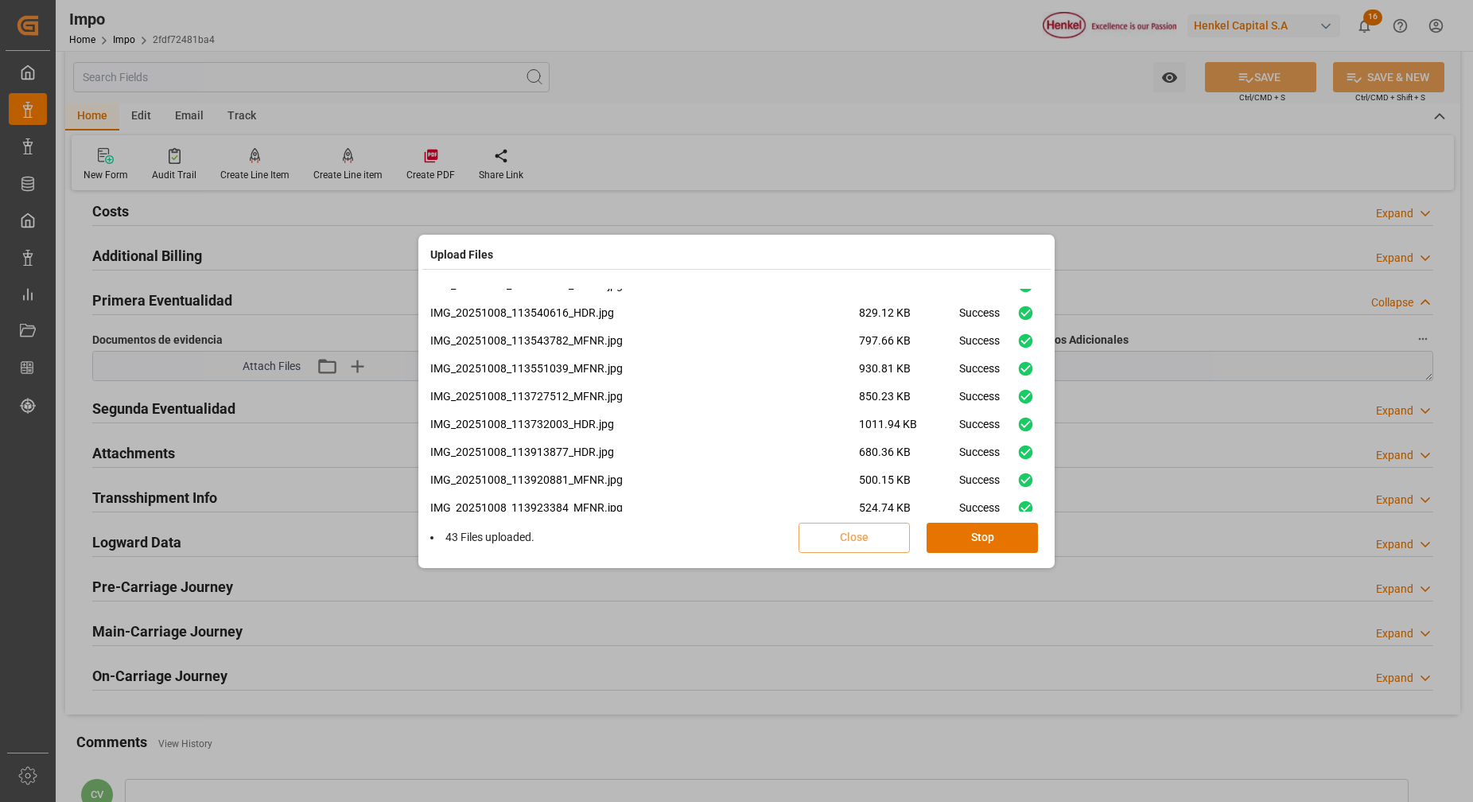
scroll to position [1069, 0]
click at [990, 507] on div "1000083637.jpg 531.35 KB Success 1000083638.jpg 588.61 KB Success 1000083639.jp…" at bounding box center [736, 400] width 613 height 223
click at [1019, 543] on button "Done" at bounding box center [982, 538] width 111 height 30
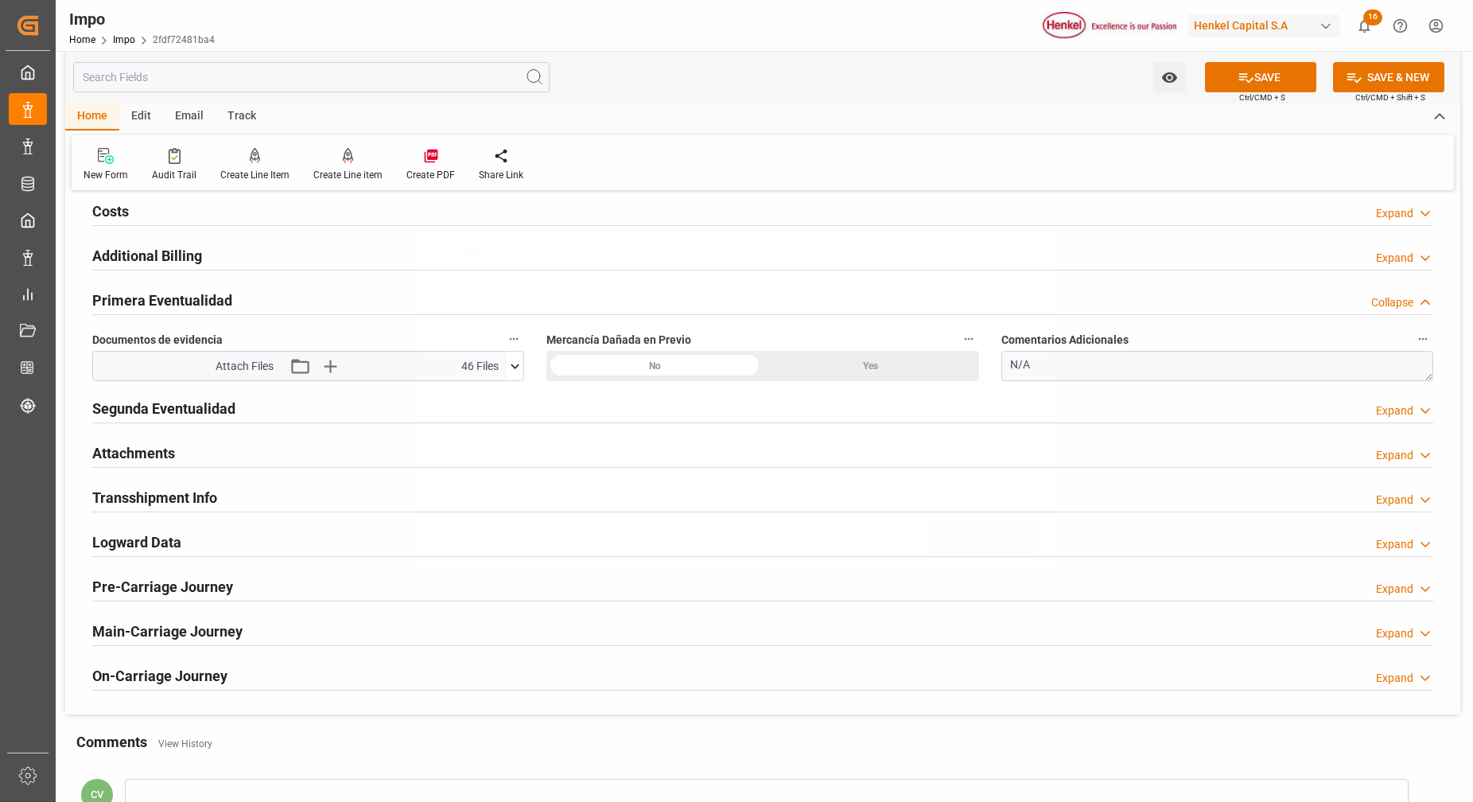
scroll to position [0, 0]
drag, startPoint x: 1060, startPoint y: 365, endPoint x: 1000, endPoint y: 372, distance: 60.1
click at [1000, 372] on div "Comentarios Adicionales N/A" at bounding box center [1218, 355] width 454 height 64
paste textarea "TAMBORES LIGERAMENTE RASPADOS DE ORIGEN"
type textarea "TAMBORES LIGERAMENTE RASPADOS DE ORIGEN"
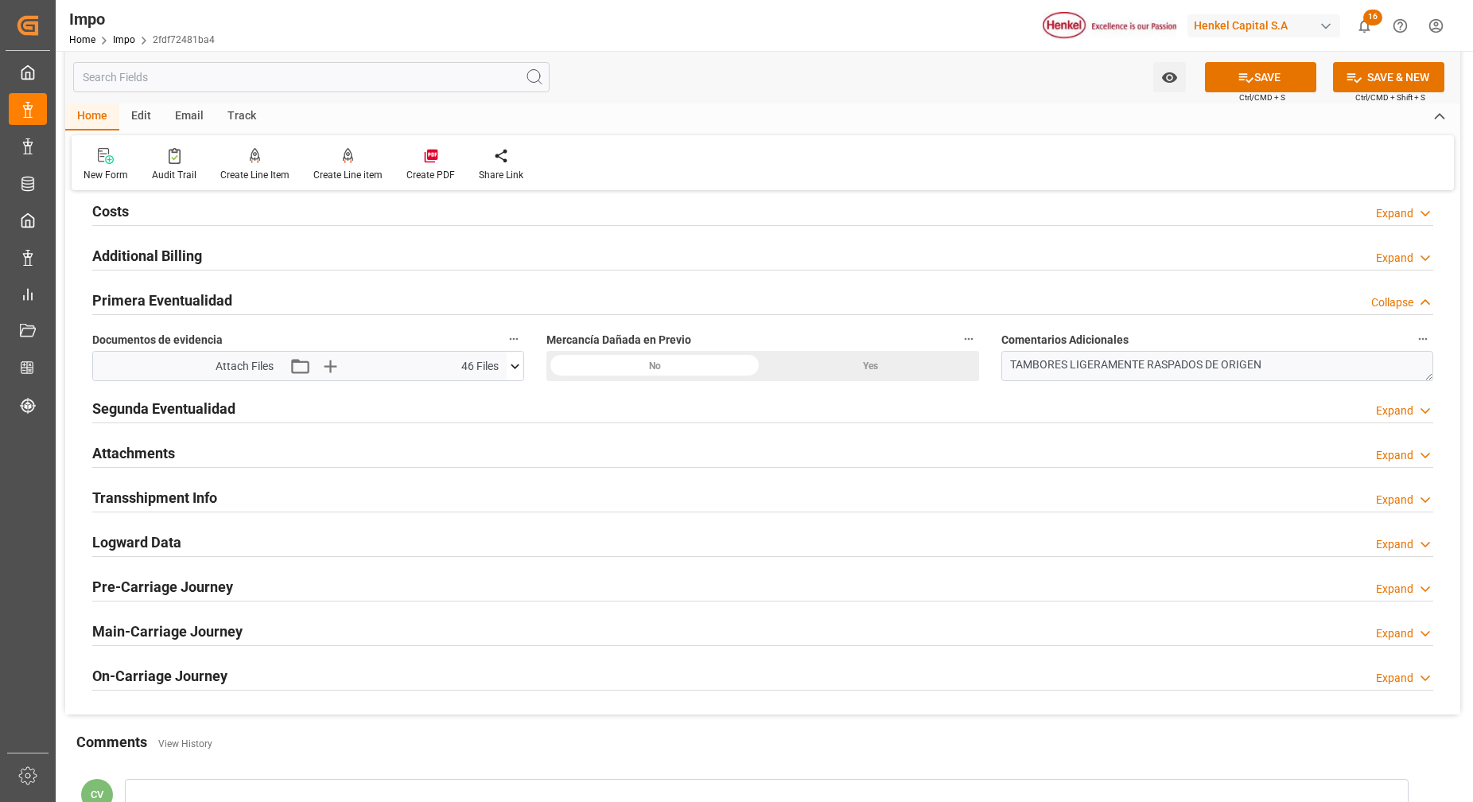
click at [886, 352] on div "Yes" at bounding box center [871, 366] width 216 height 30
click at [1264, 85] on button "SAVE" at bounding box center [1260, 77] width 111 height 30
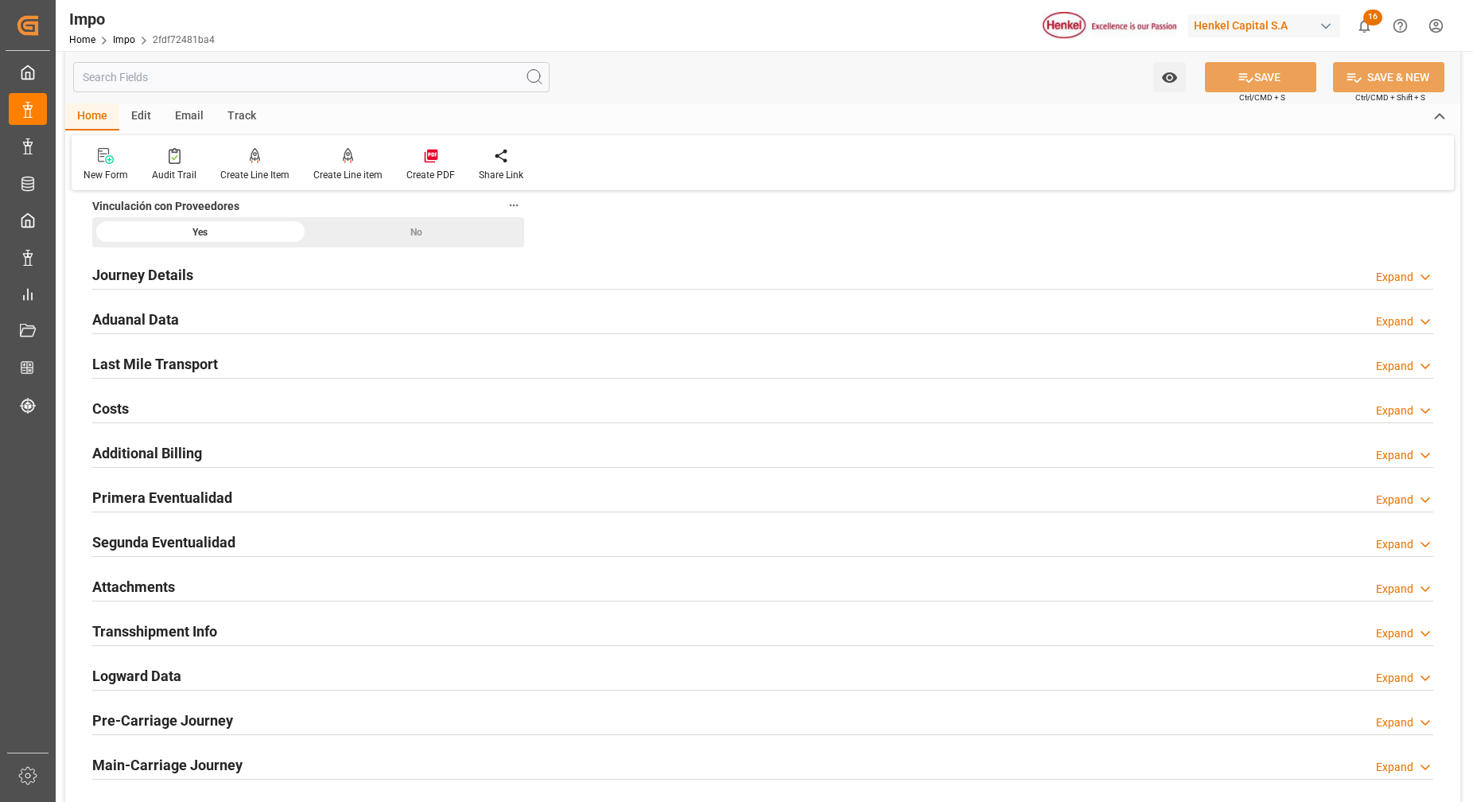
scroll to position [1094, 0]
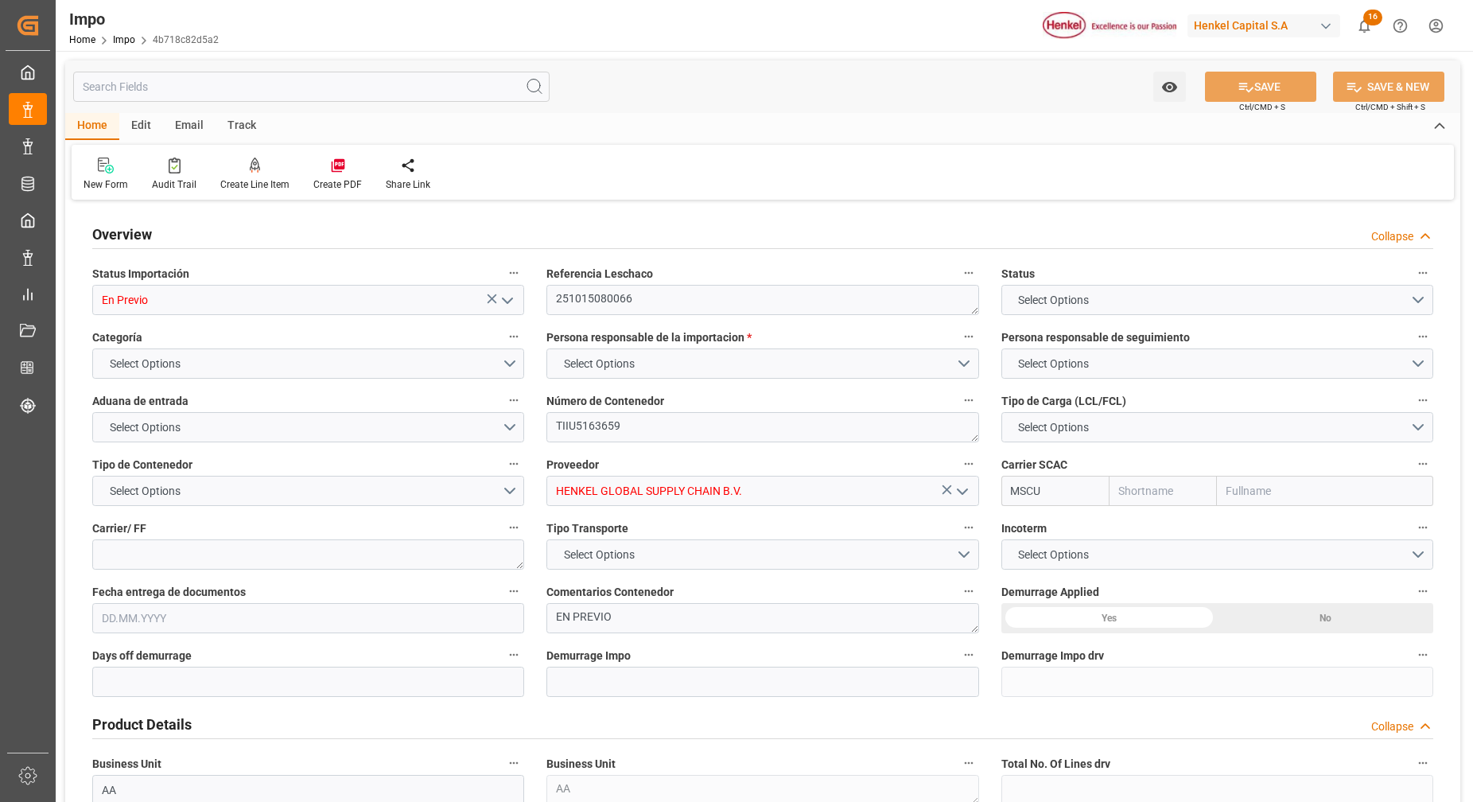
type input "MSC"
type input "Mediterranean Shipping Company"
type input "0"
type input "1"
type input "1.008"
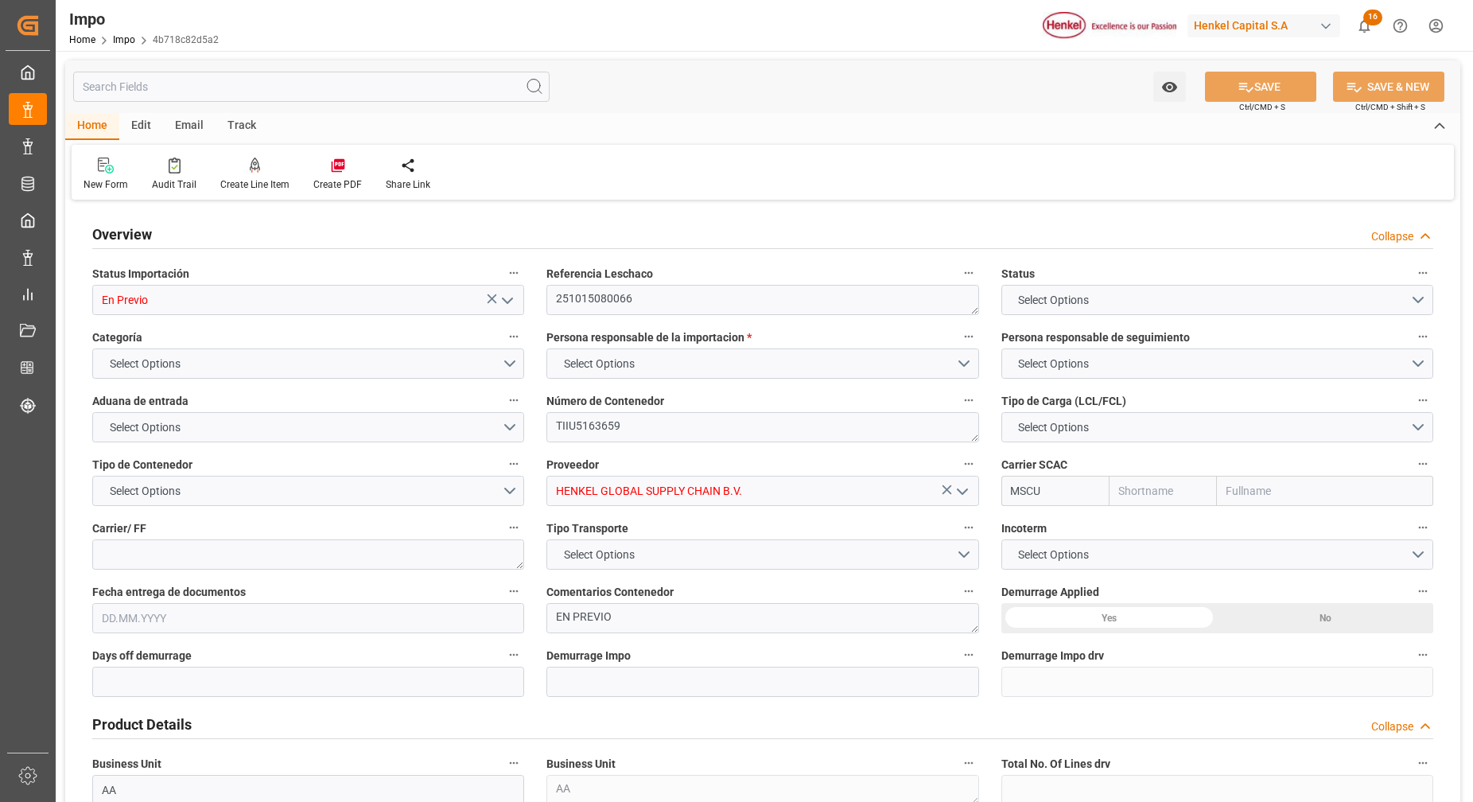
type input "1"
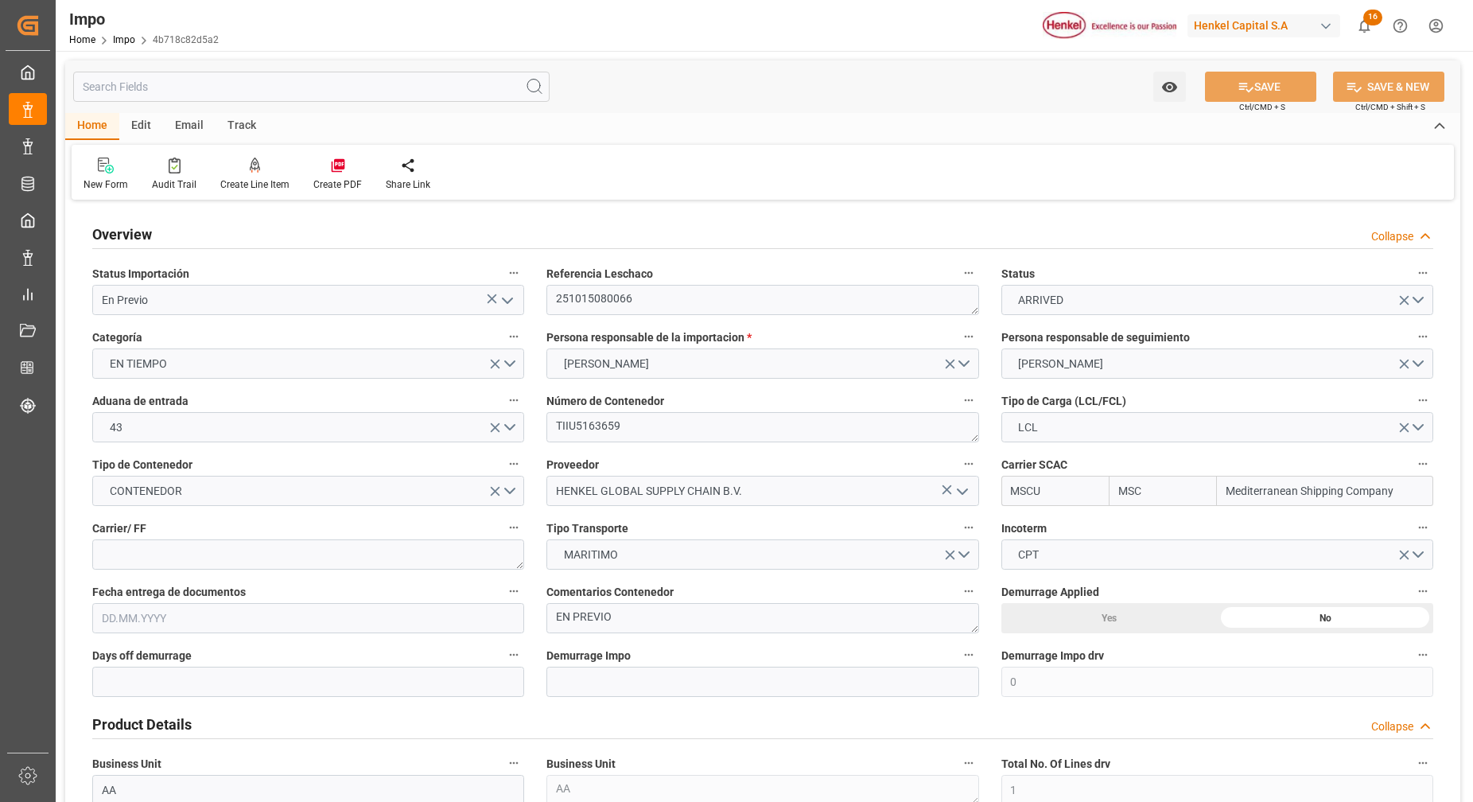
type input "[DATE]"
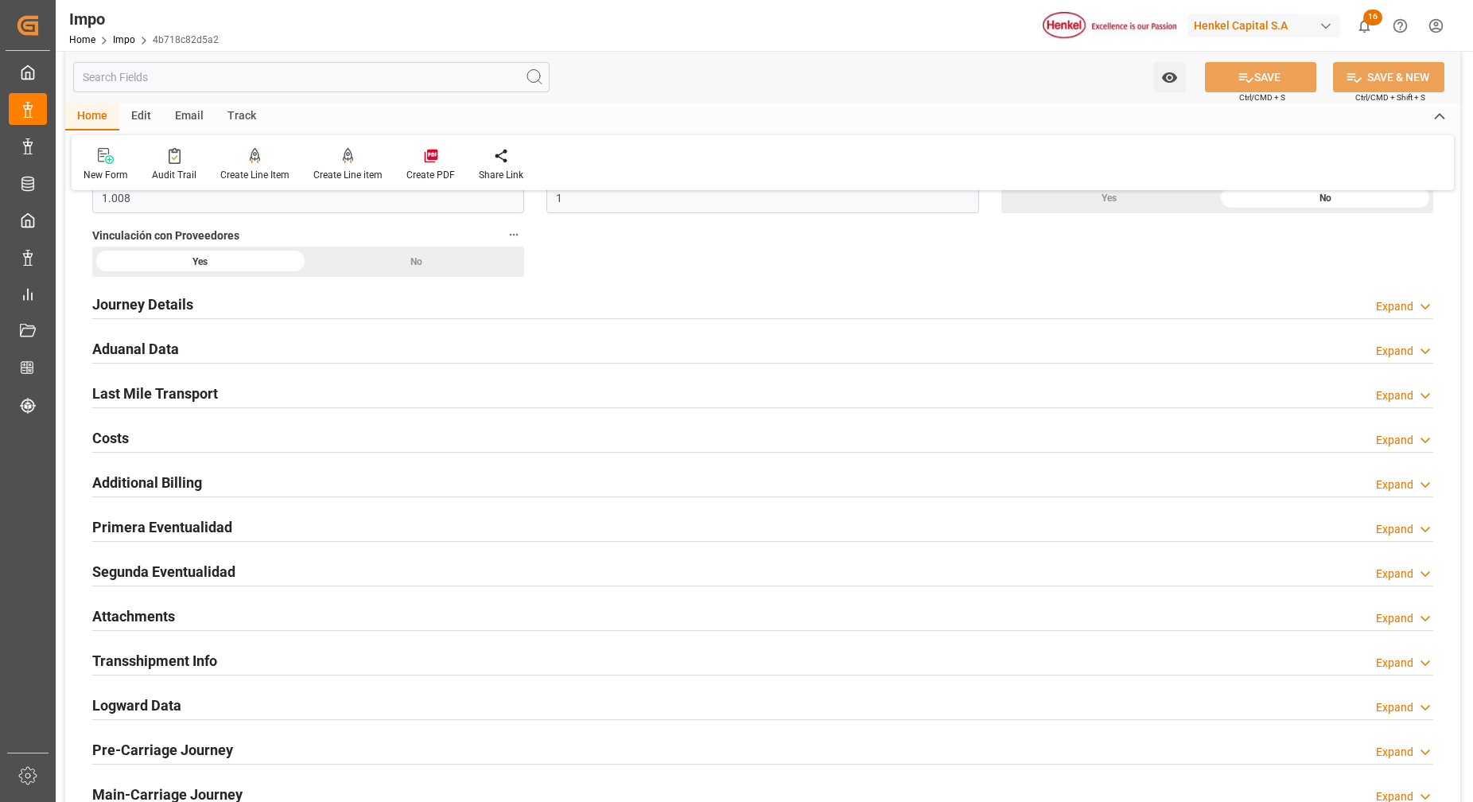
drag, startPoint x: 142, startPoint y: 613, endPoint x: 150, endPoint y: 621, distance: 10.7
click at [145, 616] on h2 "Attachments" at bounding box center [133, 615] width 83 height 21
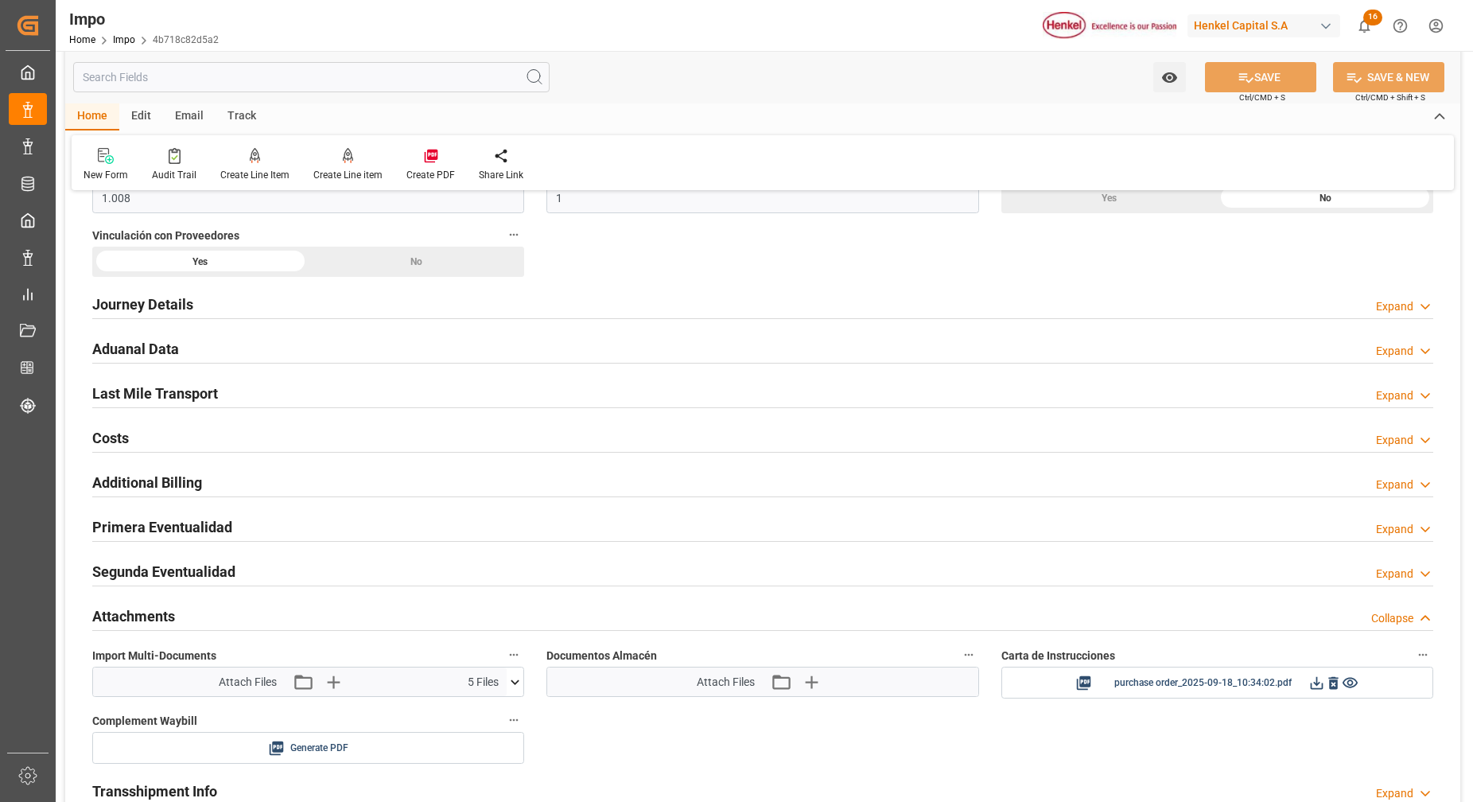
click at [512, 680] on icon at bounding box center [516, 681] width 9 height 5
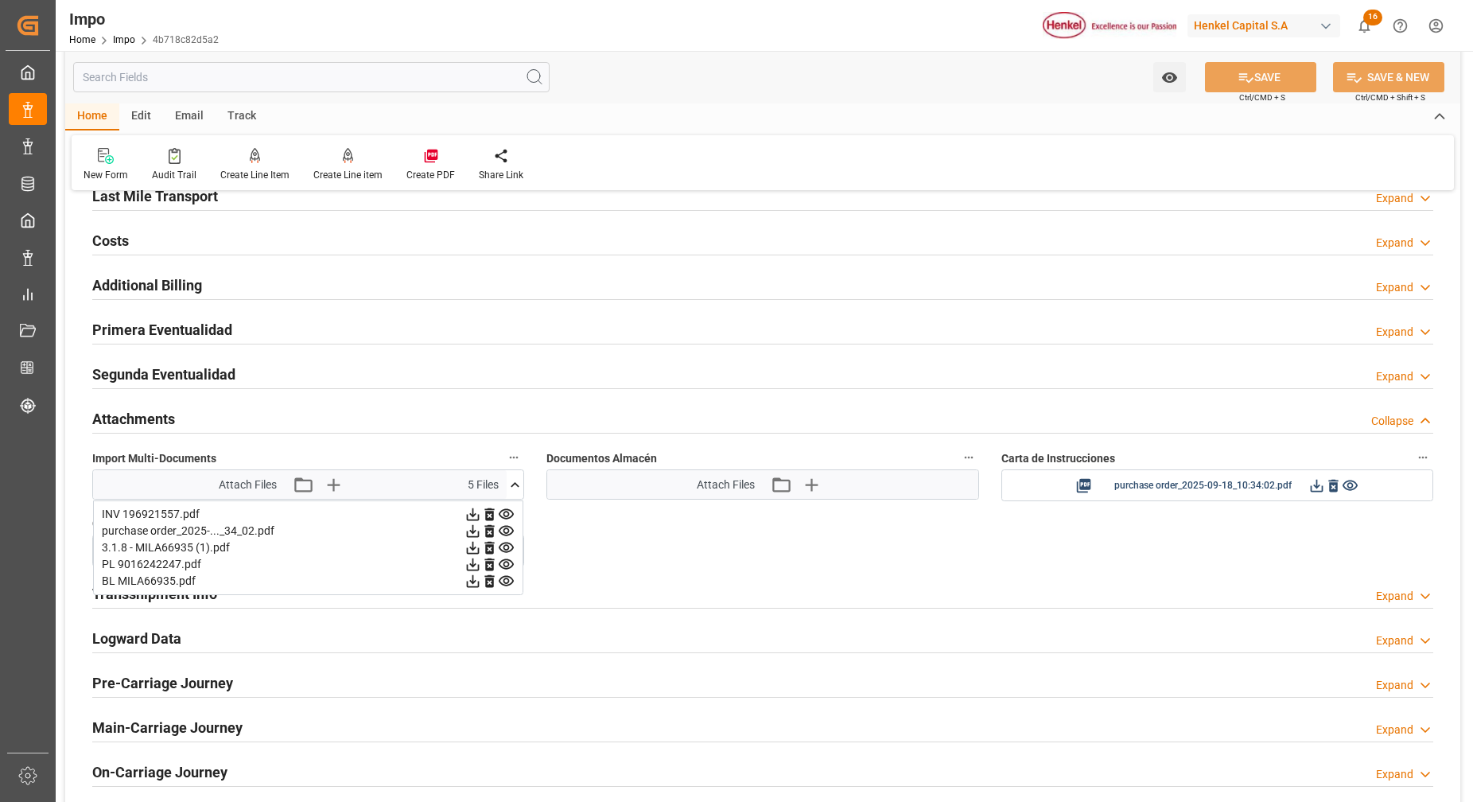
scroll to position [1193, 0]
click at [475, 511] on icon at bounding box center [473, 512] width 17 height 17
click at [469, 540] on icon at bounding box center [473, 546] width 17 height 17
